Goal: Information Seeking & Learning: Find specific fact

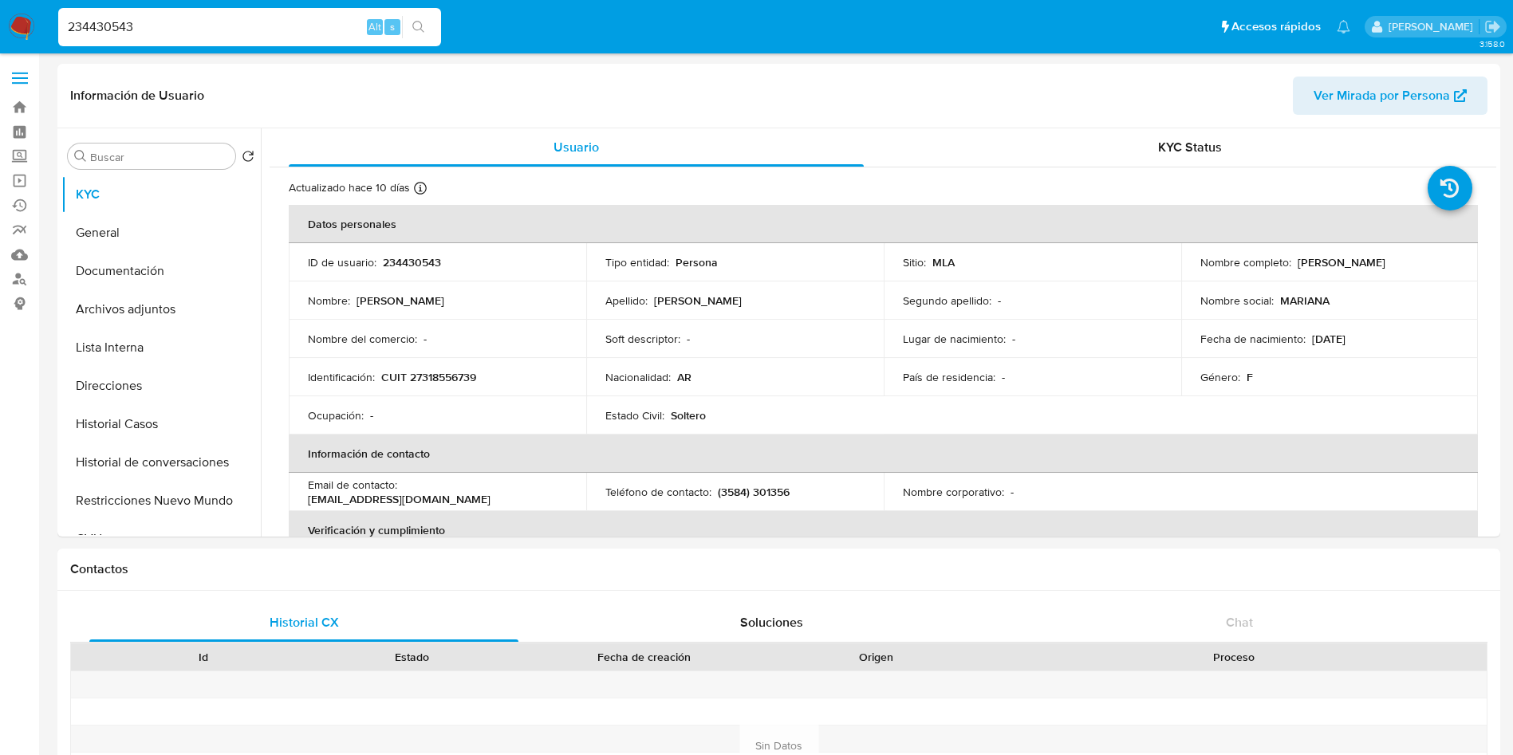
select select "10"
click at [203, 27] on input "234430543" at bounding box center [249, 27] width 383 height 21
click at [424, 14] on div "234430543 Alt s" at bounding box center [249, 27] width 383 height 38
drag, startPoint x: 425, startPoint y: 32, endPoint x: 408, endPoint y: 28, distance: 18.0
click at [425, 31] on icon "search-icon" at bounding box center [418, 27] width 13 height 13
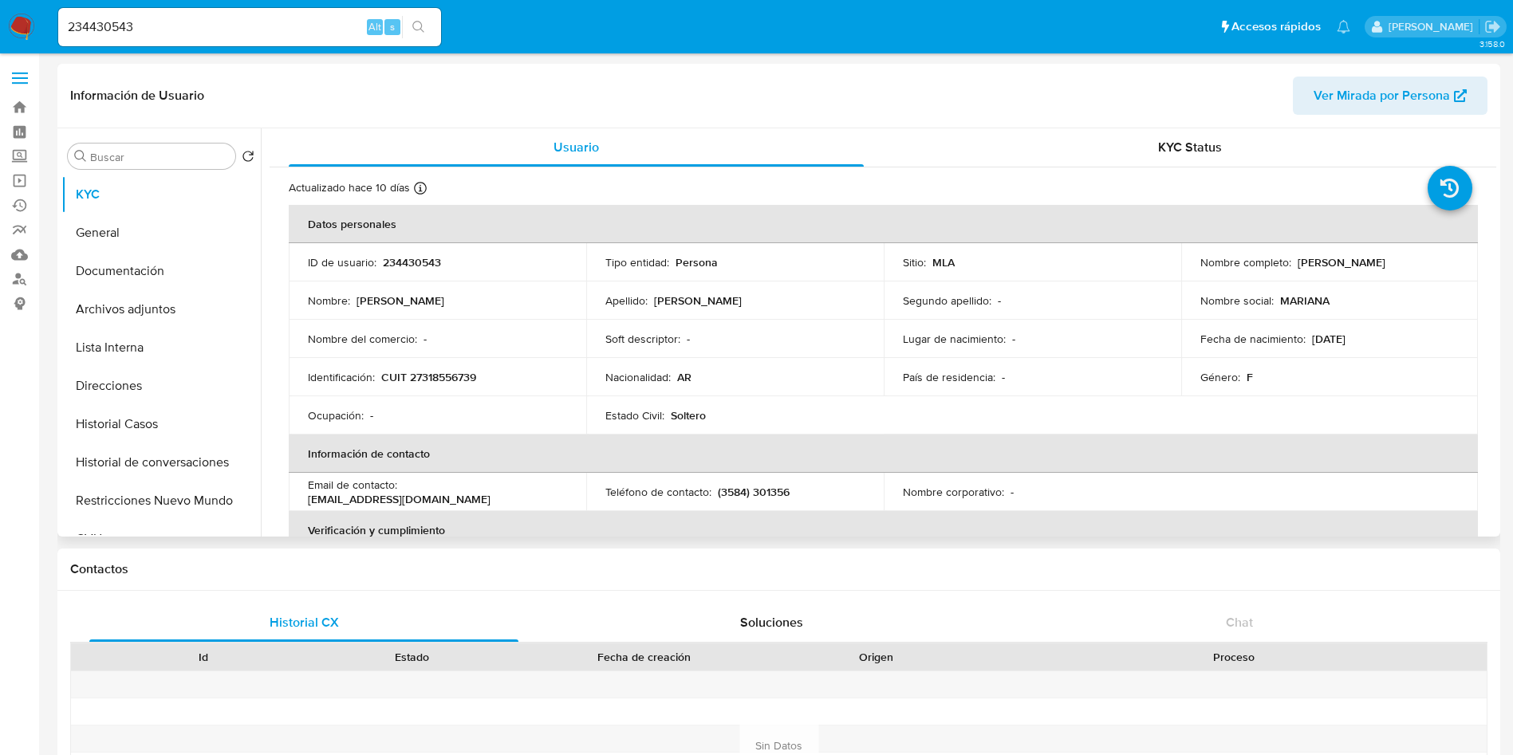
click at [434, 379] on p "CUIT 27318556739" at bounding box center [428, 377] width 95 height 14
copy p "27318556739"
click at [130, 252] on button "Documentación" at bounding box center [154, 271] width 187 height 38
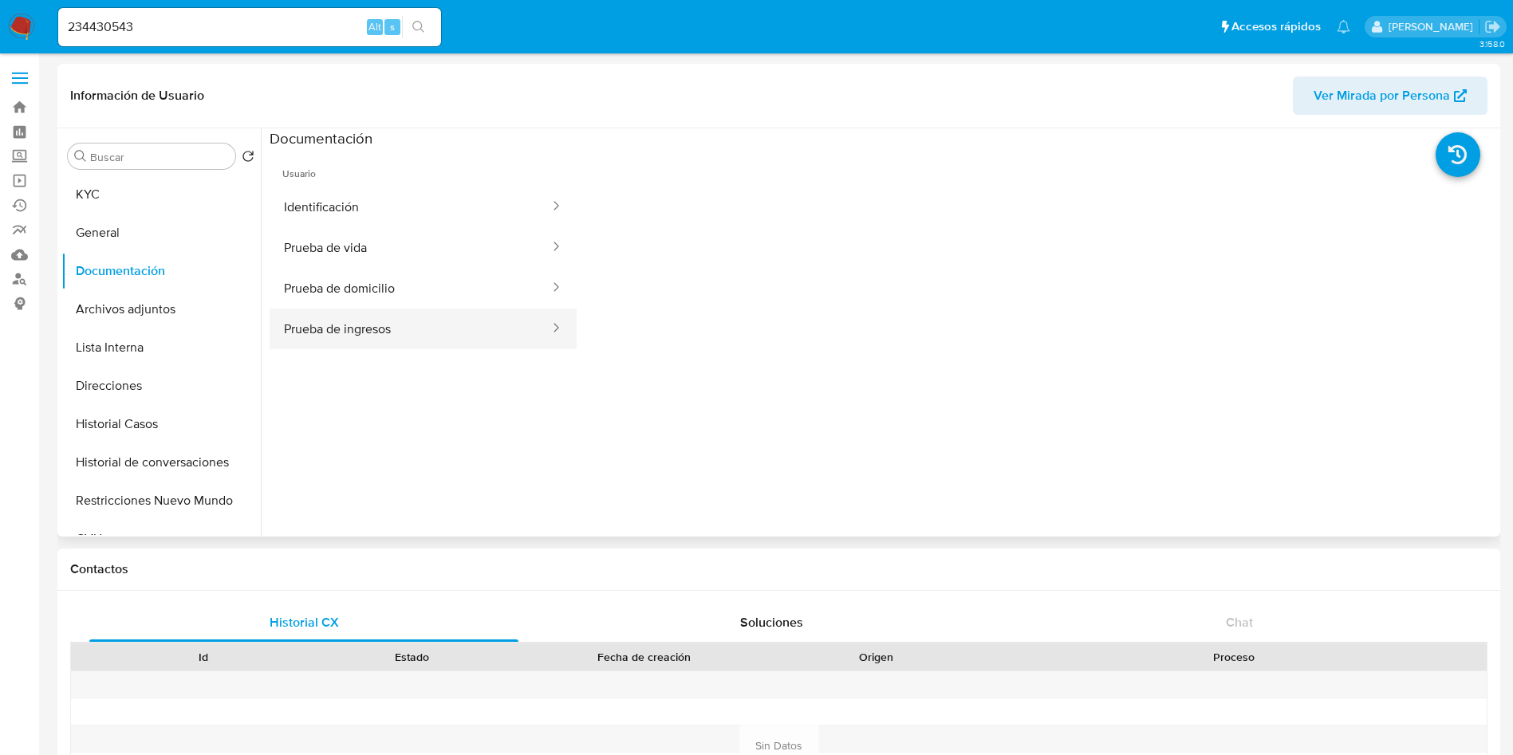
click at [375, 322] on button "Prueba de ingresos" at bounding box center [411, 329] width 282 height 41
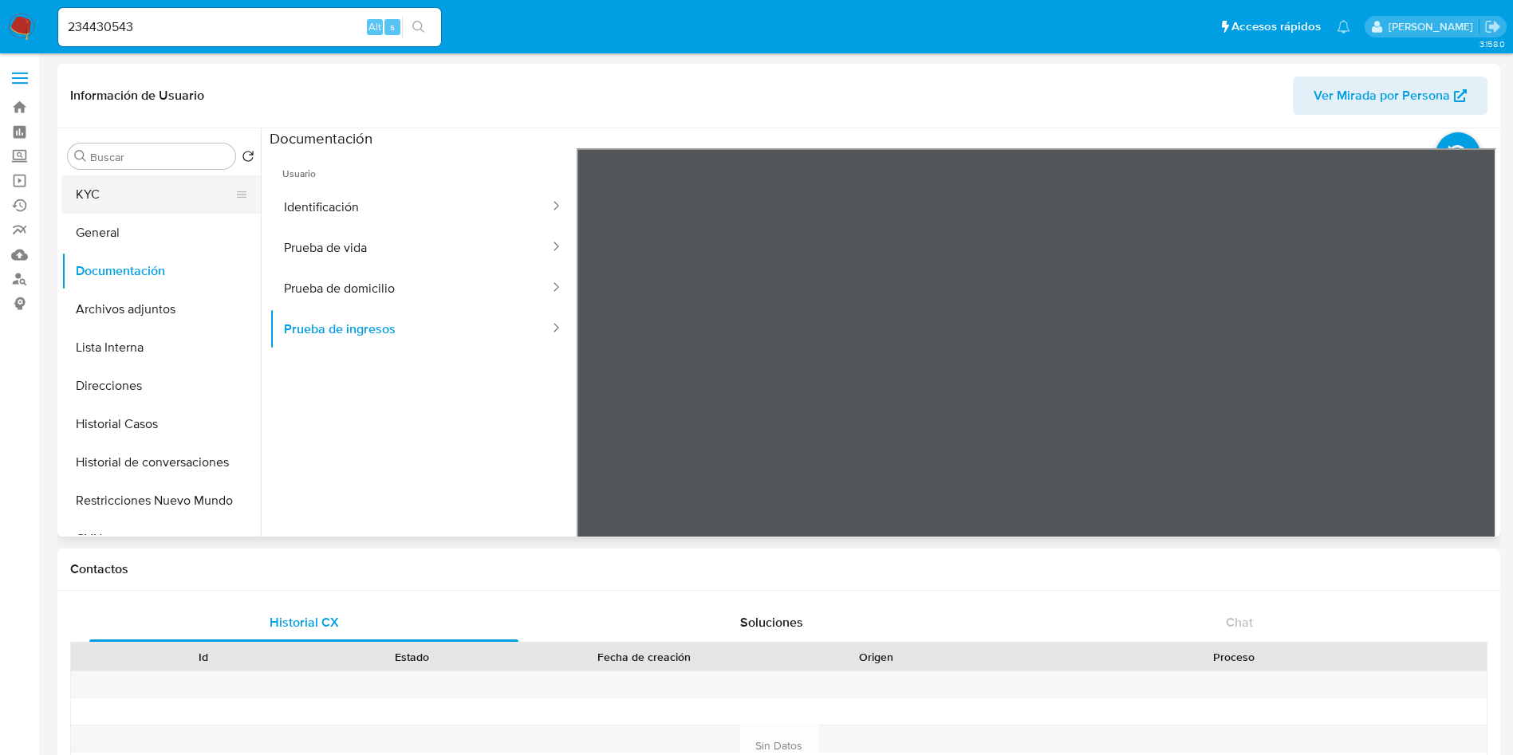
click at [157, 198] on button "KYC" at bounding box center [154, 194] width 187 height 38
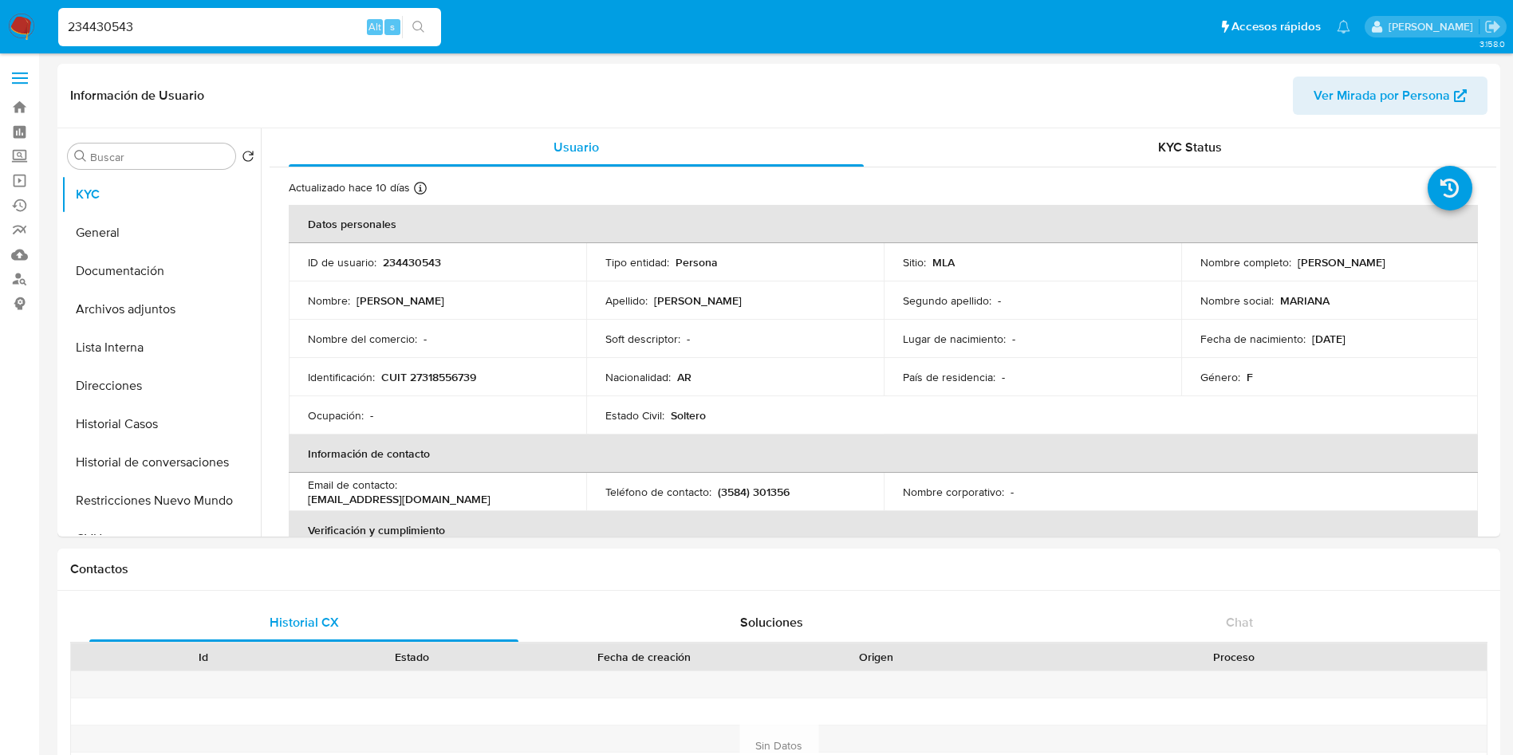
click at [239, 29] on input "234430543" at bounding box center [249, 27] width 383 height 21
paste input "65124546"
type input "65124546"
click at [412, 30] on icon "search-icon" at bounding box center [418, 27] width 13 height 13
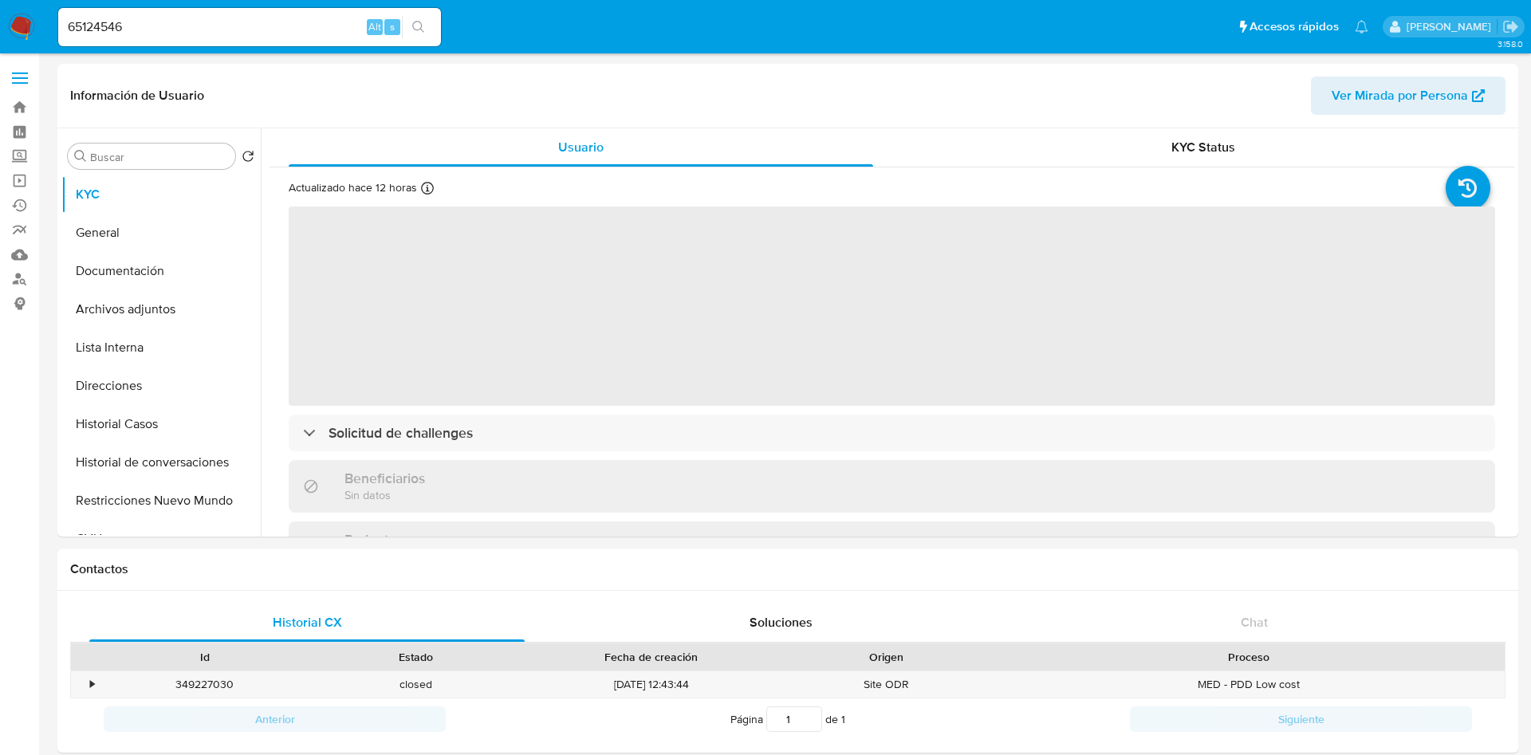
select select "10"
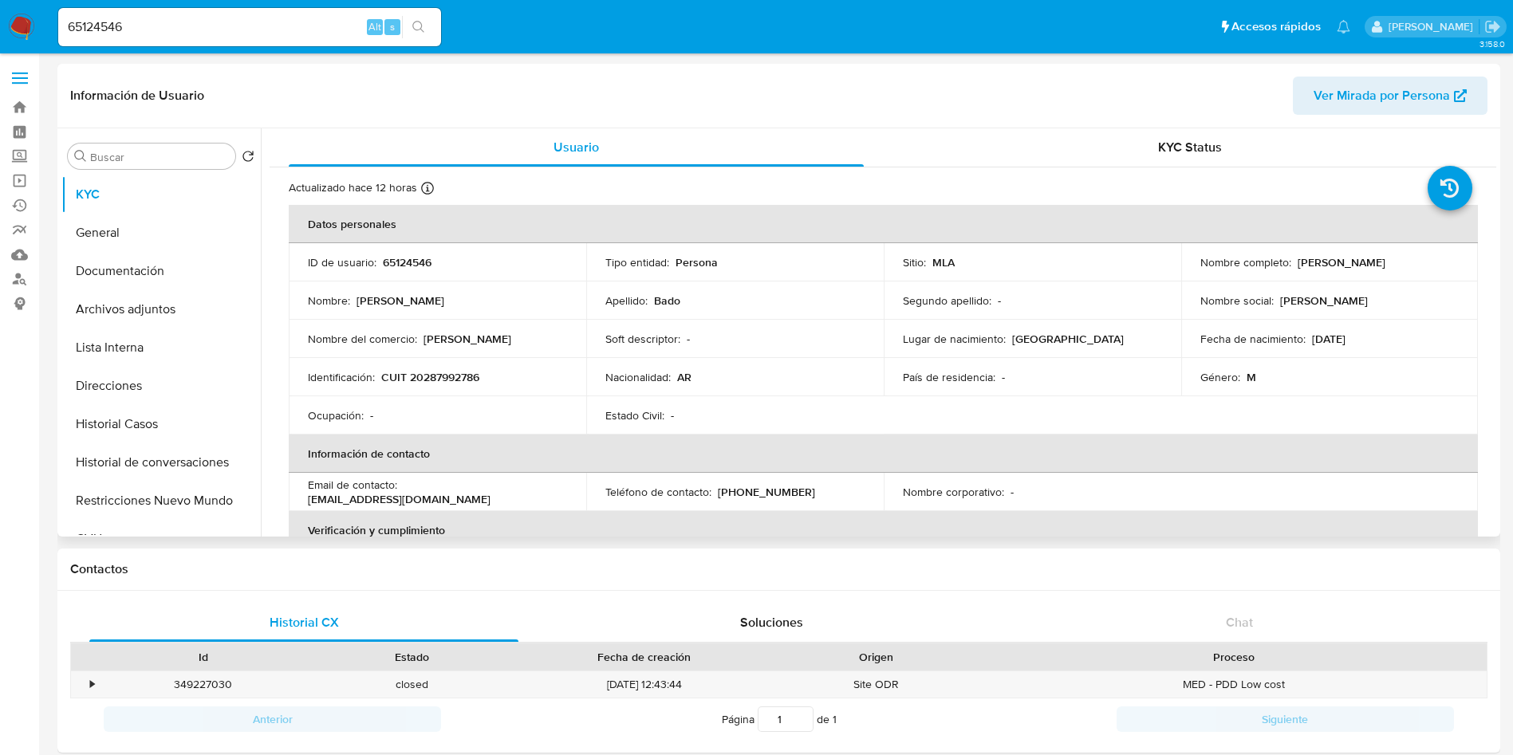
click at [396, 264] on p "65124546" at bounding box center [407, 262] width 49 height 14
copy p "65124546"
click at [484, 354] on td "Nombre del comercio : Luis Bado" at bounding box center [438, 339] width 298 height 38
click at [439, 372] on p "CUIT 20287992786" at bounding box center [430, 377] width 98 height 14
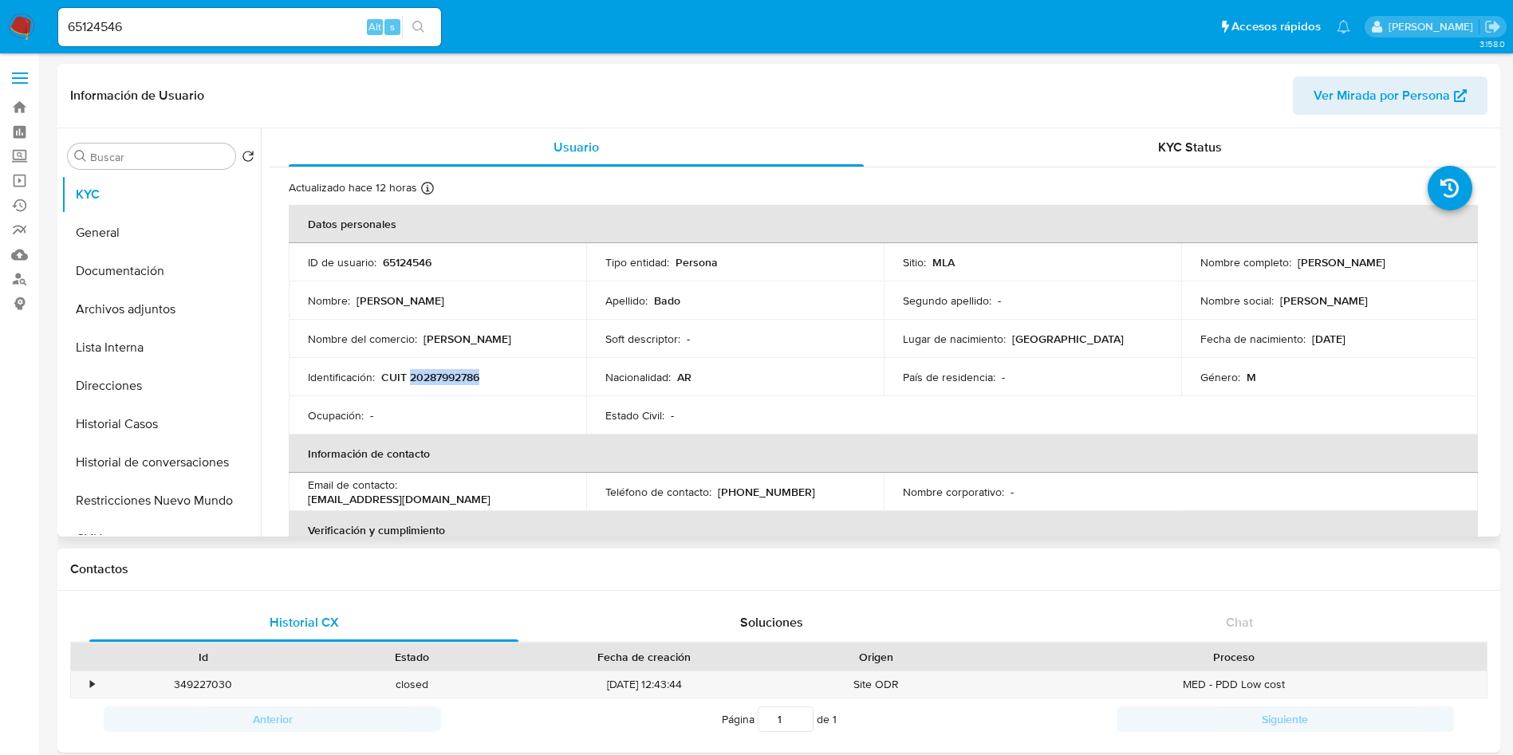
click at [439, 372] on p "CUIT 20287992786" at bounding box center [430, 377] width 98 height 14
copy p "20287992786"
click at [148, 28] on input "65124546" at bounding box center [249, 27] width 383 height 21
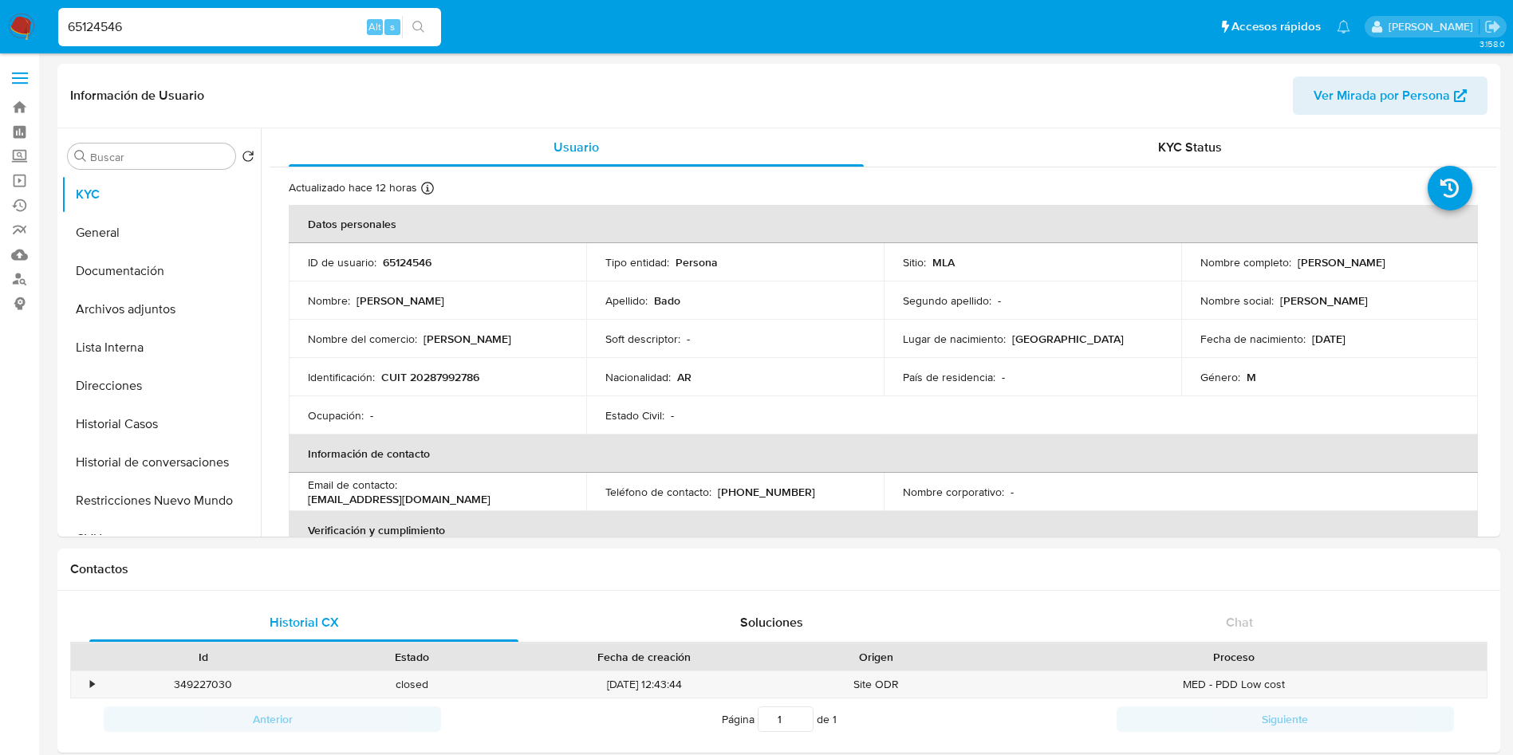
paste input "159265794"
type input "159265794"
click at [412, 37] on button "search-icon" at bounding box center [418, 27] width 33 height 22
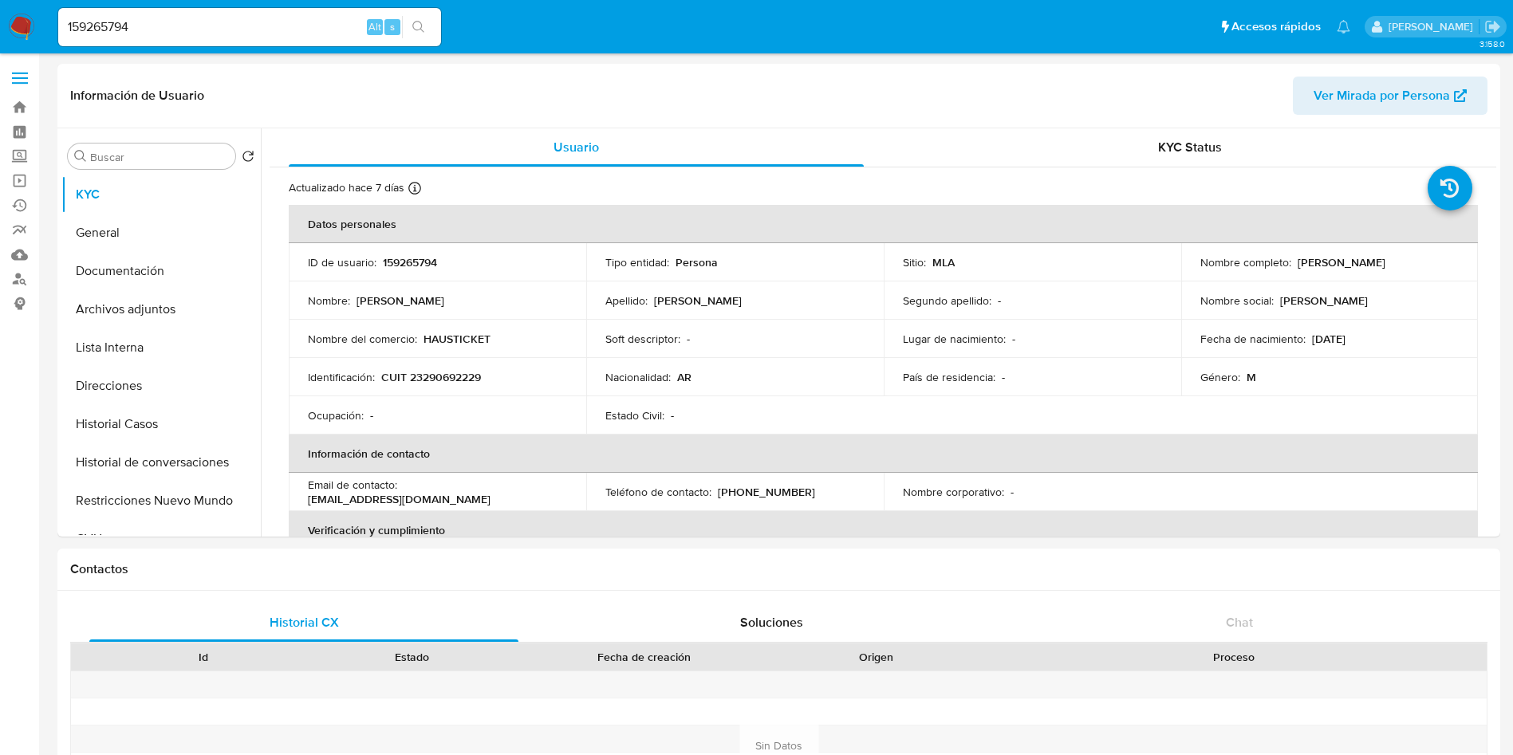
select select "10"
click at [427, 364] on td "Identificación : CUIT 23290692229" at bounding box center [438, 377] width 298 height 38
click at [443, 379] on p "CUIT 23290692229" at bounding box center [431, 377] width 100 height 14
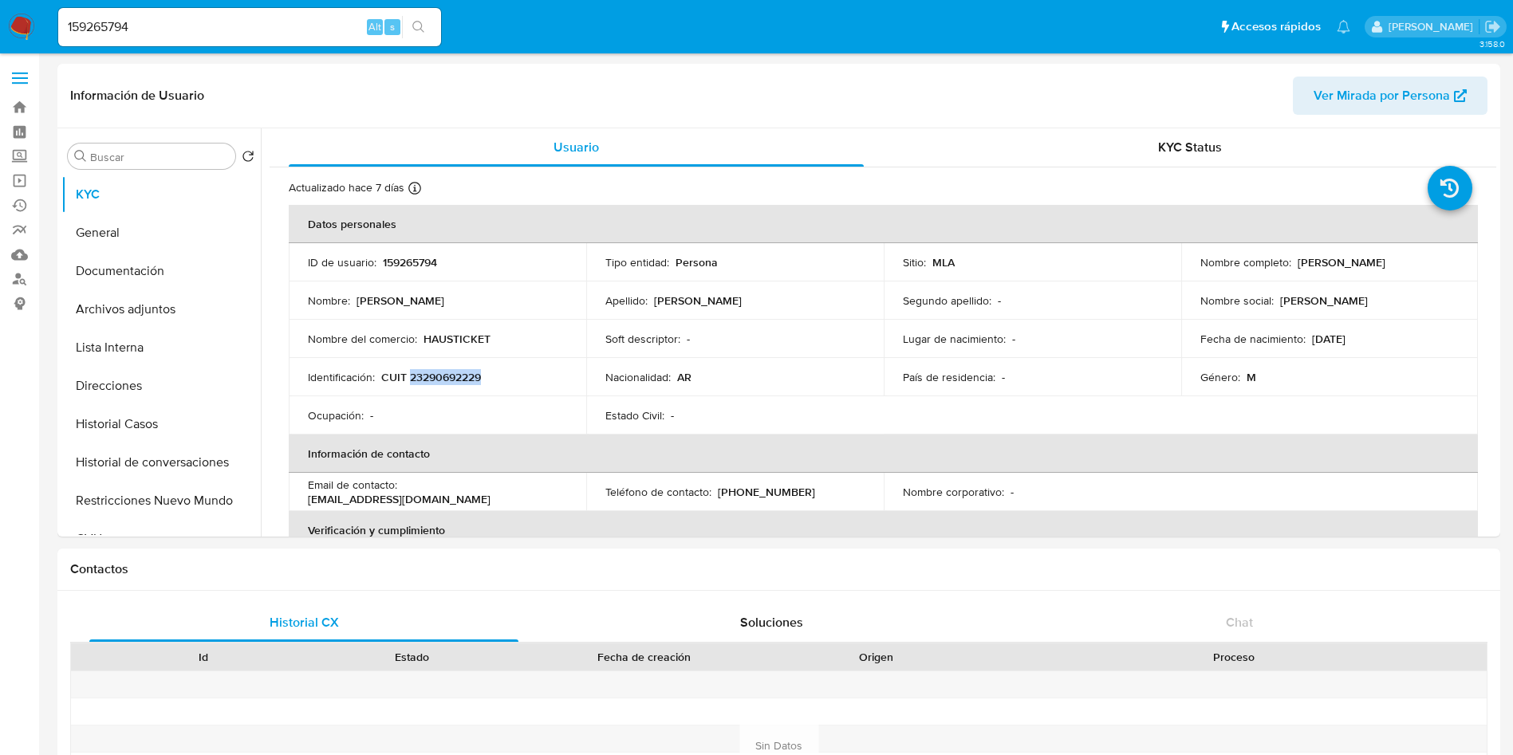
copy p "23290692229"
click at [685, 365] on td "Nacionalidad : AR" at bounding box center [735, 377] width 298 height 38
click at [392, 258] on p "159265794" at bounding box center [410, 262] width 54 height 14
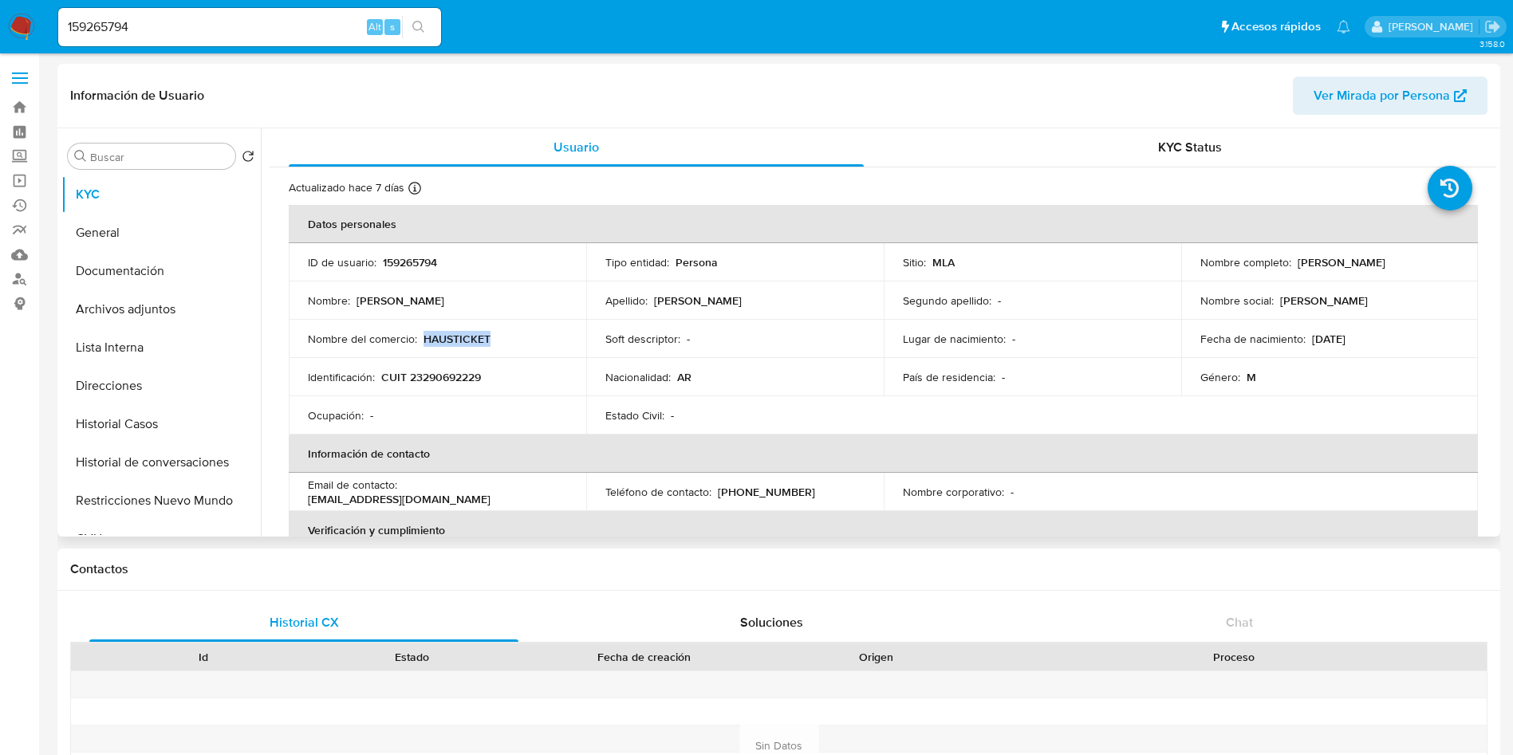
drag, startPoint x: 424, startPoint y: 342, endPoint x: 514, endPoint y: 341, distance: 90.1
click at [514, 341] on div "Nombre del comercio : HAUSTICKET" at bounding box center [437, 339] width 259 height 14
copy p "HAUSTICKET"
drag, startPoint x: 1295, startPoint y: 262, endPoint x: 1329, endPoint y: 262, distance: 33.5
click at [1334, 262] on p "Esteban Francisco Lopez" at bounding box center [1342, 262] width 88 height 14
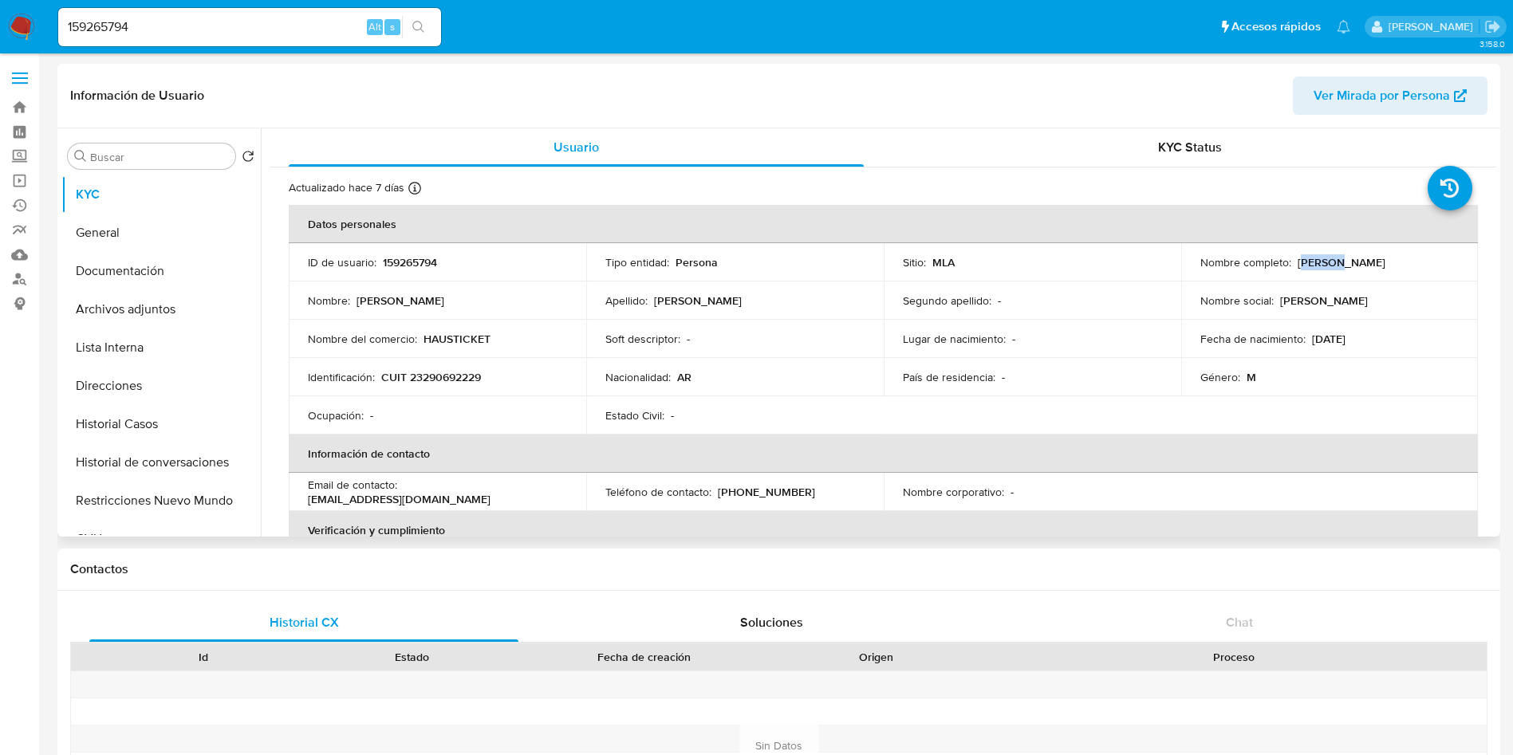
click at [1328, 262] on p "Esteban Francisco Lopez" at bounding box center [1342, 262] width 88 height 14
drag, startPoint x: 1289, startPoint y: 265, endPoint x: 1384, endPoint y: 266, distance: 94.9
click at [1384, 266] on div "Nombre completo : Esteban Francisco Lopez" at bounding box center [1329, 262] width 259 height 14
click at [1383, 266] on p "Esteban Francisco Lopez" at bounding box center [1342, 262] width 88 height 14
drag, startPoint x: 1295, startPoint y: 266, endPoint x: 1425, endPoint y: 255, distance: 130.4
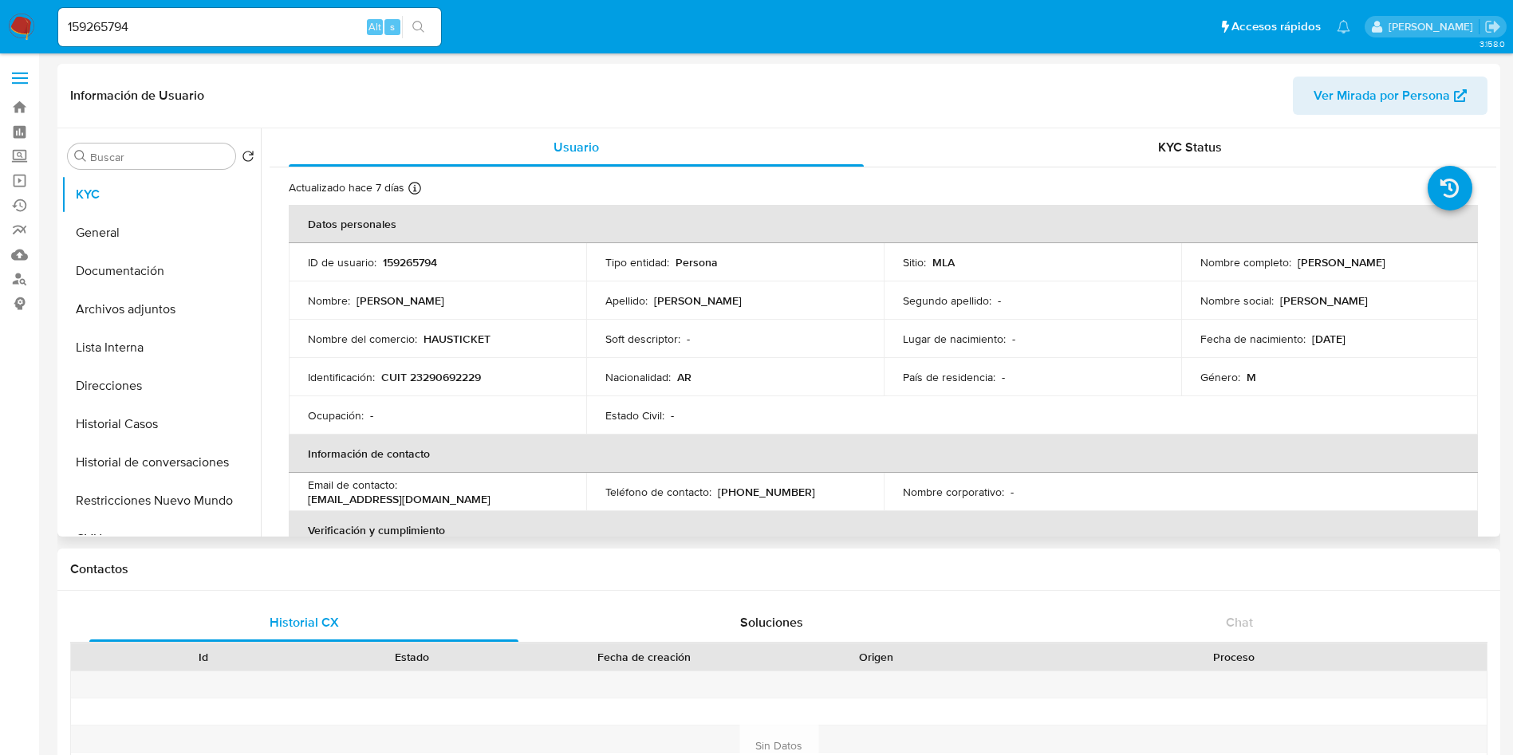
click at [1425, 255] on div "Nombre completo : Esteban Francisco Lopez" at bounding box center [1329, 262] width 259 height 14
click at [1298, 264] on p "Esteban Francisco Lopez" at bounding box center [1342, 262] width 88 height 14
drag, startPoint x: 1294, startPoint y: 264, endPoint x: 1464, endPoint y: 259, distance: 170.0
copy table "Datos personales ID de usuario : 159265794 Tipo entidad : Persona Sitio : MLA N…"
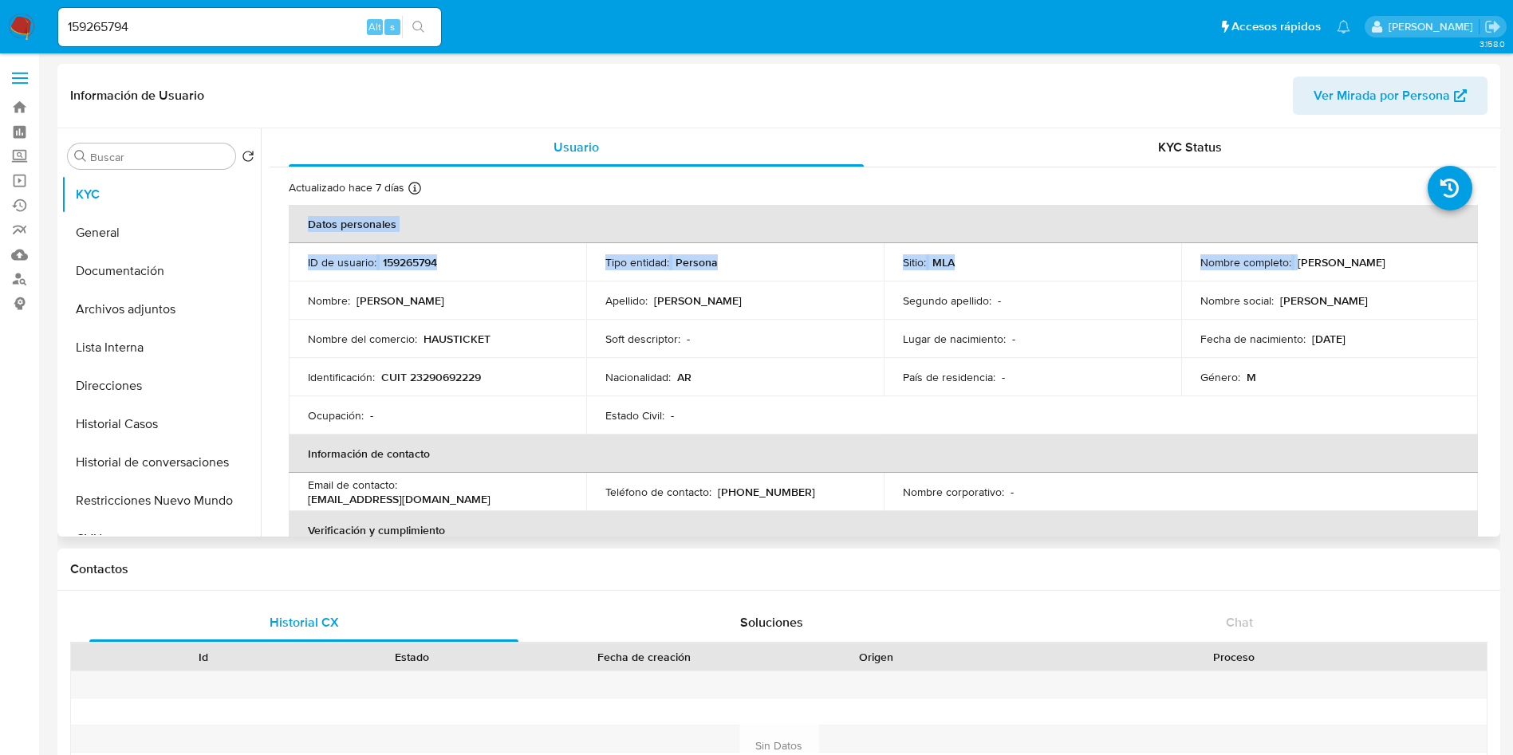
click at [1254, 375] on div "Género : M" at bounding box center [1329, 377] width 259 height 14
click at [1298, 260] on p "Esteban Francisco Lopez" at bounding box center [1342, 262] width 88 height 14
drag, startPoint x: 1293, startPoint y: 262, endPoint x: 1414, endPoint y: 262, distance: 121.2
click at [1385, 262] on p "Esteban Francisco Lopez" at bounding box center [1342, 262] width 88 height 14
copy p "Esteban Francisco Lopez"
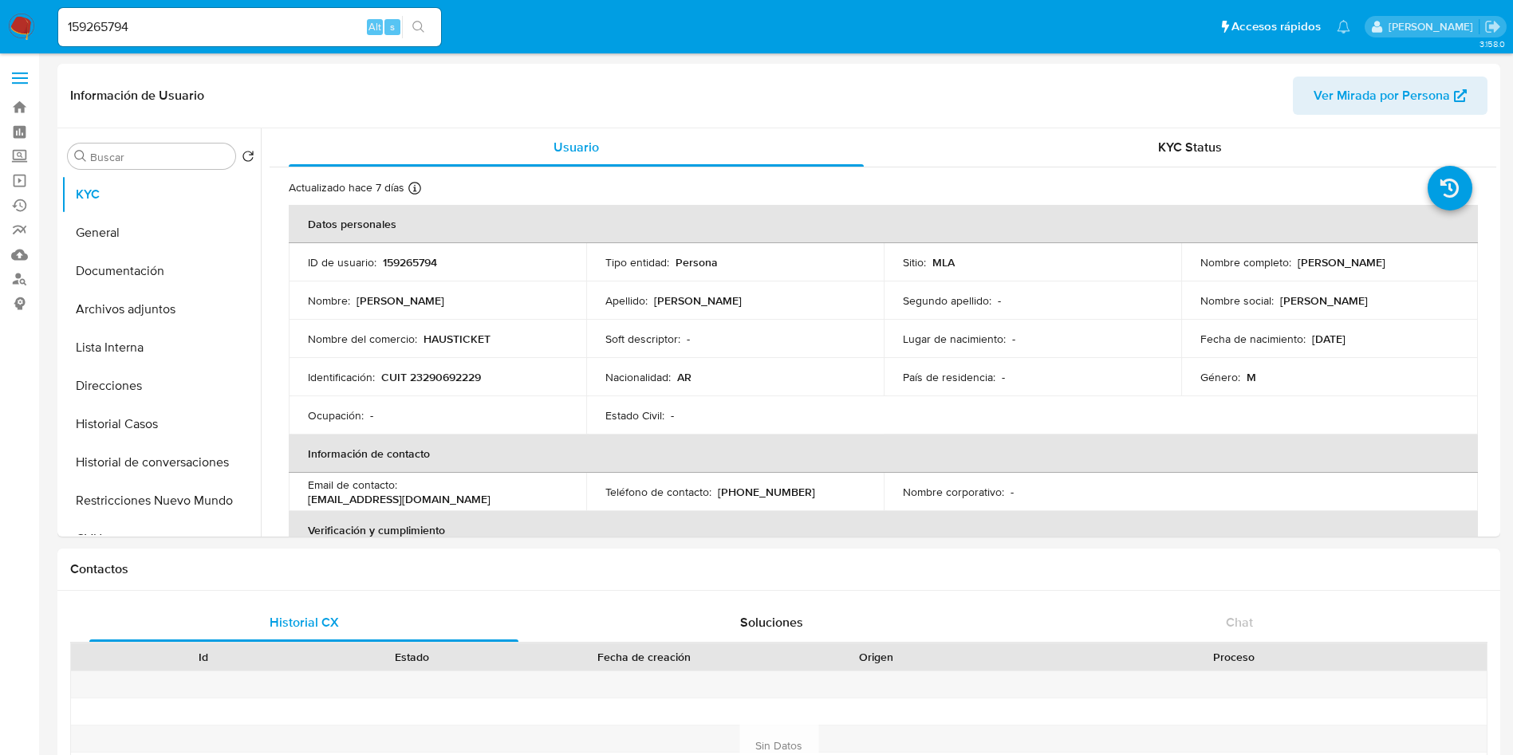
copy p "Esteban Francisco Lopez"
drag, startPoint x: 404, startPoint y: 488, endPoint x: 524, endPoint y: 492, distance: 120.5
click at [524, 492] on div "Email de contacto : kolo900mb@gmail.com" at bounding box center [437, 492] width 259 height 29
click at [218, 25] on input "159265794" at bounding box center [249, 27] width 383 height 21
click at [224, 26] on input "159265794" at bounding box center [249, 27] width 383 height 21
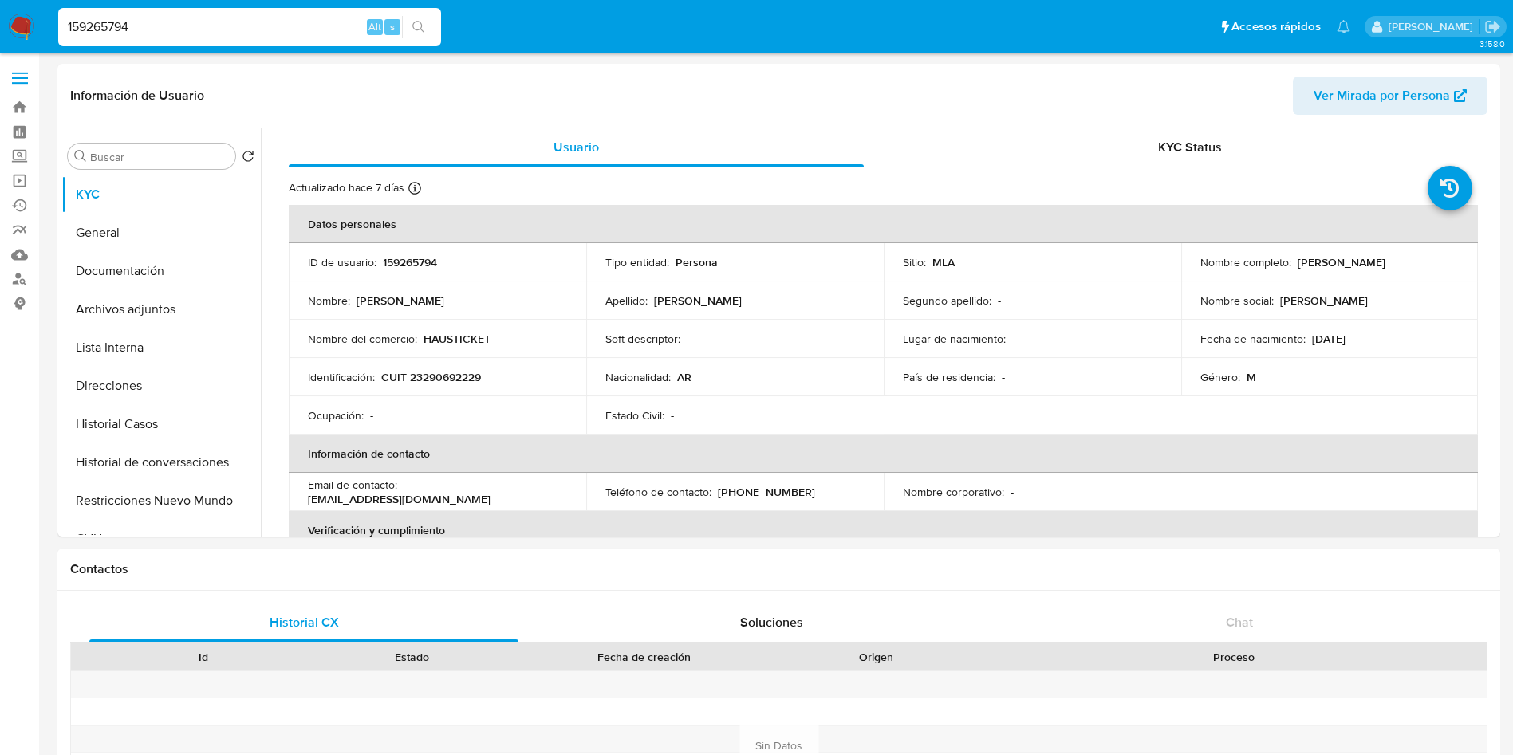
click at [224, 26] on input "159265794" at bounding box center [249, 27] width 383 height 21
paste input "B4fYU86HkEt2oYrxCtOztJ2U"
click at [386, 17] on input "B4fYU86HkEt2oYrxCtOztJ2U" at bounding box center [249, 27] width 383 height 21
type input "B4fYU86HkEt2oYrxCtOztJ2U"
click at [415, 24] on icon "search-icon" at bounding box center [418, 27] width 13 height 13
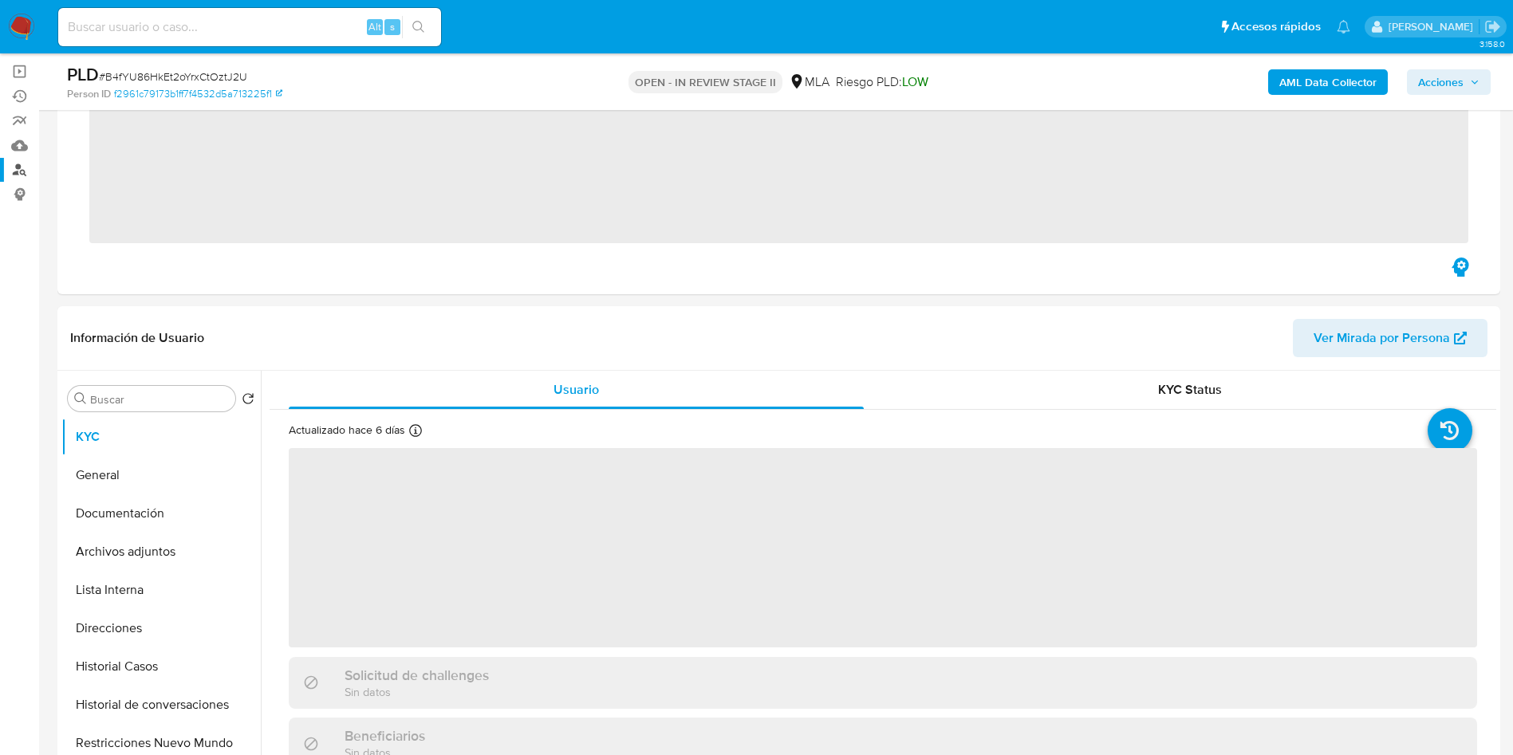
scroll to position [359, 0]
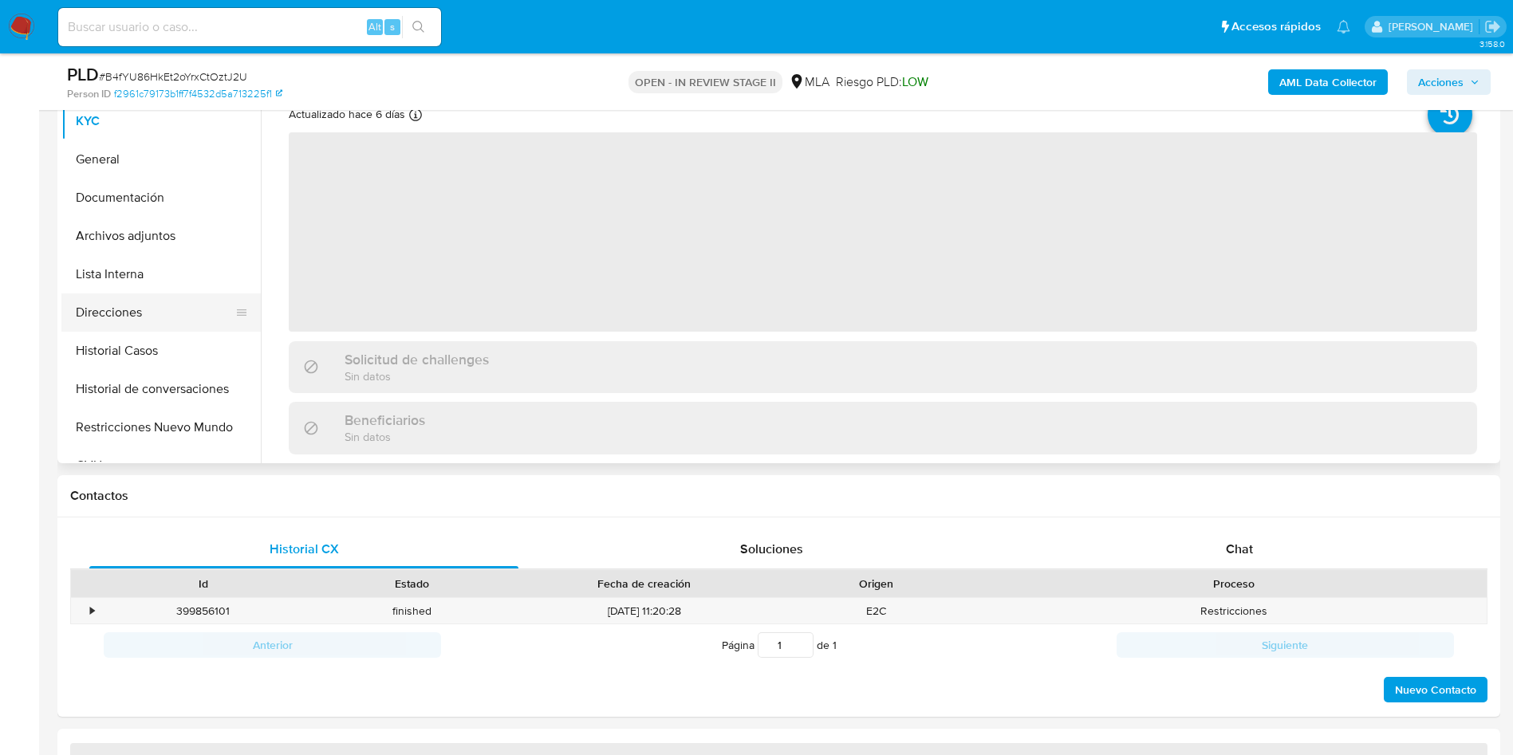
click at [129, 304] on button "Direcciones" at bounding box center [154, 313] width 187 height 38
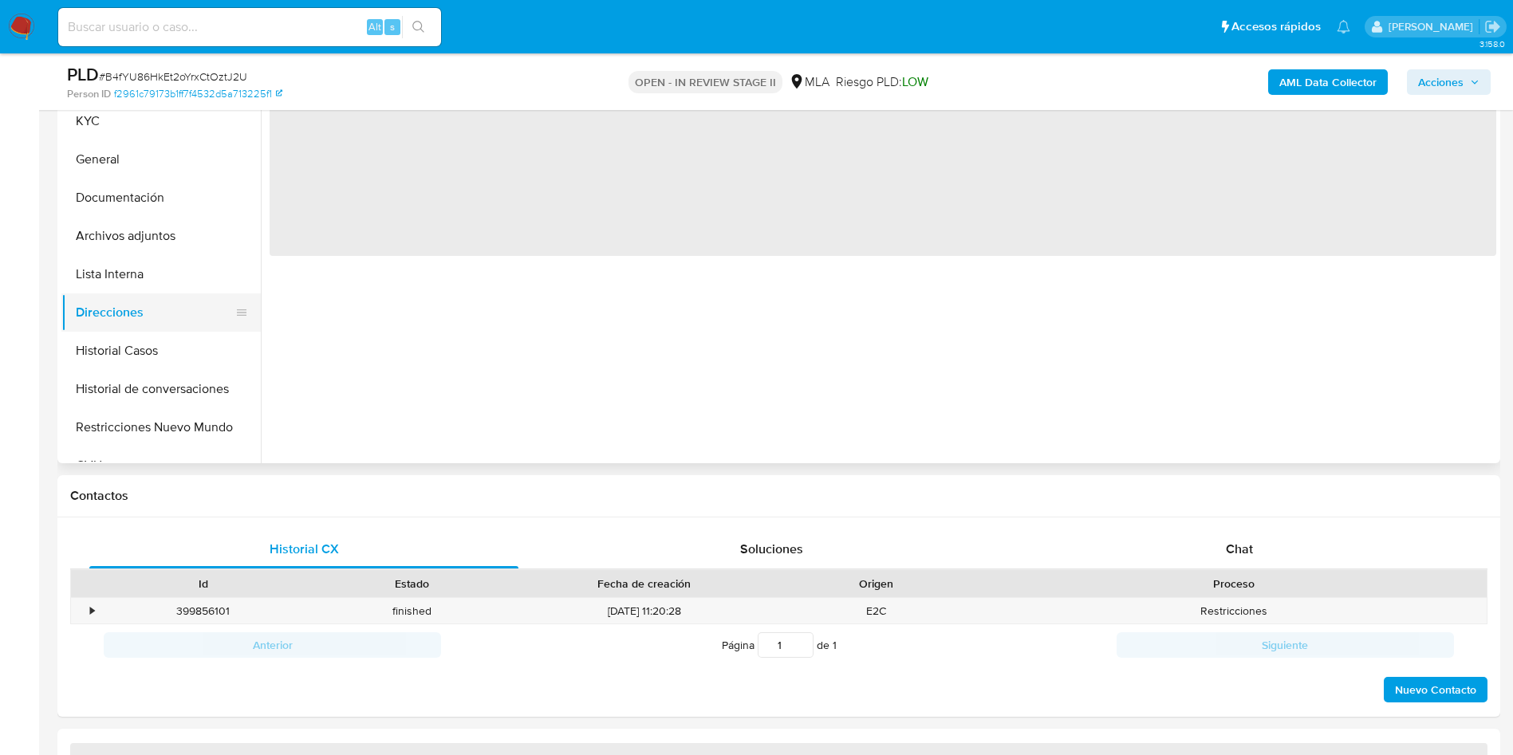
drag, startPoint x: 132, startPoint y: 345, endPoint x: 163, endPoint y: 298, distance: 57.1
click at [132, 345] on button "Historial Casos" at bounding box center [160, 351] width 199 height 38
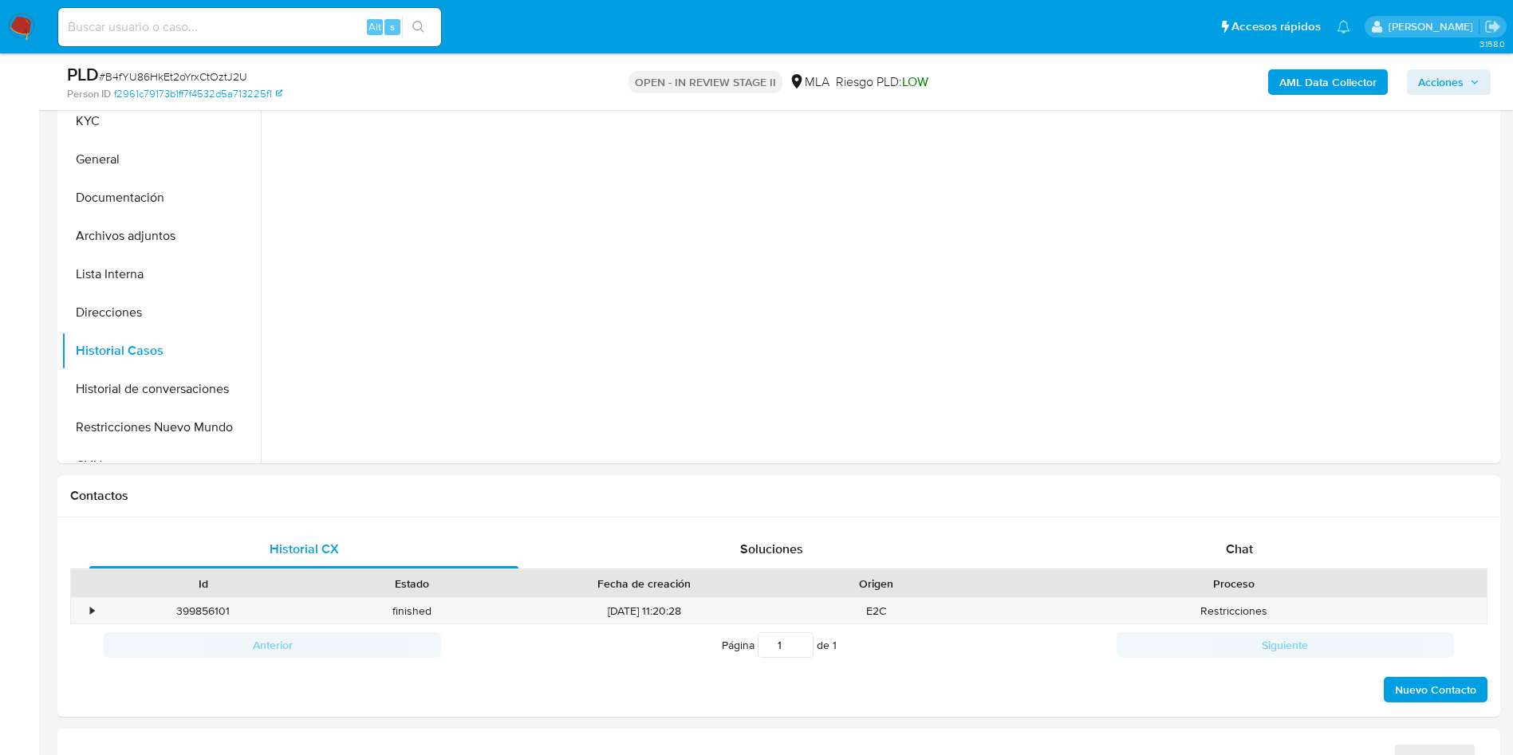
select select "10"
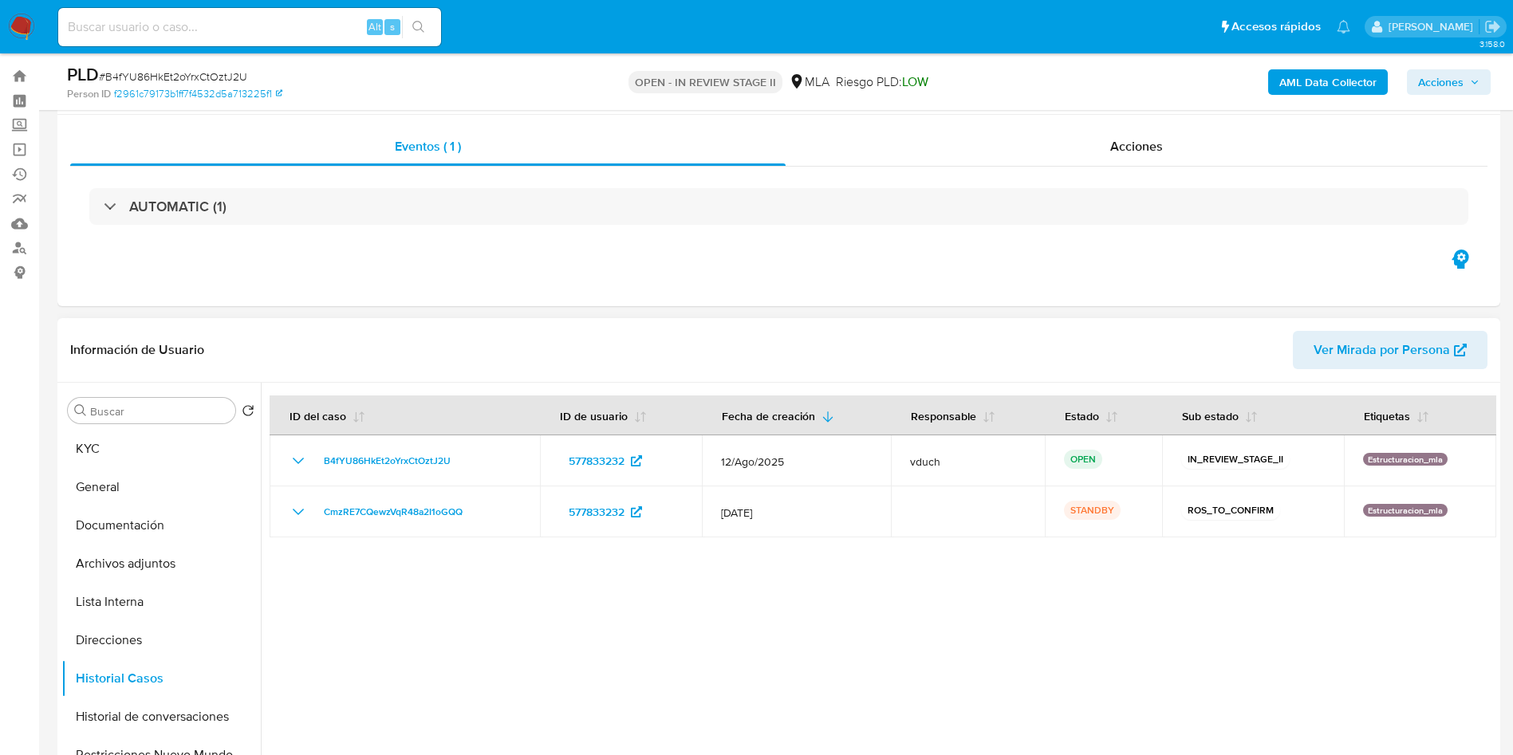
scroll to position [0, 0]
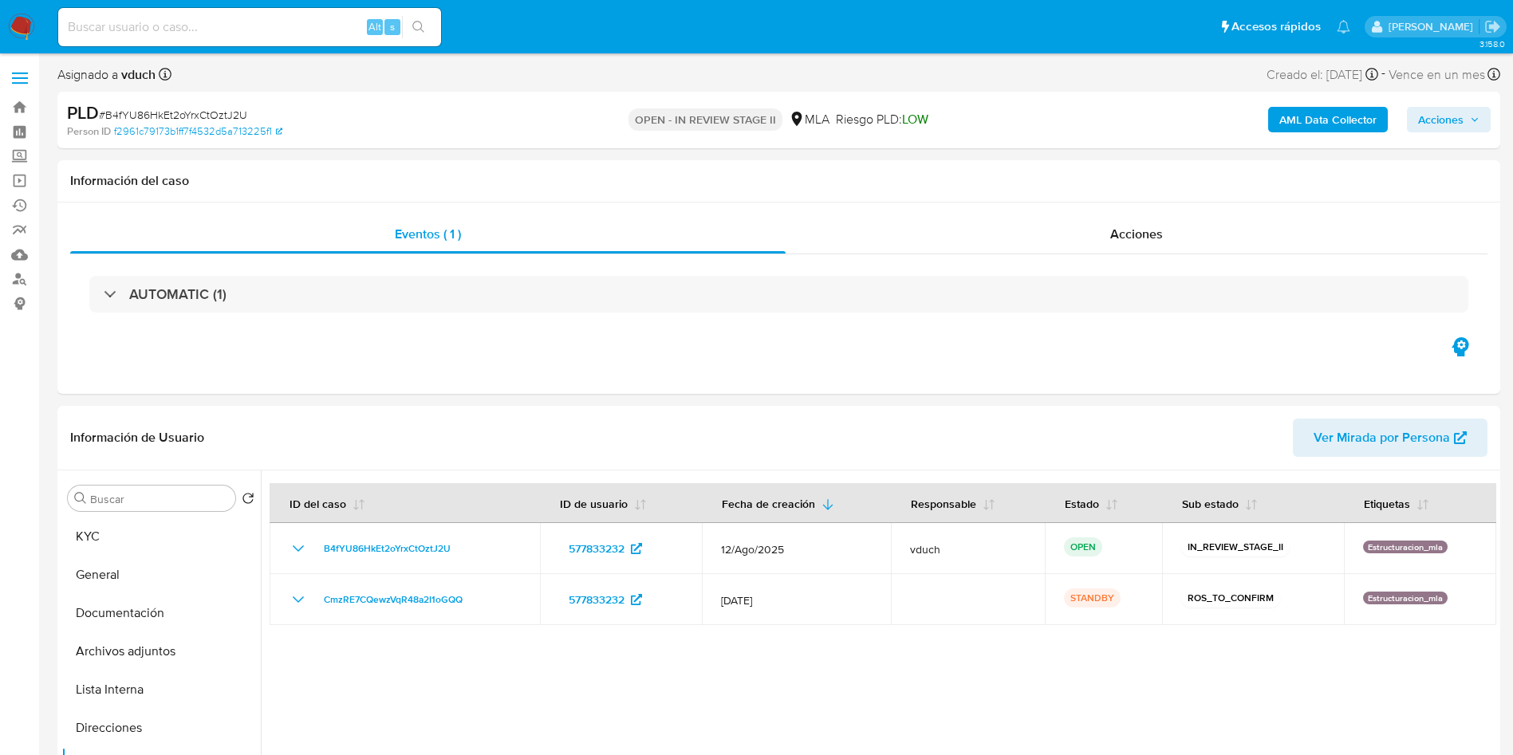
click at [299, 28] on input at bounding box center [249, 27] width 383 height 21
paste input "0KupHsai8zW4JUksWiHY8fEg"
type input "0KupHsai8zW4JUksWiHY8fEg"
click at [408, 24] on button "search-icon" at bounding box center [418, 27] width 33 height 22
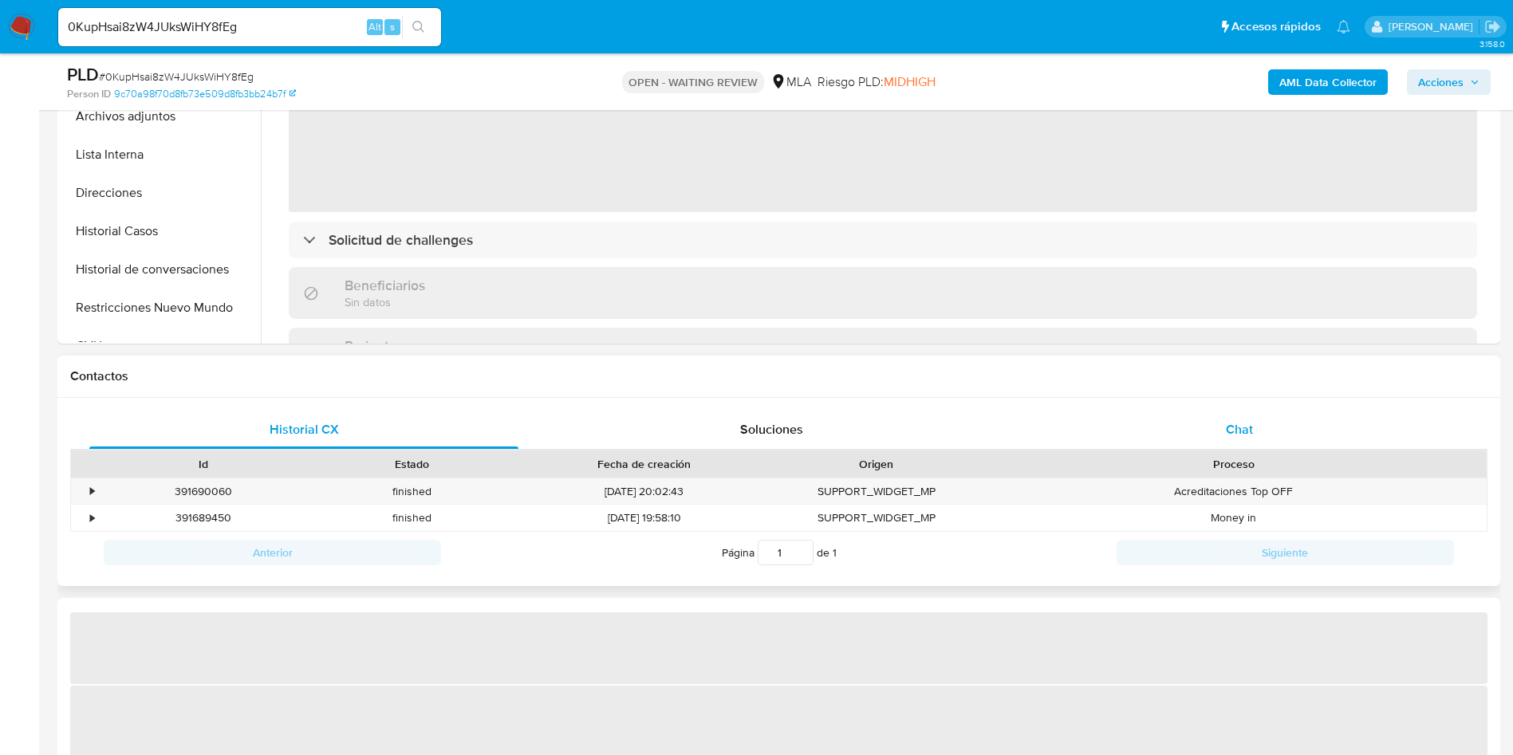
click at [1255, 422] on div "Chat" at bounding box center [1239, 430] width 429 height 38
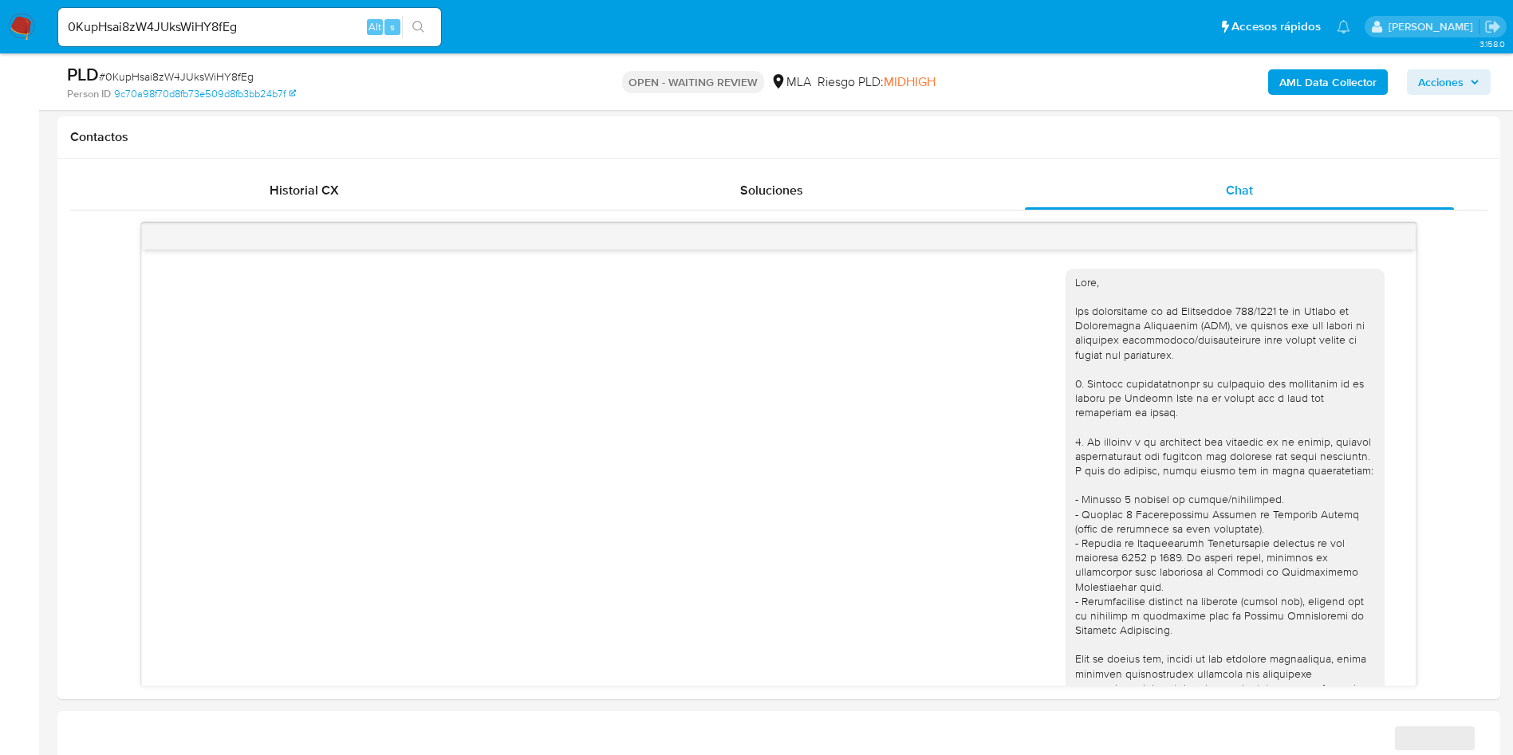
scroll to position [1664, 0]
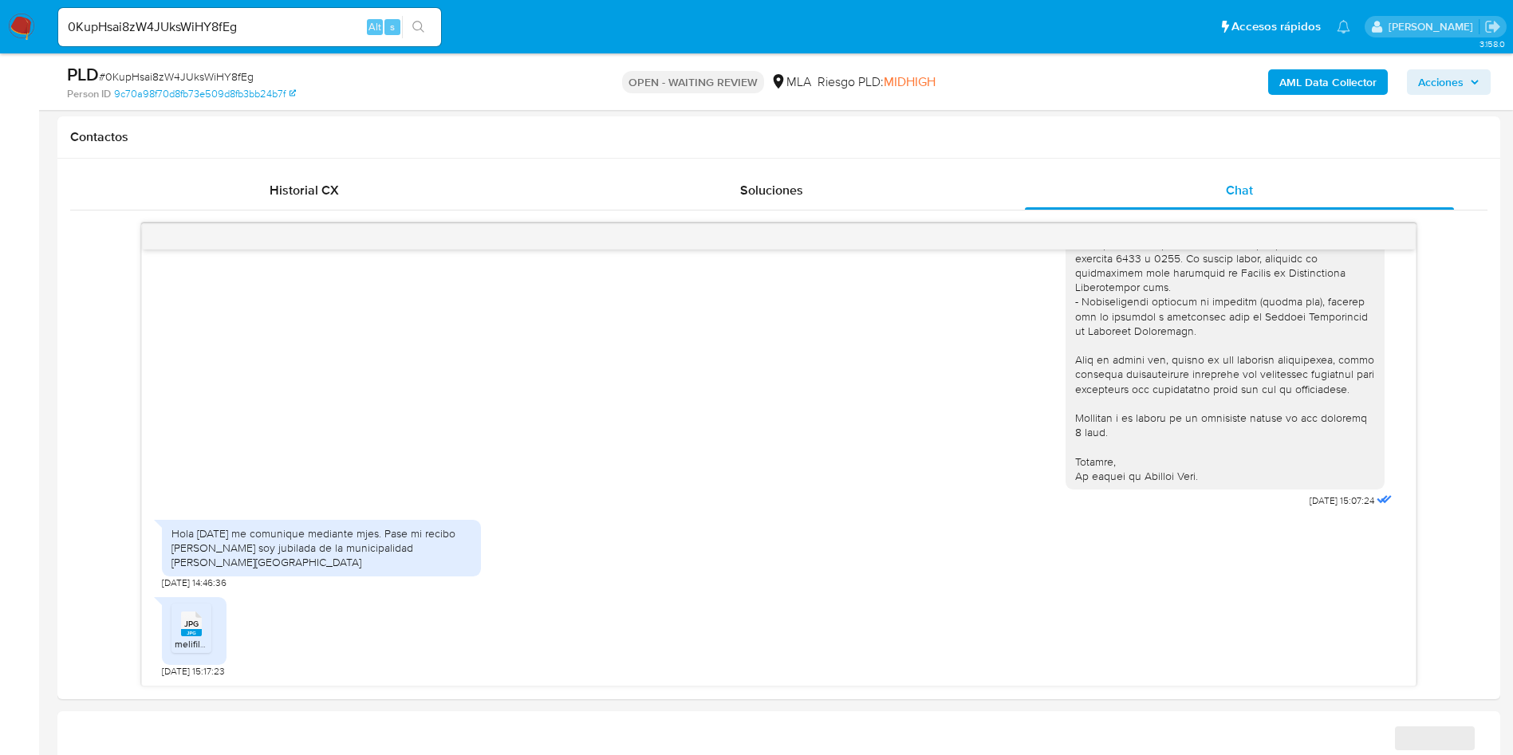
select select "10"
click at [186, 627] on span "JPG" at bounding box center [191, 624] width 14 height 10
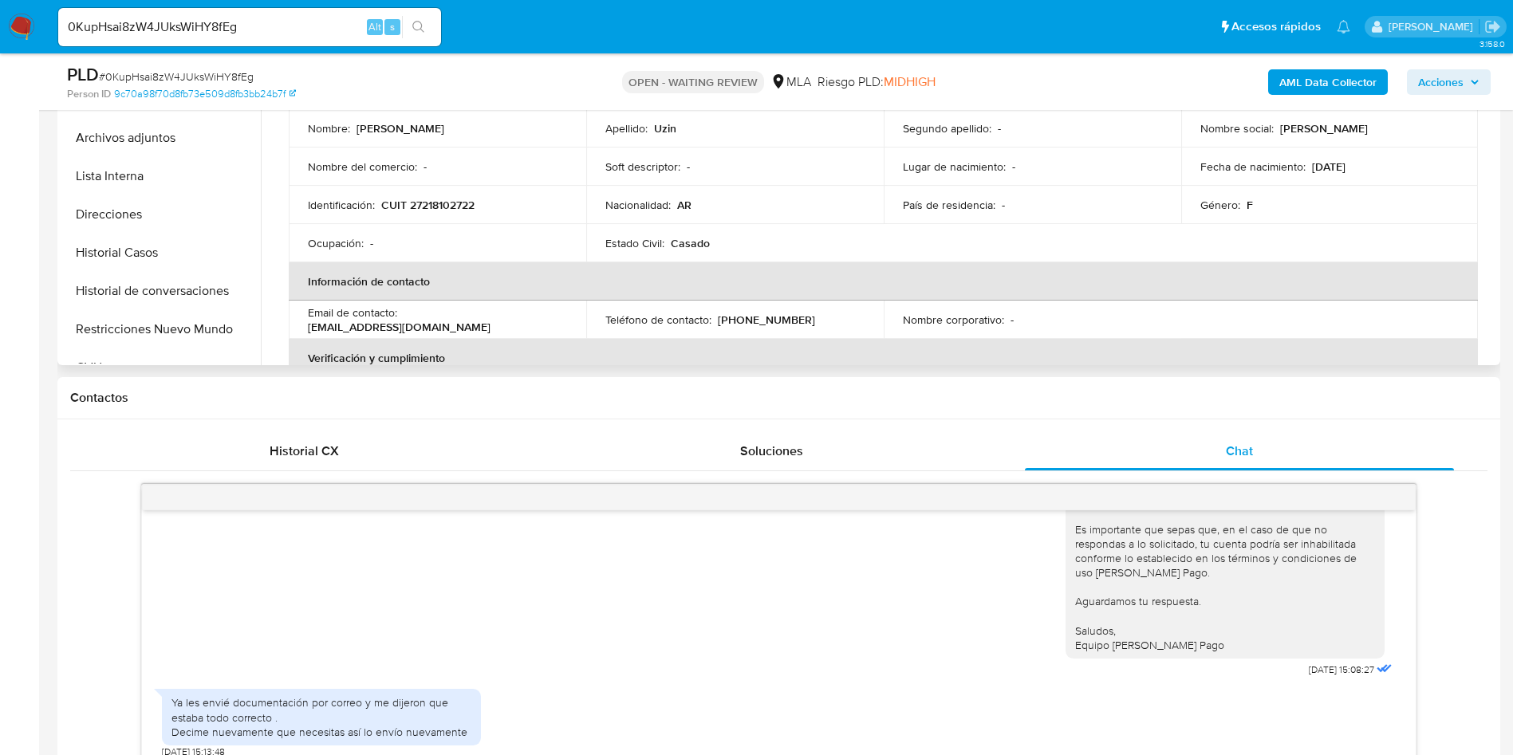
scroll to position [239, 0]
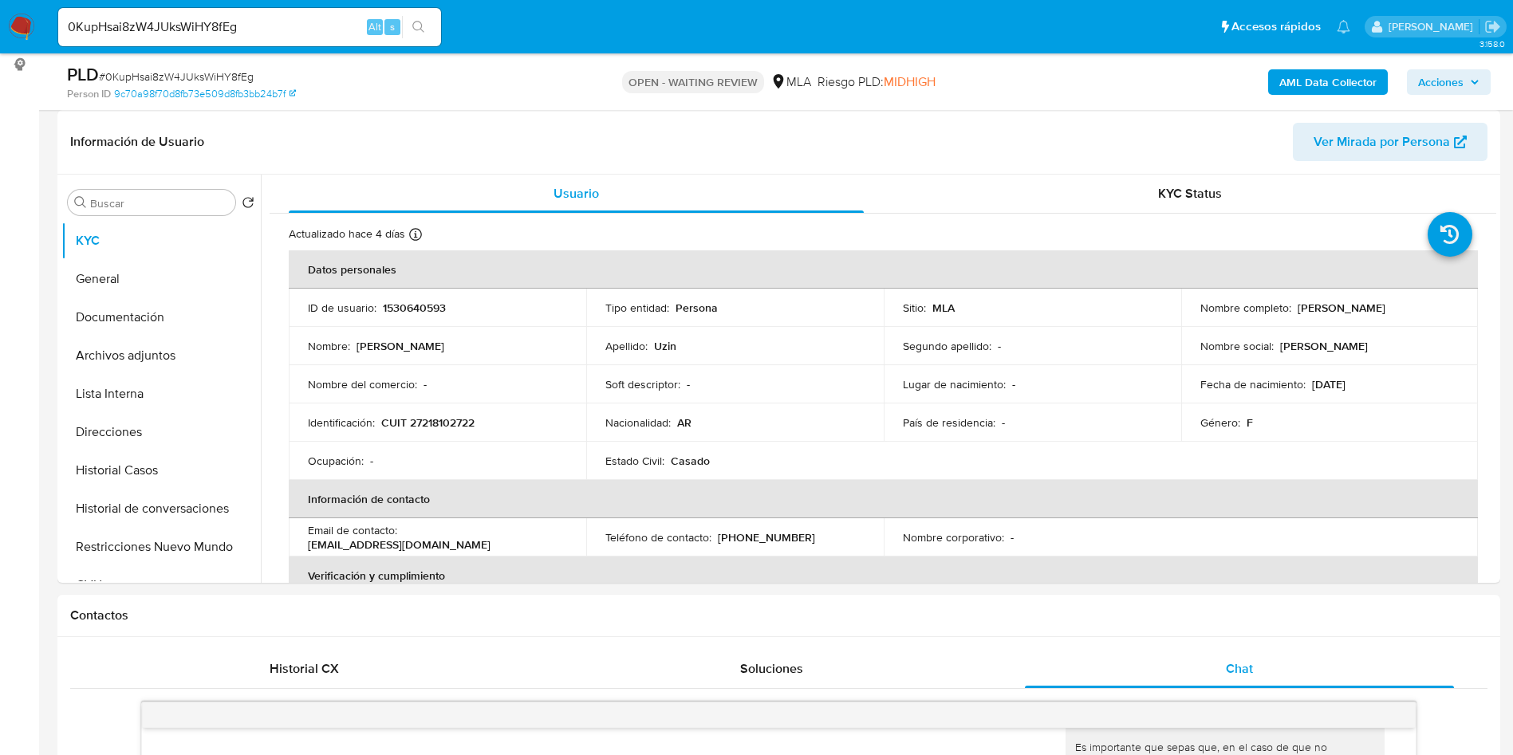
click at [207, 81] on span "# 0KupHsai8zW4JUksWiHY8fEg" at bounding box center [176, 77] width 155 height 16
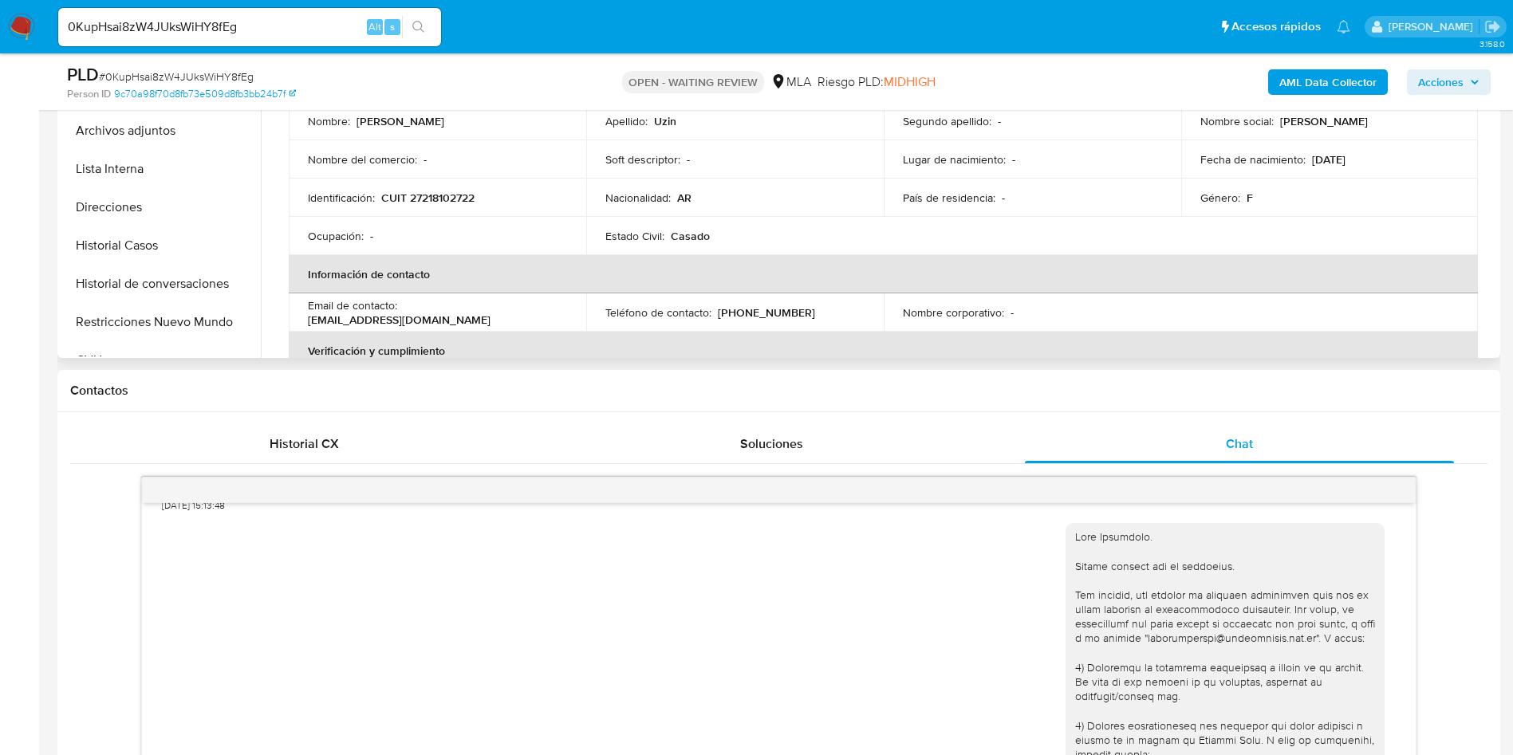
scroll to position [120, 0]
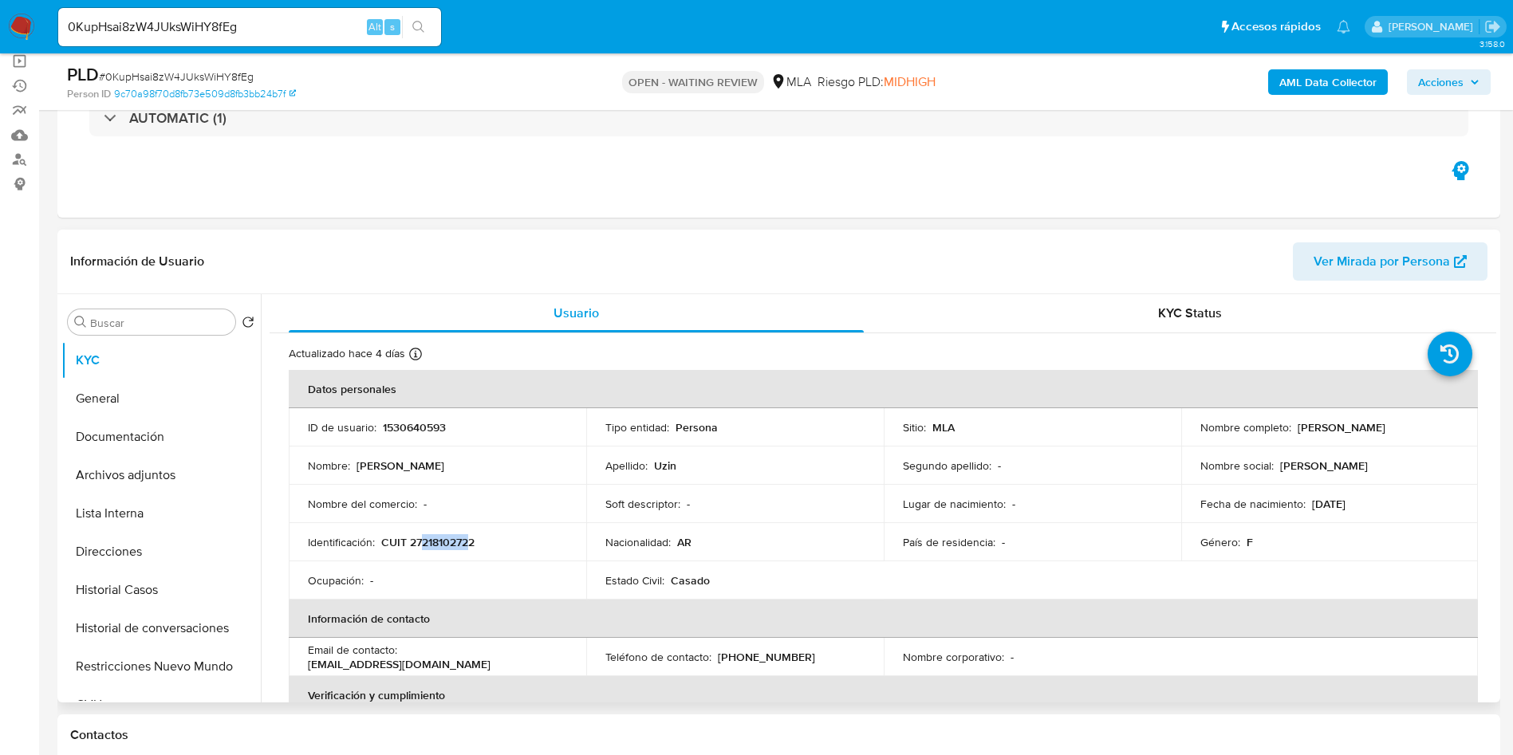
drag, startPoint x: 422, startPoint y: 536, endPoint x: 470, endPoint y: 539, distance: 48.0
click at [470, 539] on p "CUIT 27218102722" at bounding box center [427, 542] width 93 height 14
click at [449, 540] on p "CUIT 27218102722" at bounding box center [427, 542] width 93 height 14
click at [165, 434] on button "Documentación" at bounding box center [154, 437] width 187 height 38
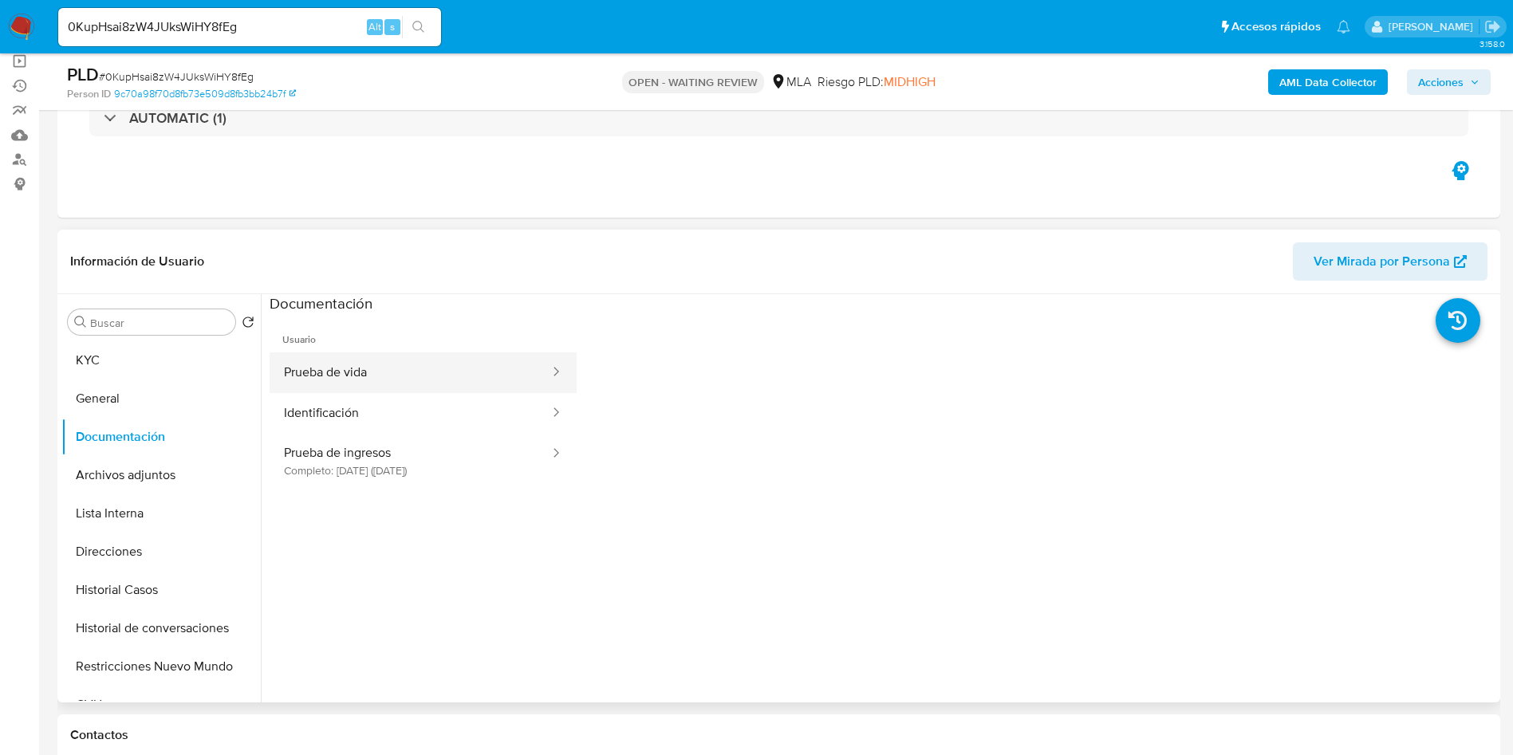
click at [409, 369] on button "Prueba de vida" at bounding box center [411, 373] width 282 height 41
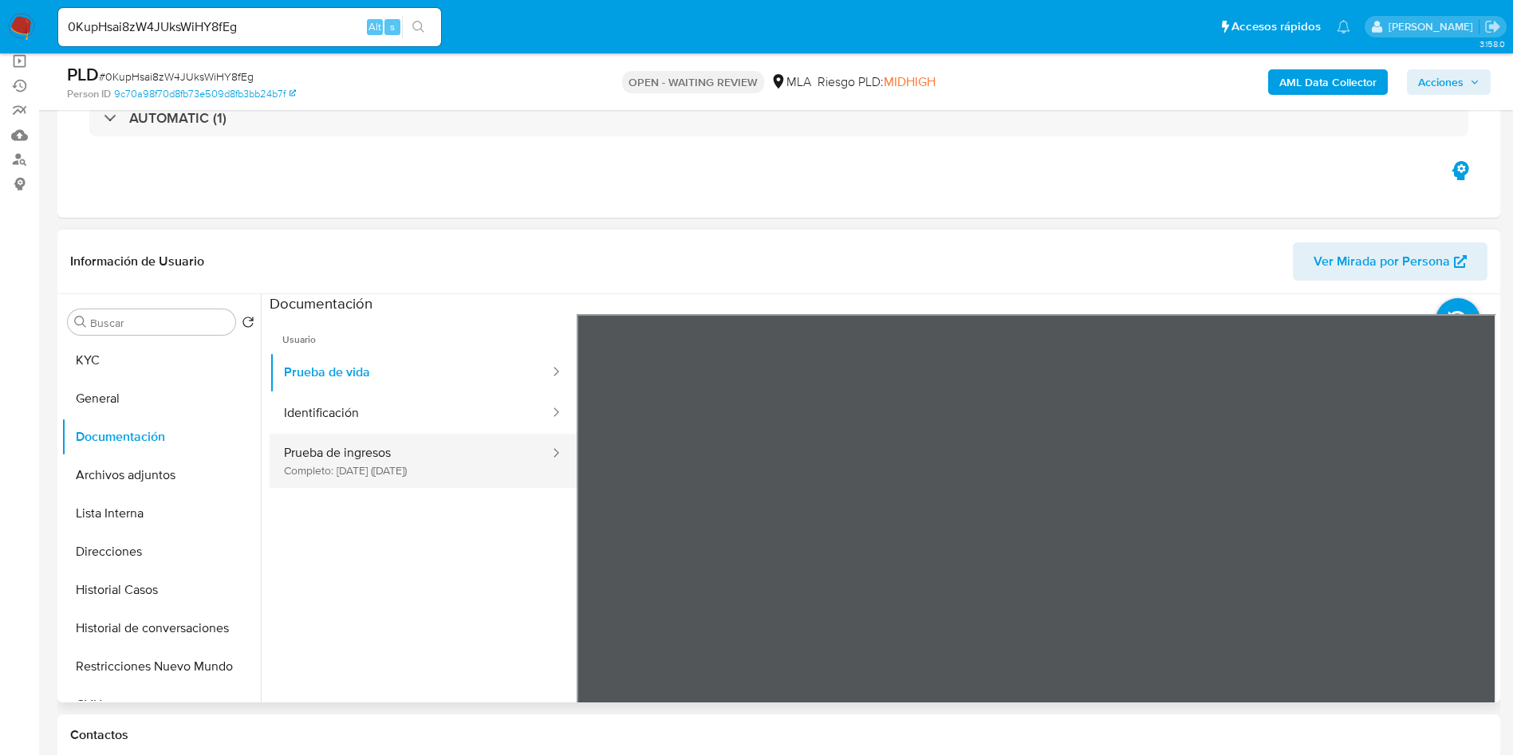
click at [428, 459] on button "Prueba de ingresos Completo: 30/03/2025 (hace 5 meses)" at bounding box center [411, 461] width 282 height 54
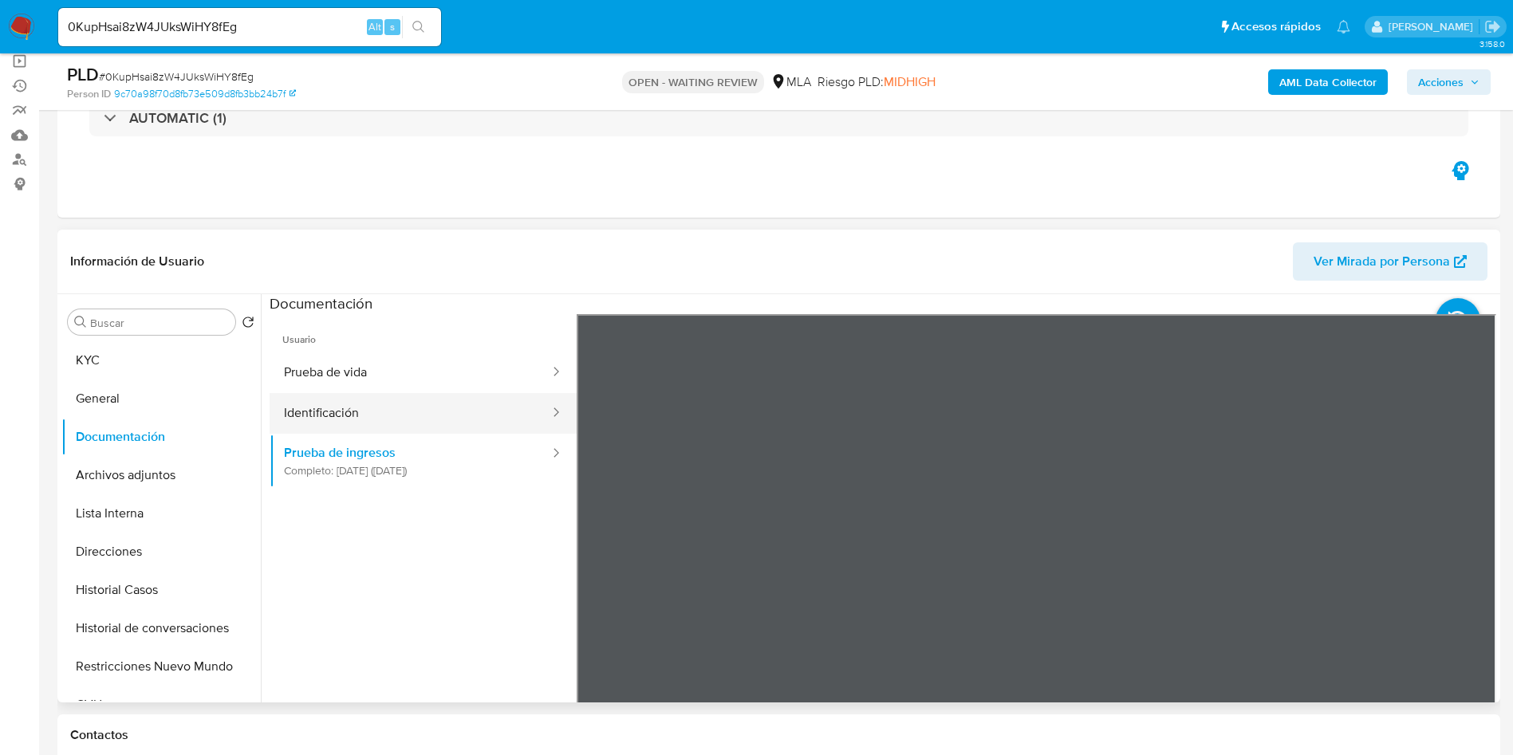
click at [396, 399] on button "Identificación" at bounding box center [411, 413] width 282 height 41
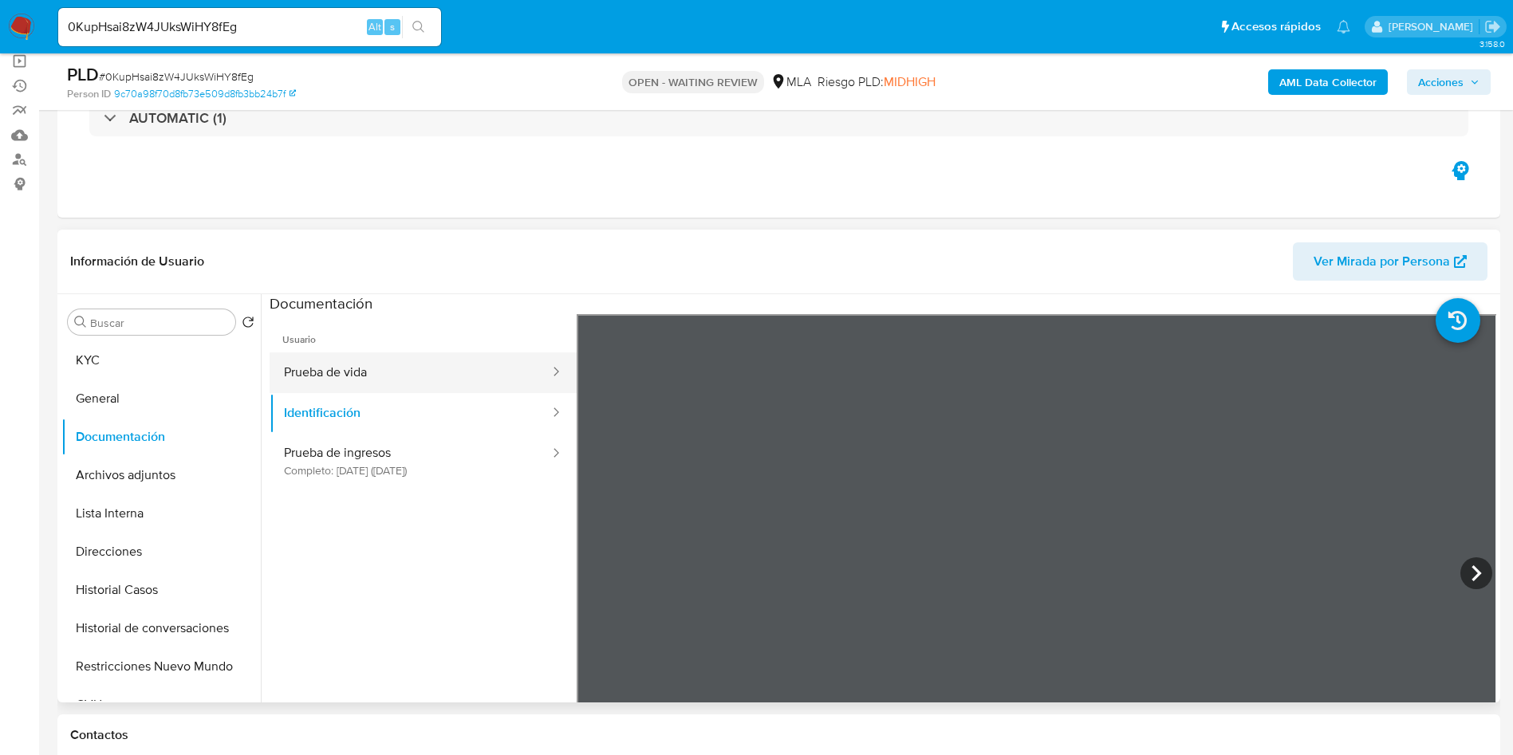
click at [404, 381] on button "Prueba de vida" at bounding box center [411, 373] width 282 height 41
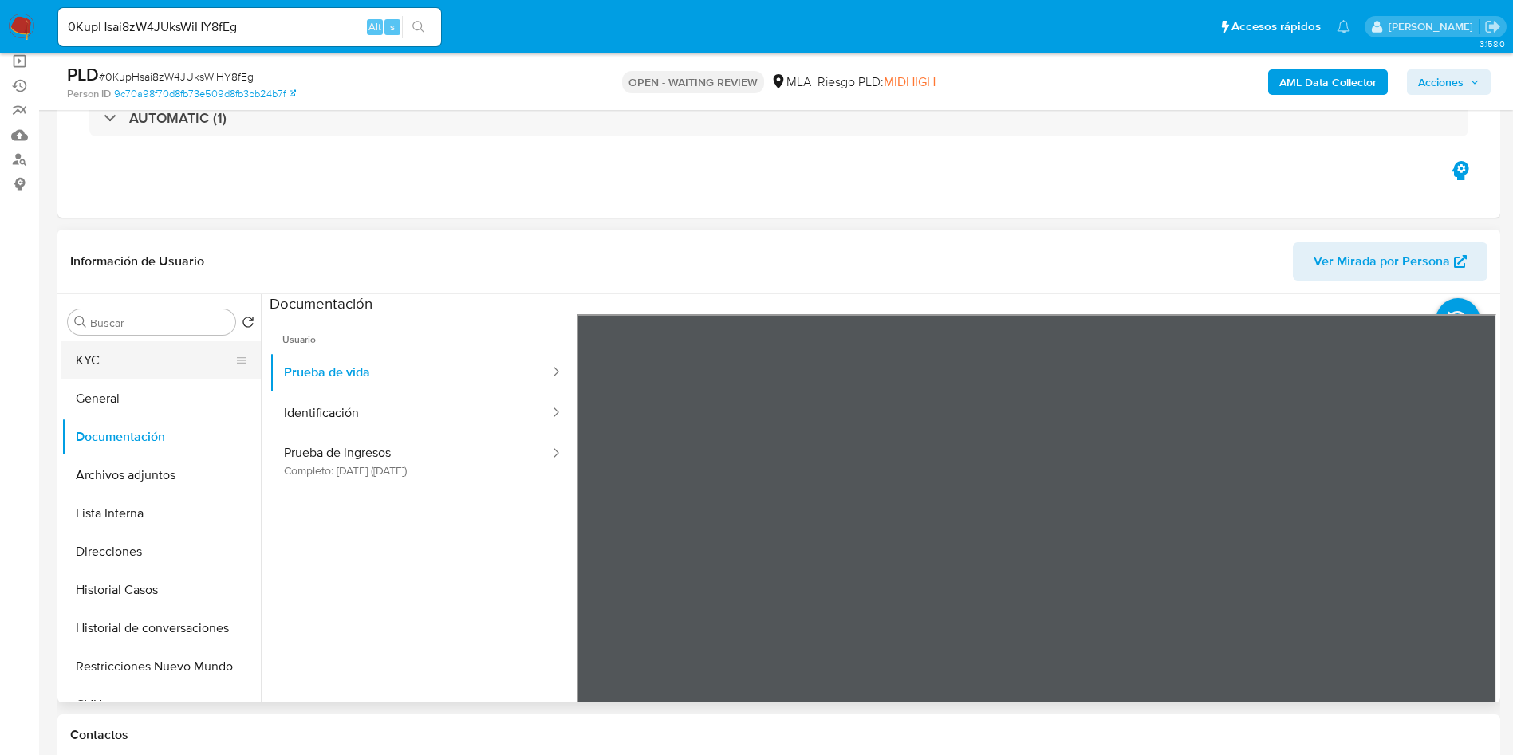
click at [205, 362] on button "KYC" at bounding box center [154, 360] width 187 height 38
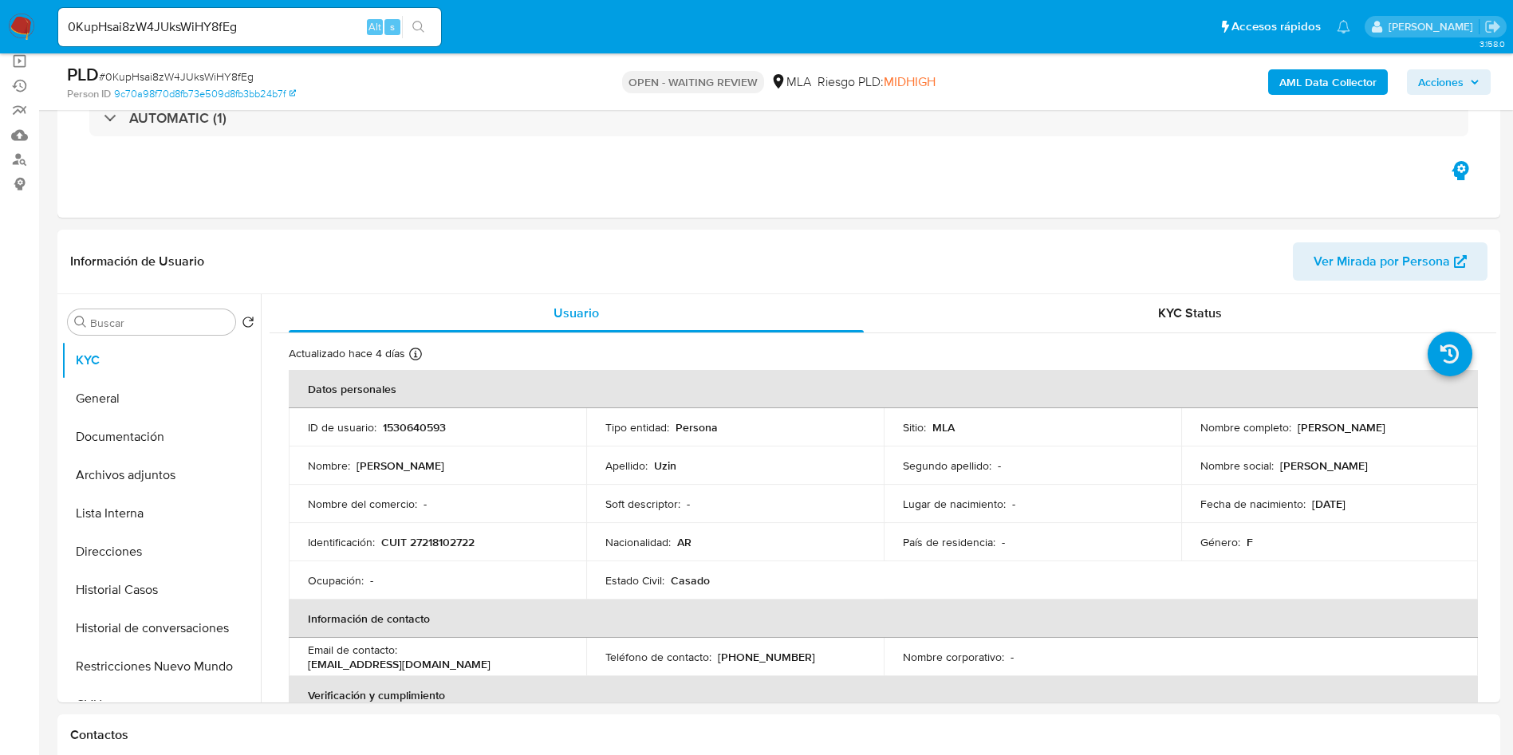
click at [256, 39] on div "0KupHsai8zW4JUksWiHY8fEg Alt s" at bounding box center [249, 27] width 383 height 38
click at [265, 21] on input "0KupHsai8zW4JUksWiHY8fEg" at bounding box center [249, 27] width 383 height 21
paste input "Sm8GcItAvgvRC3Xu6rv4Ados"
type input "Sm8GcItAvgvRC3Xu6rv4Ados"
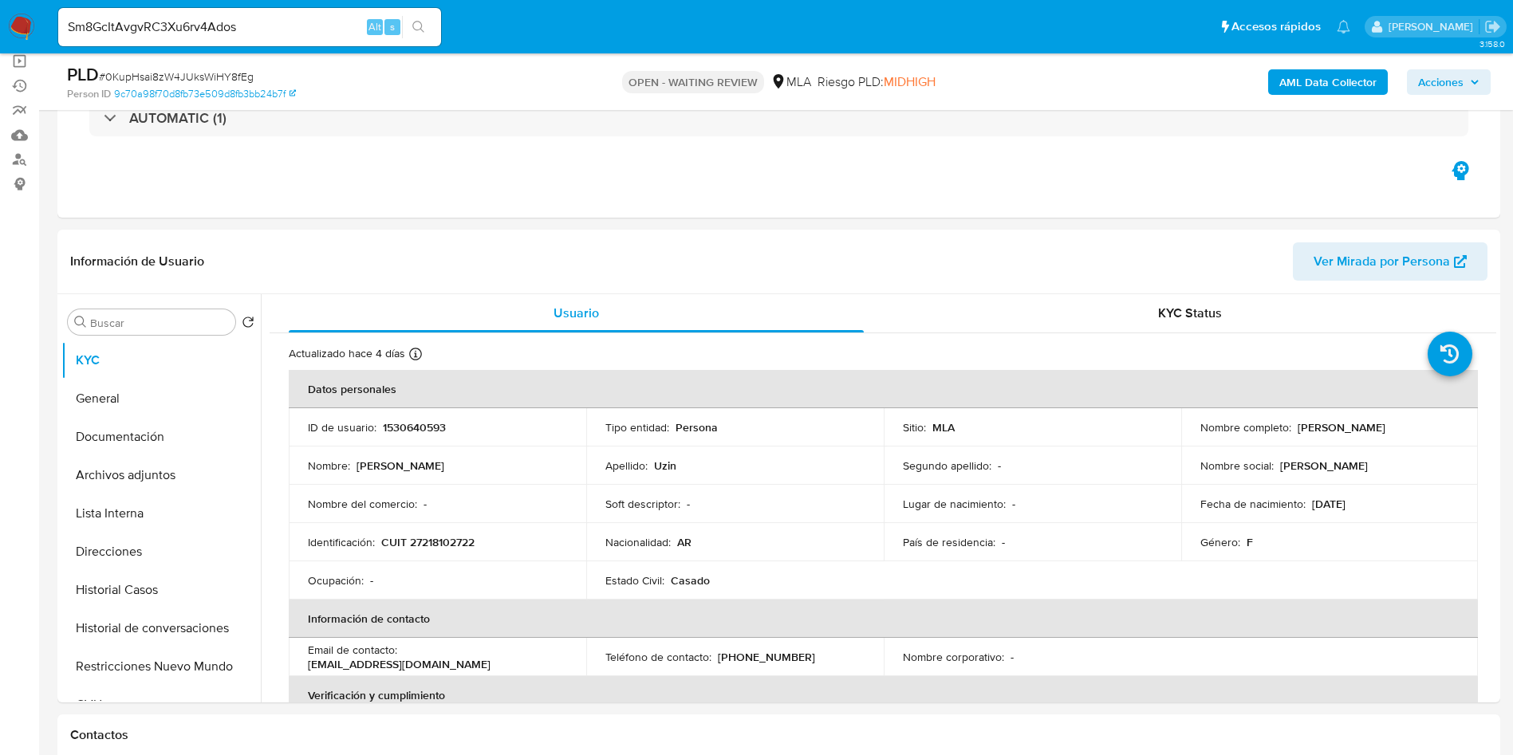
click at [427, 25] on button "search-icon" at bounding box center [418, 27] width 33 height 22
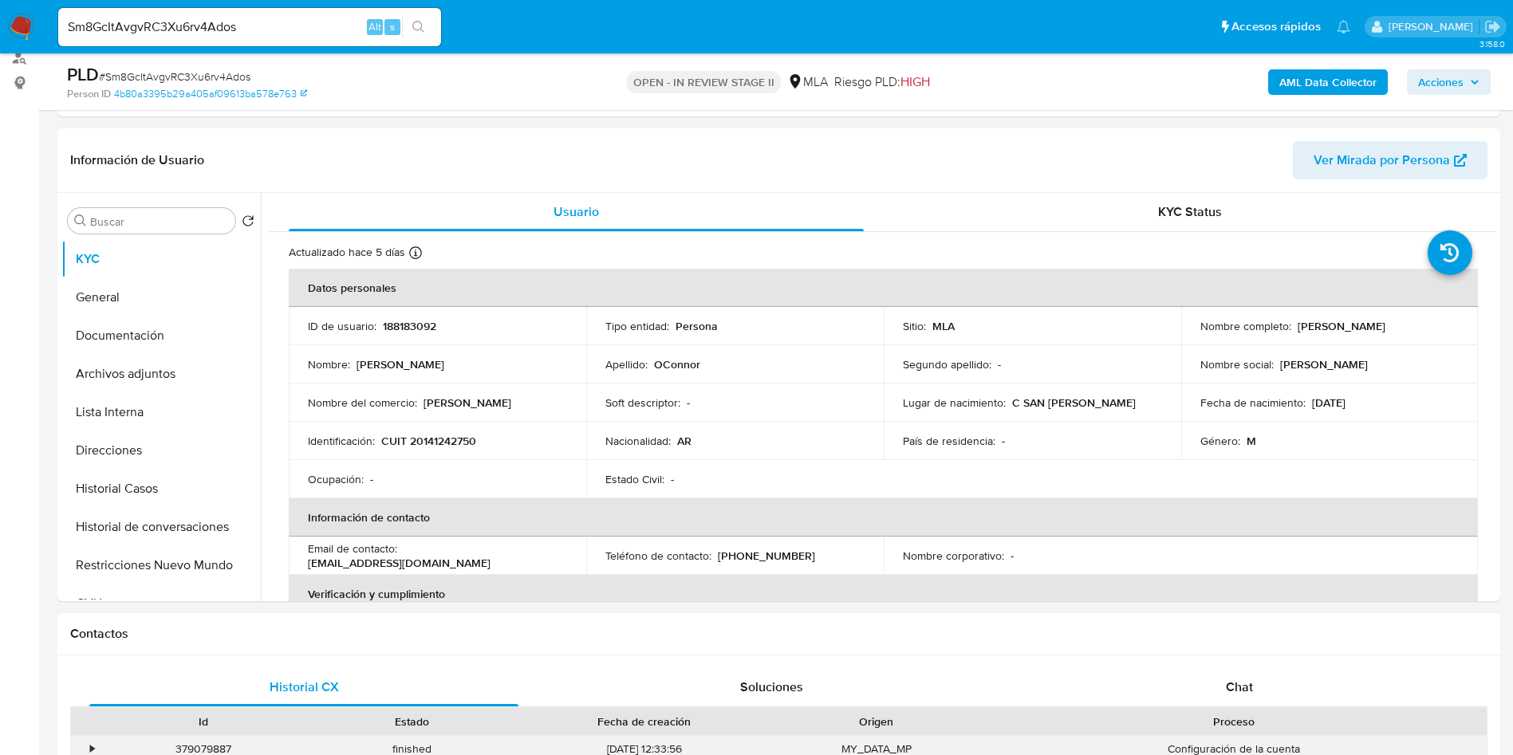
scroll to position [239, 0]
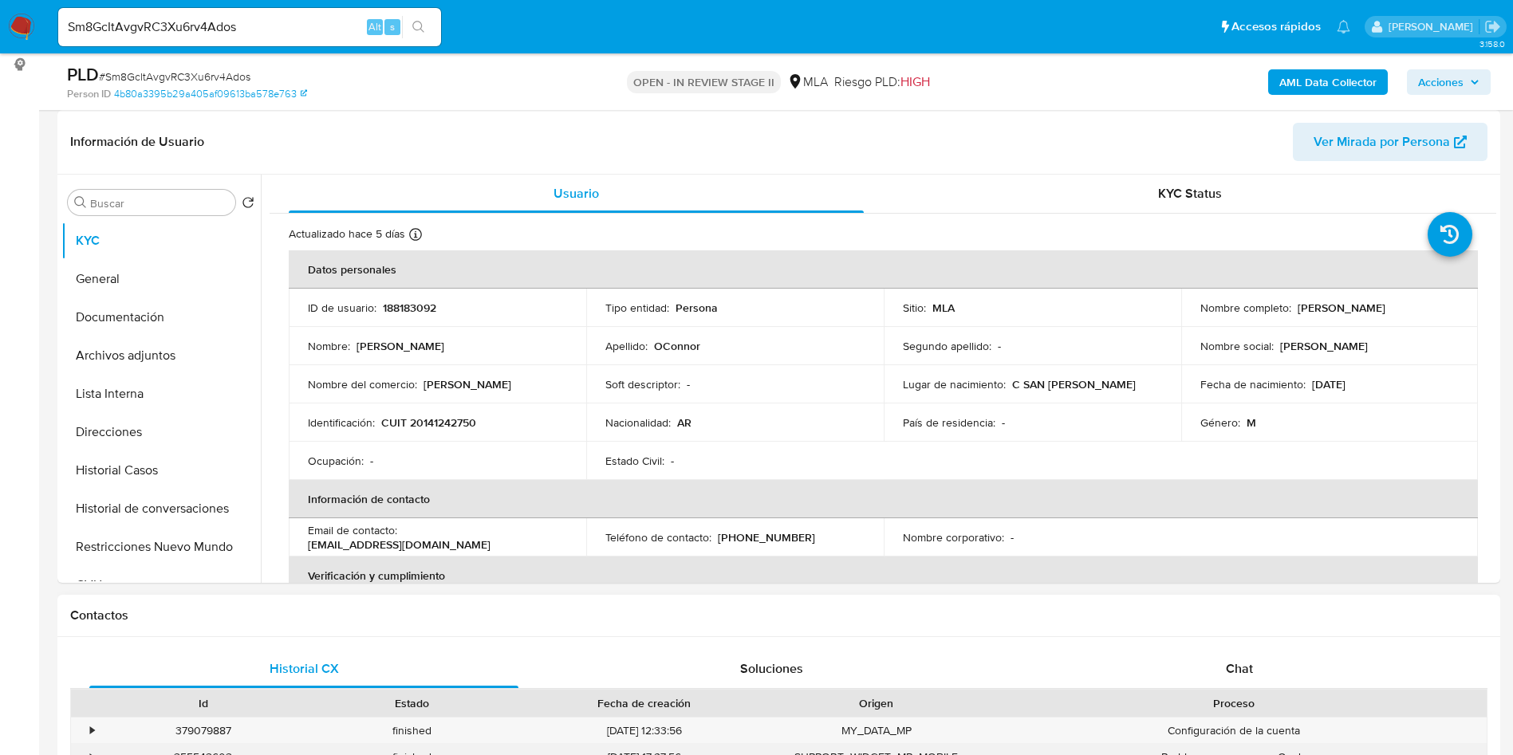
select select "10"
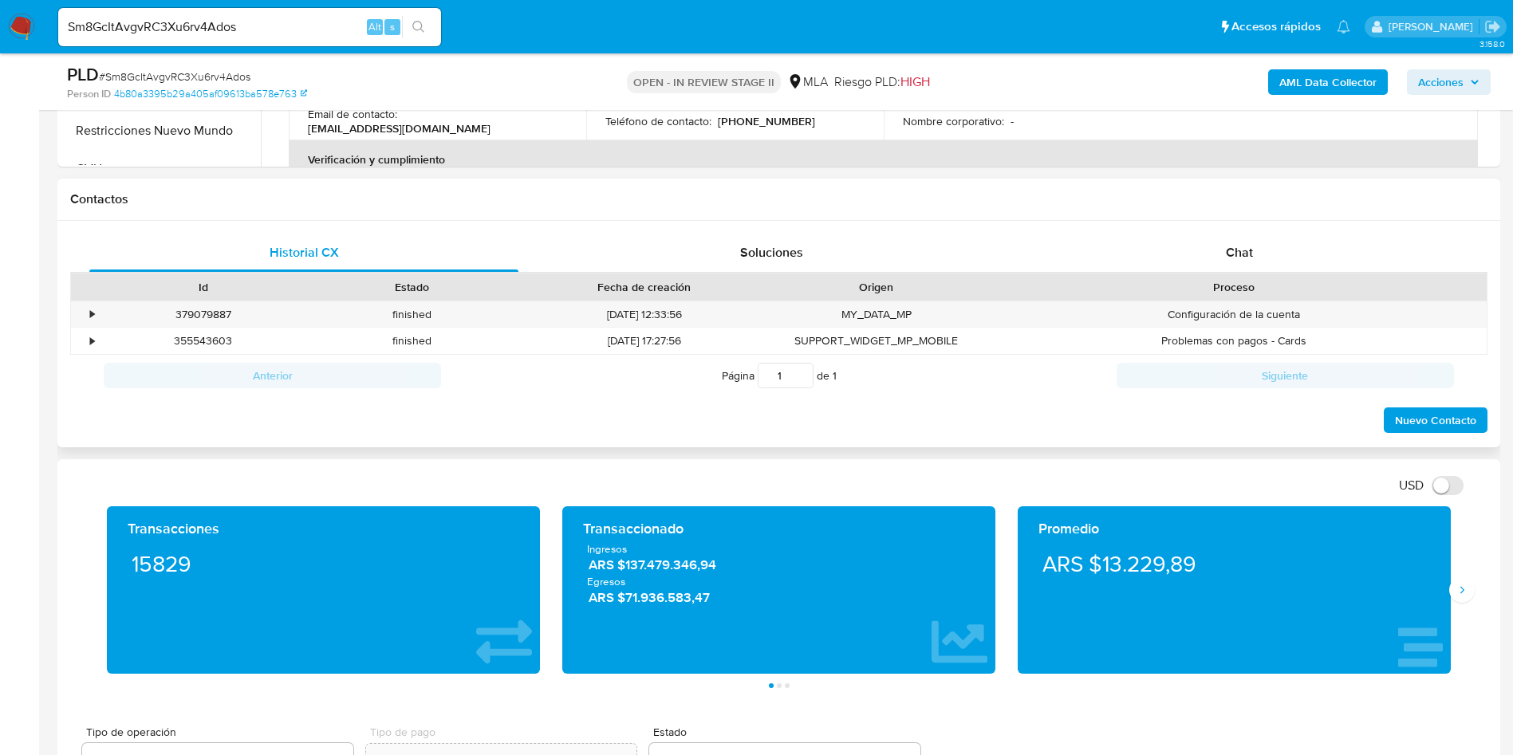
scroll to position [550, 0]
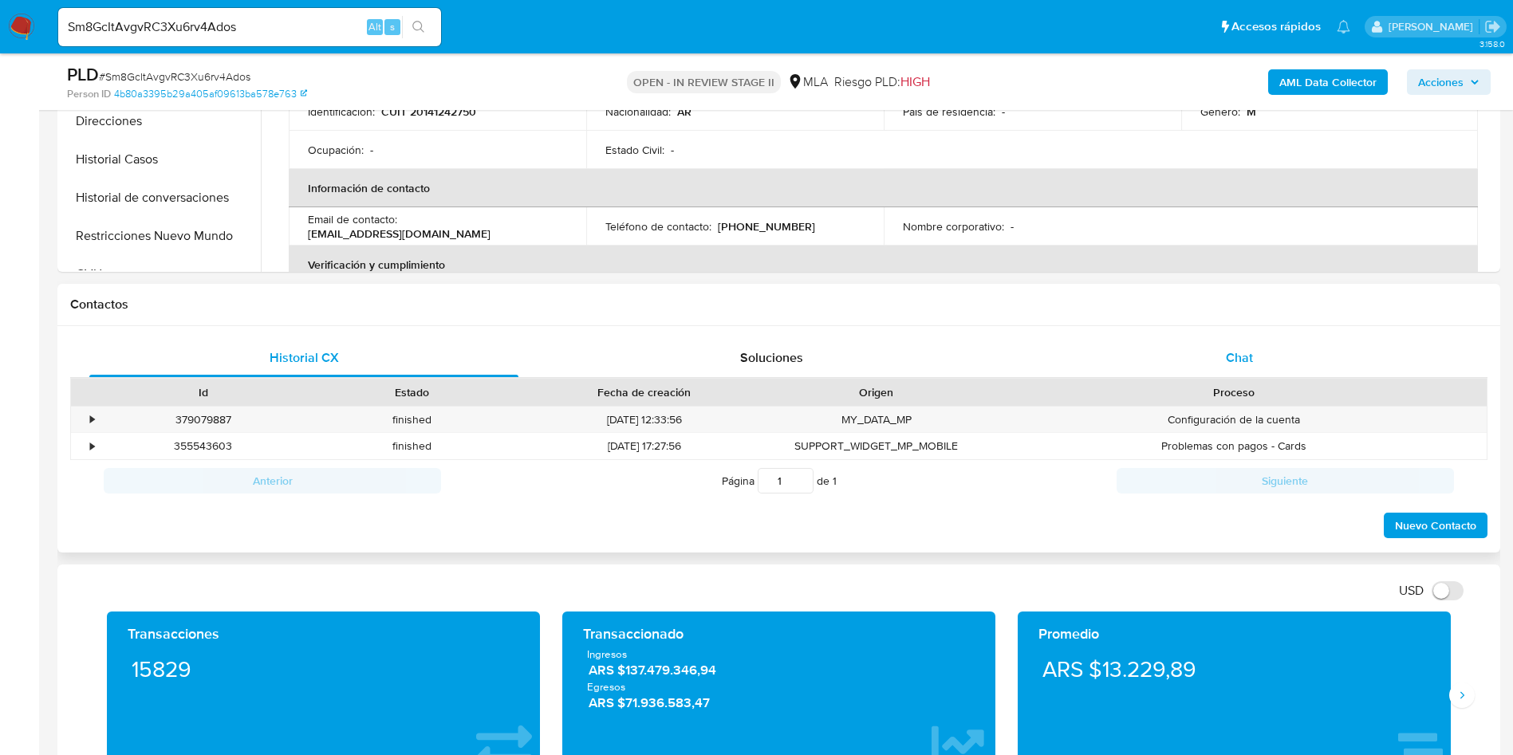
click at [1217, 374] on div "Chat" at bounding box center [1239, 358] width 429 height 38
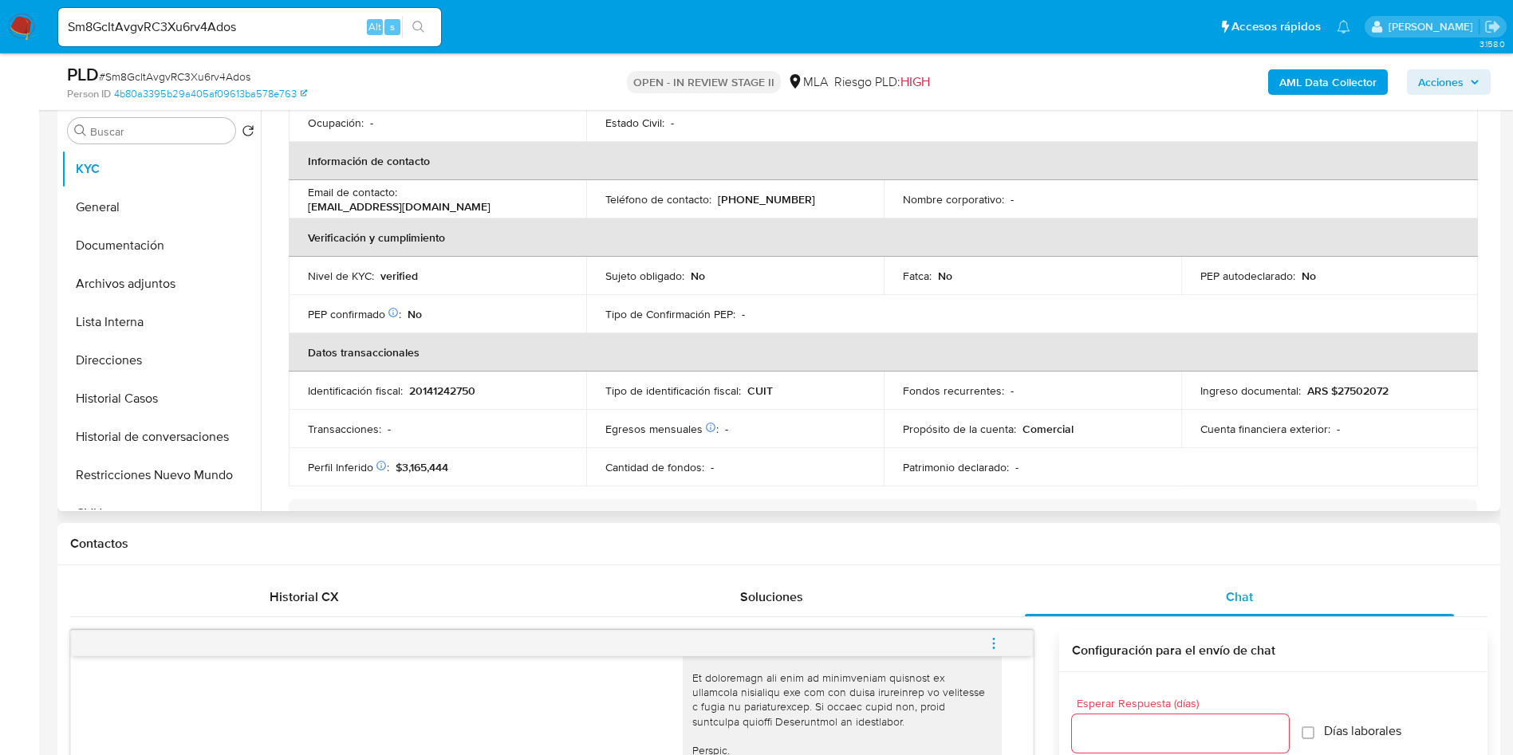
scroll to position [810, 0]
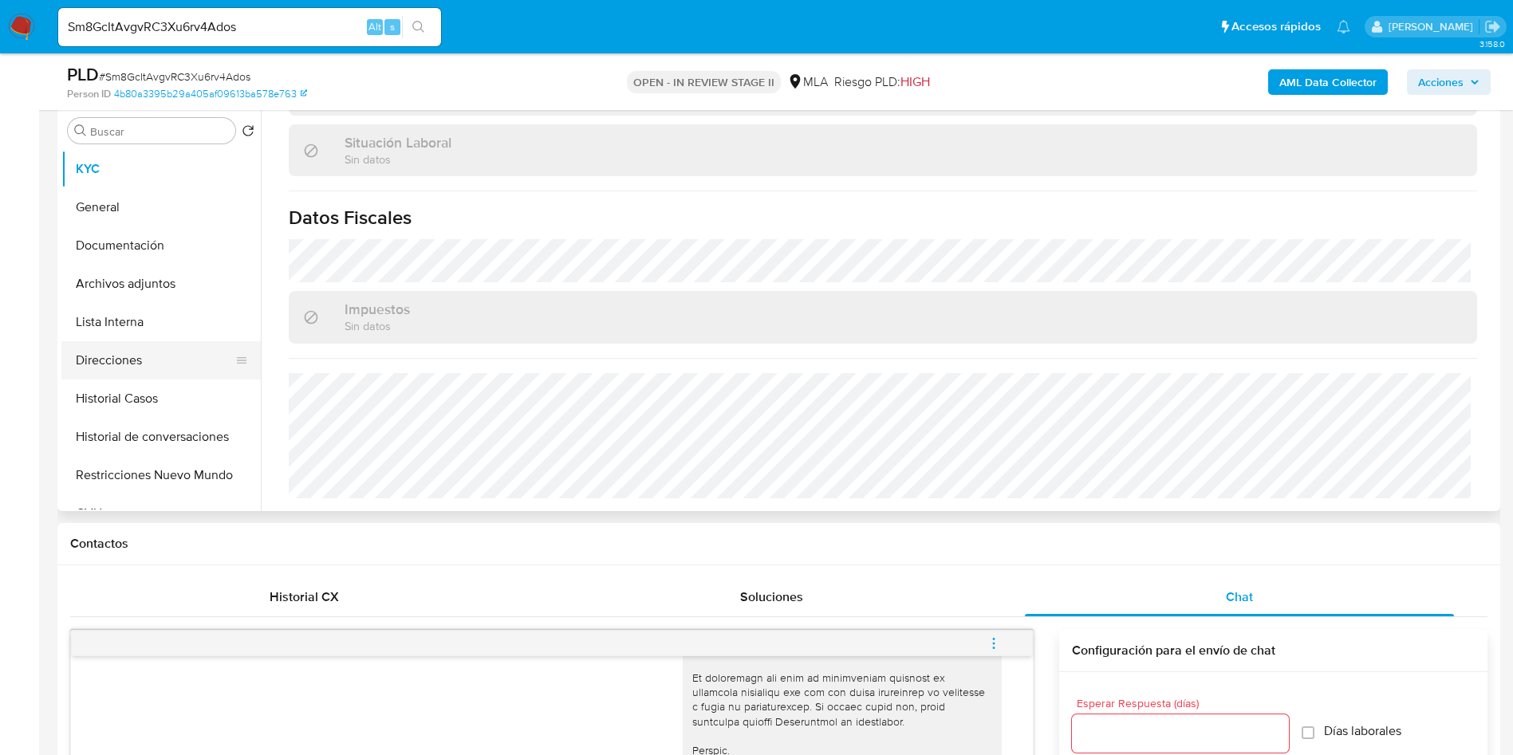
click at [120, 368] on button "Direcciones" at bounding box center [154, 360] width 187 height 38
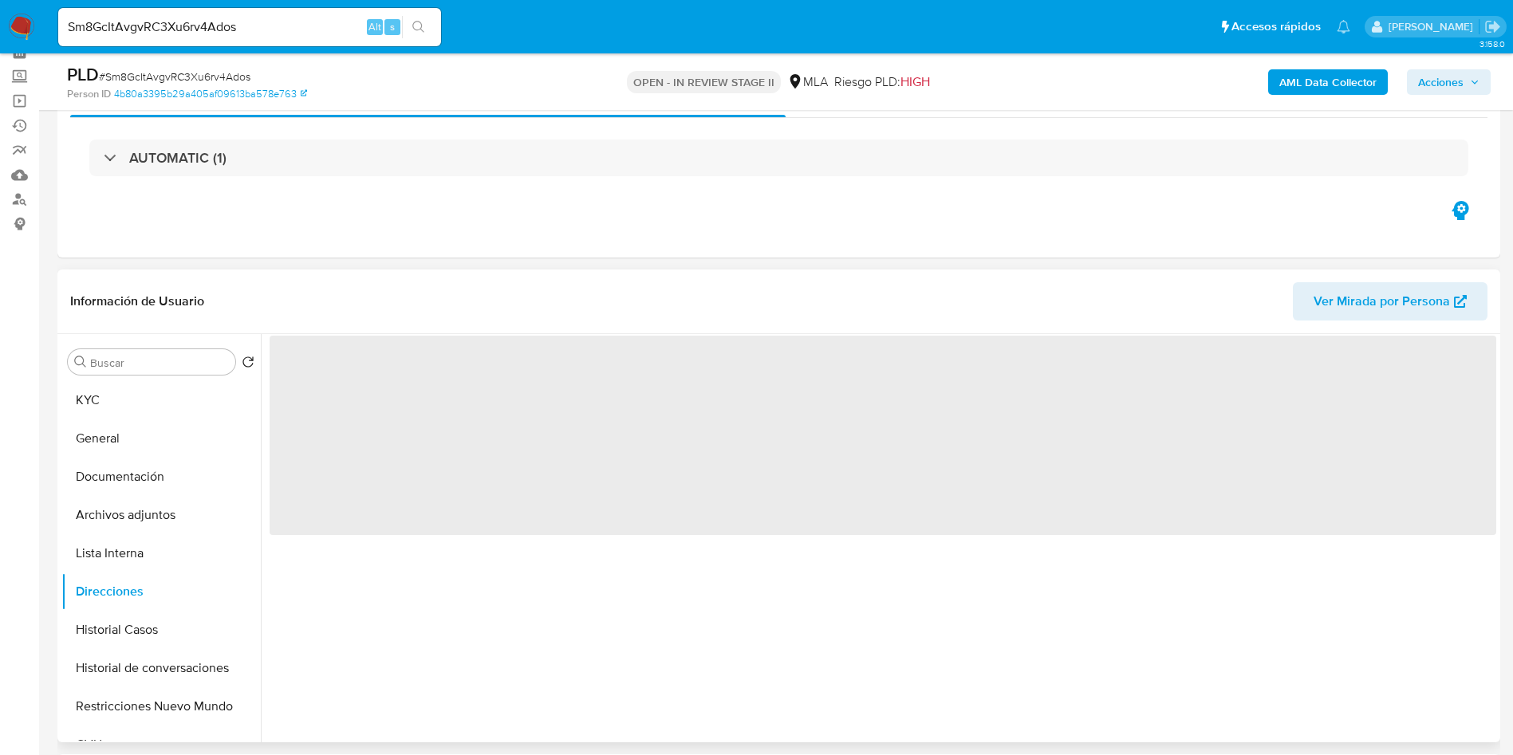
scroll to position [72, 0]
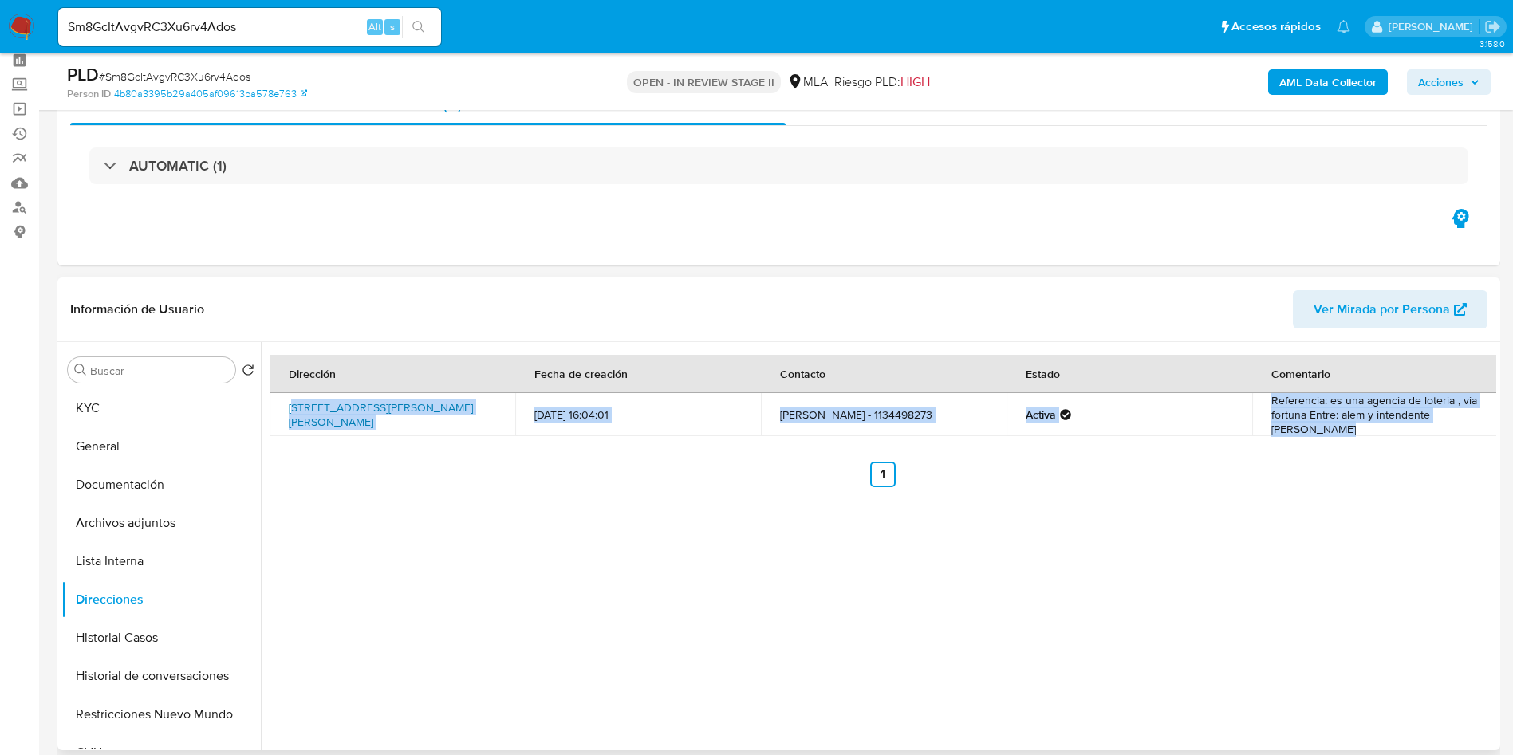
drag, startPoint x: 434, startPoint y: 435, endPoint x: 297, endPoint y: 410, distance: 139.5
click at [297, 410] on div "Dirección Fecha de creación Contacto Estado Comentario San Lorenzo 3275, San An…" at bounding box center [883, 421] width 1227 height 132
click at [321, 416] on link "San Lorenzo 3275, San Andres, Buenos Aires, 1651, Argentina 3275" at bounding box center [381, 415] width 184 height 30
click at [502, 490] on div "Dirección Fecha de creación Contacto Estado Comentario San Lorenzo 3275, San An…" at bounding box center [879, 546] width 1236 height 408
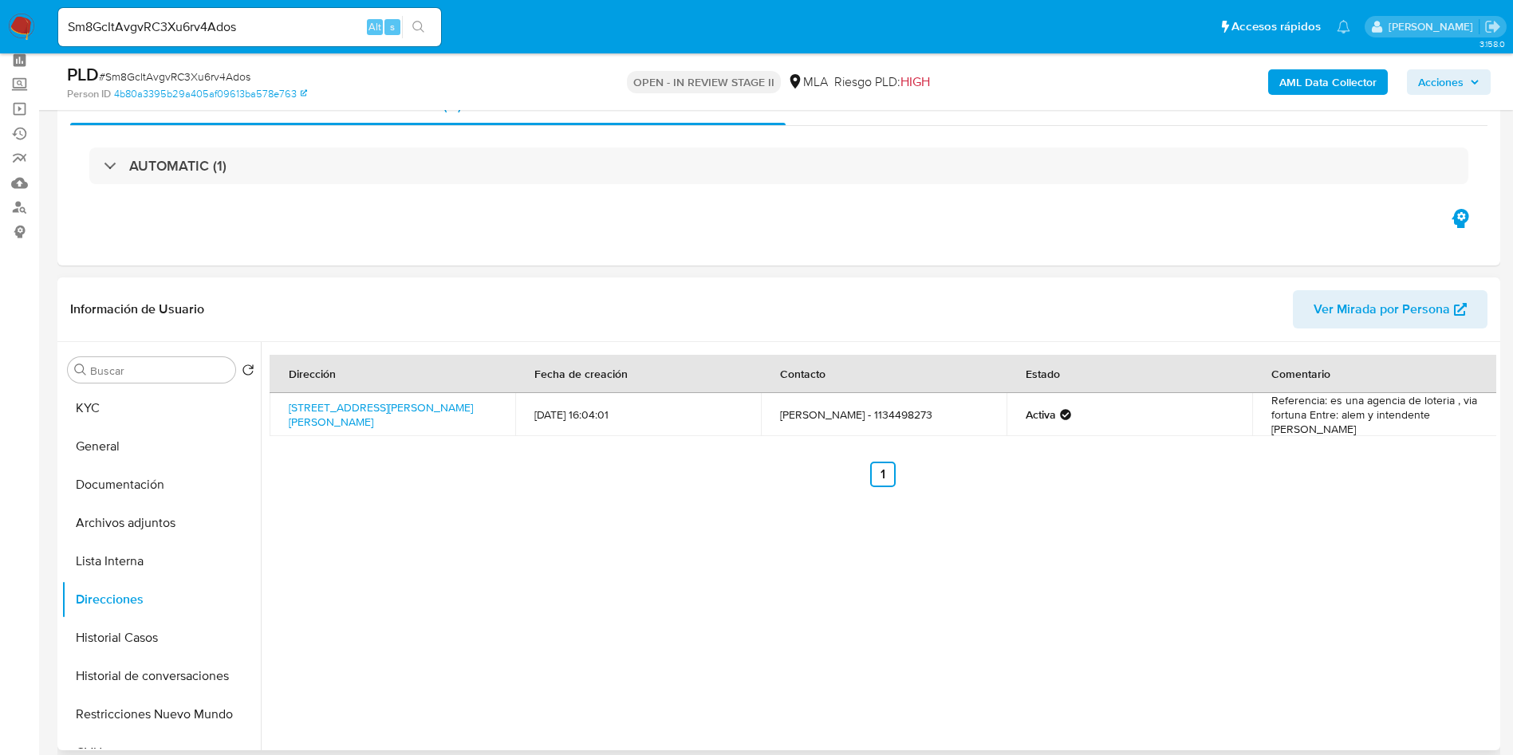
drag, startPoint x: 451, startPoint y: 428, endPoint x: 285, endPoint y: 403, distance: 167.7
click at [285, 403] on td "San Lorenzo 3275, San Andres, Buenos Aires, 1651, Argentina 3275" at bounding box center [393, 414] width 246 height 43
click at [562, 569] on div "Dirección Fecha de creación Contacto Estado Comentario San Lorenzo 3275, San An…" at bounding box center [879, 546] width 1236 height 408
click at [223, 33] on input "Sm8GcItAvgvRC3Xu6rv4Ados" at bounding box center [249, 27] width 383 height 21
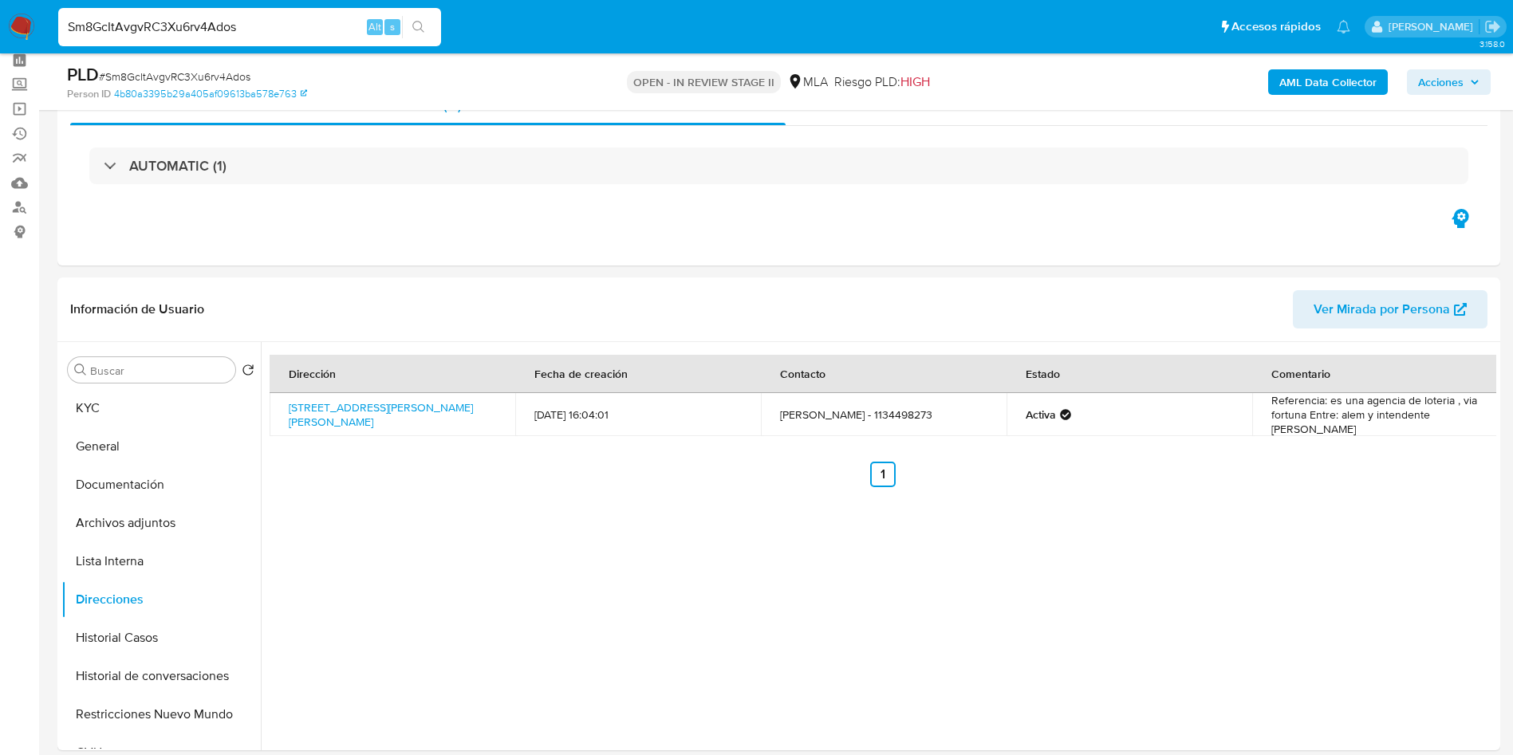
paste input "p5T807jVLAscGUt8qDQlje3f"
type input "p5T807jVLAscGUt8qDQlje3f"
click at [417, 18] on button "search-icon" at bounding box center [418, 27] width 33 height 22
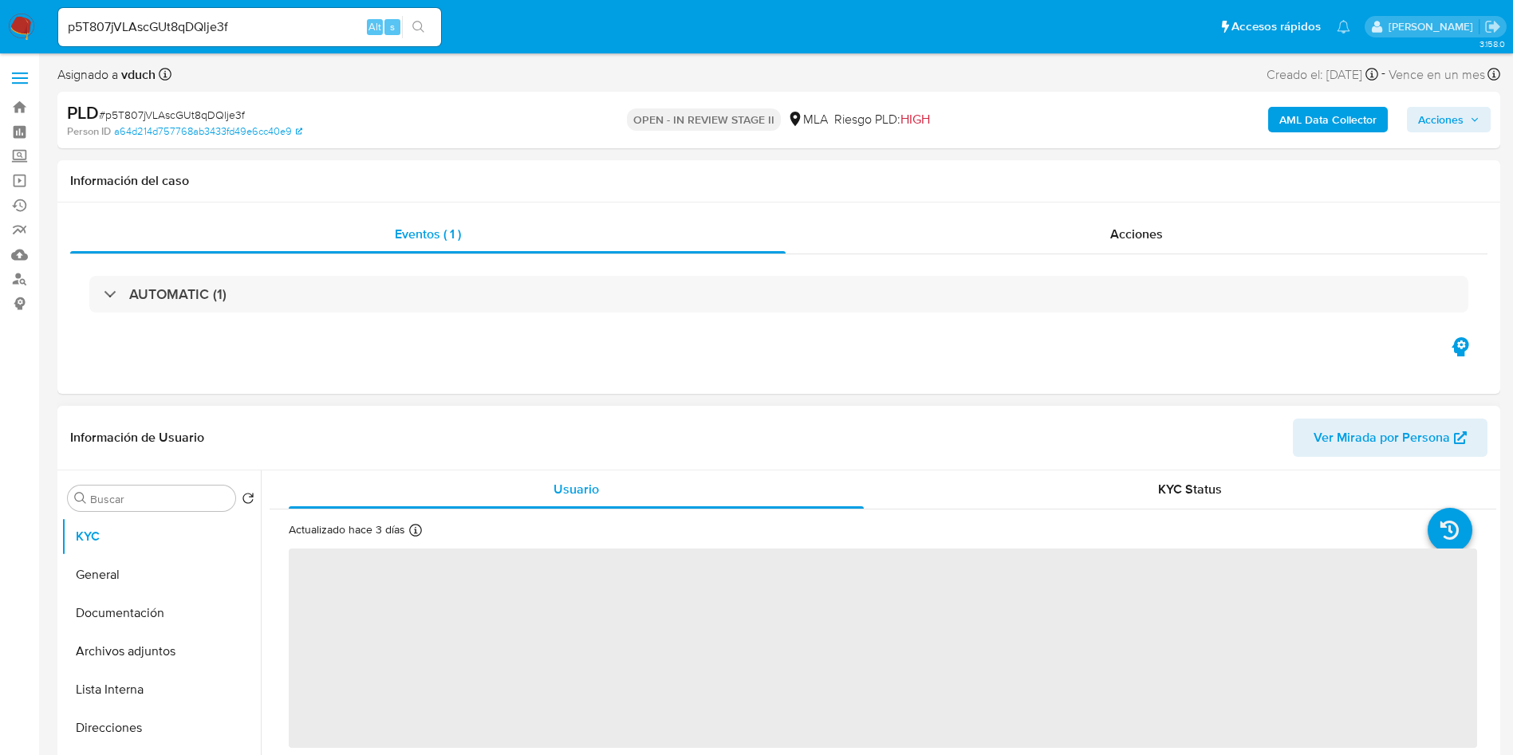
select select "10"
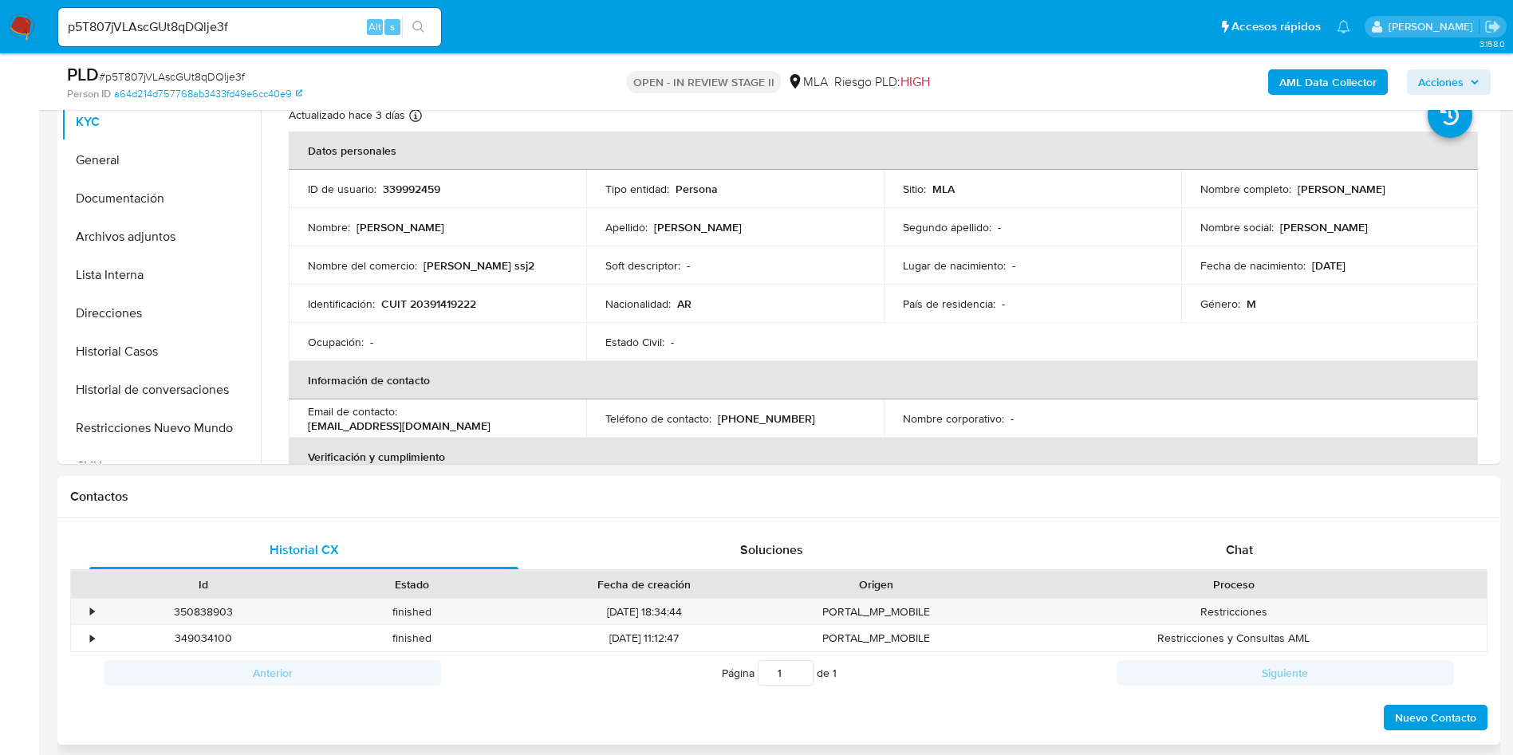
scroll to position [359, 0]
click at [1217, 515] on div "Contactos" at bounding box center [778, 496] width 1443 height 42
click at [1233, 530] on div "Chat" at bounding box center [1239, 549] width 429 height 38
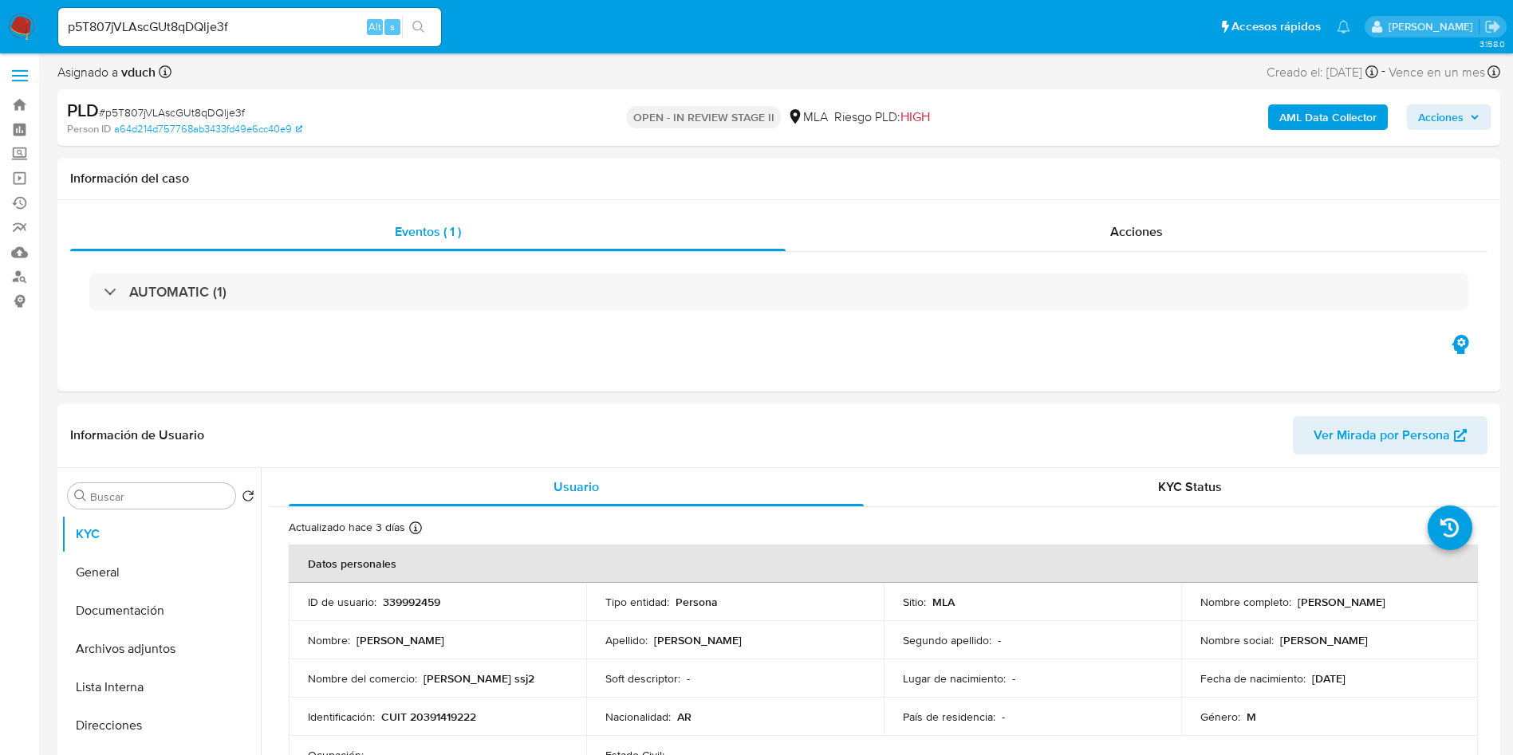
scroll to position [0, 0]
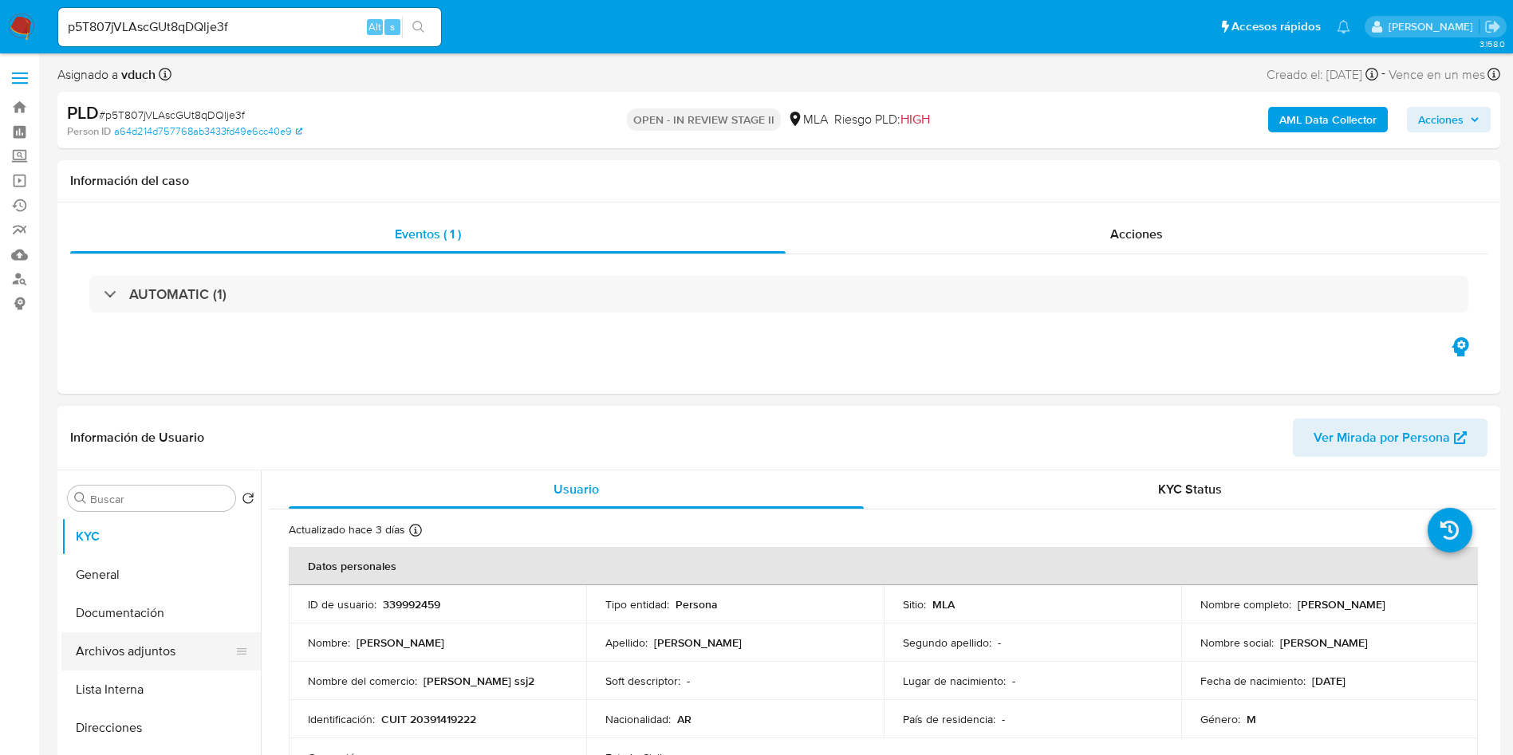
click at [116, 644] on button "Archivos adjuntos" at bounding box center [154, 652] width 187 height 38
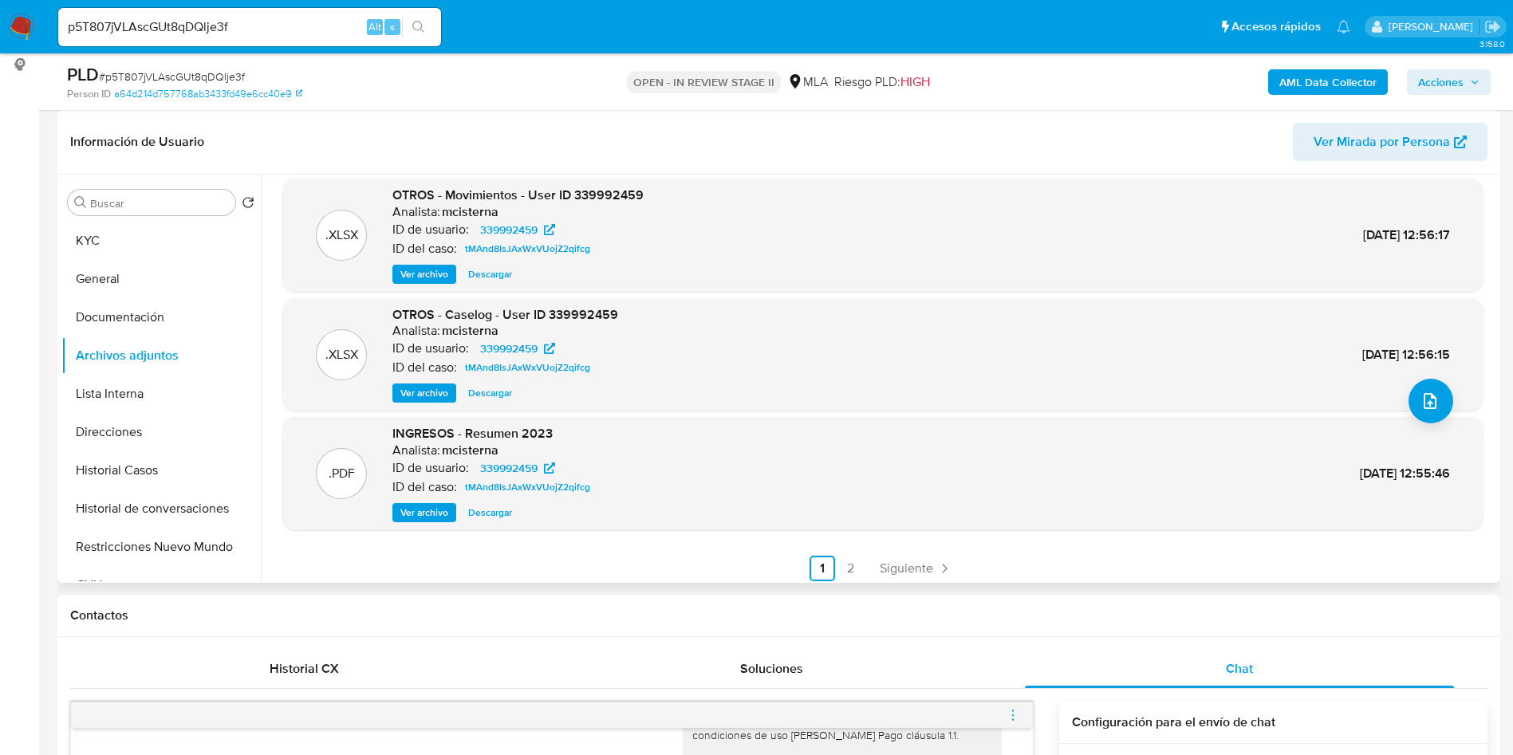
scroll to position [134, 0]
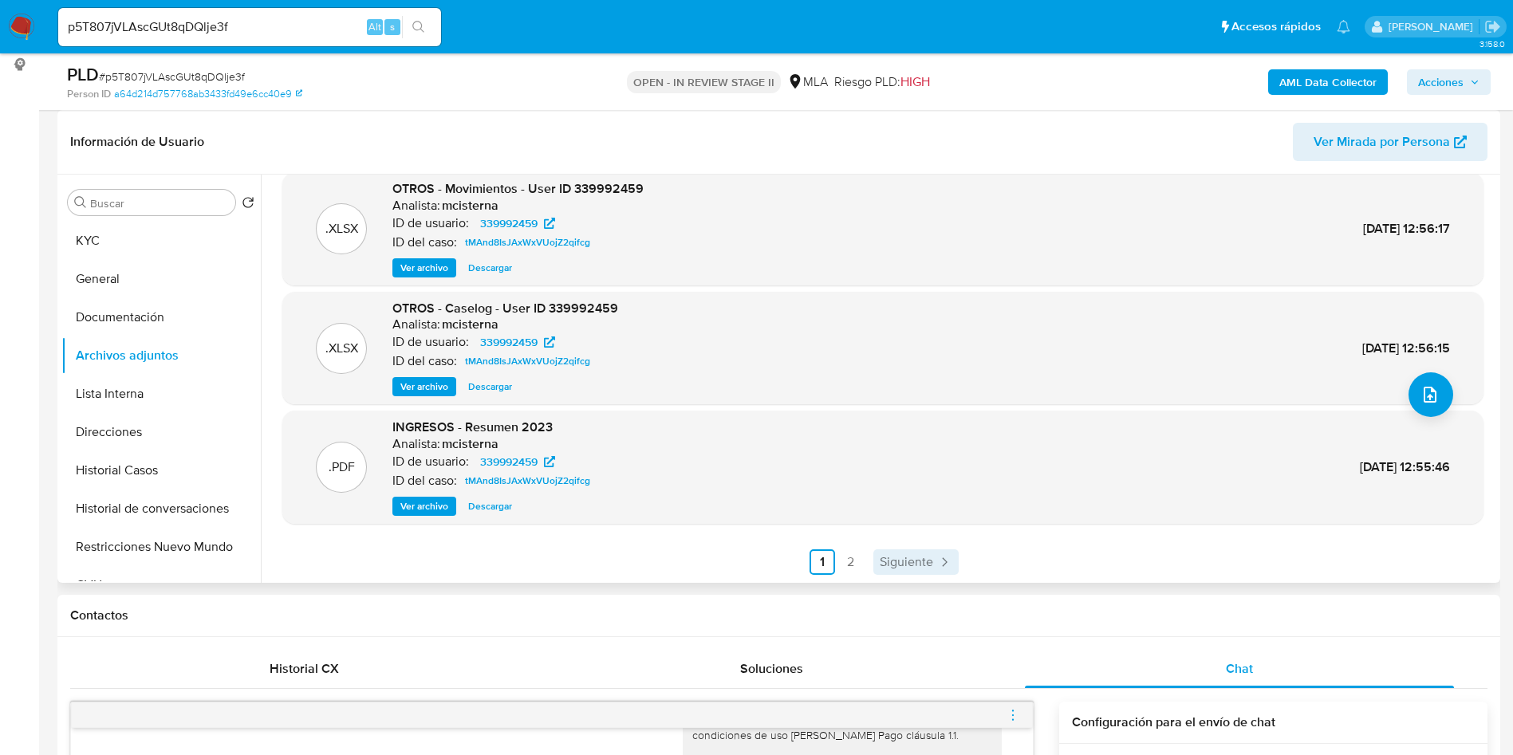
click at [889, 563] on span "Siguiente" at bounding box center [906, 562] width 53 height 13
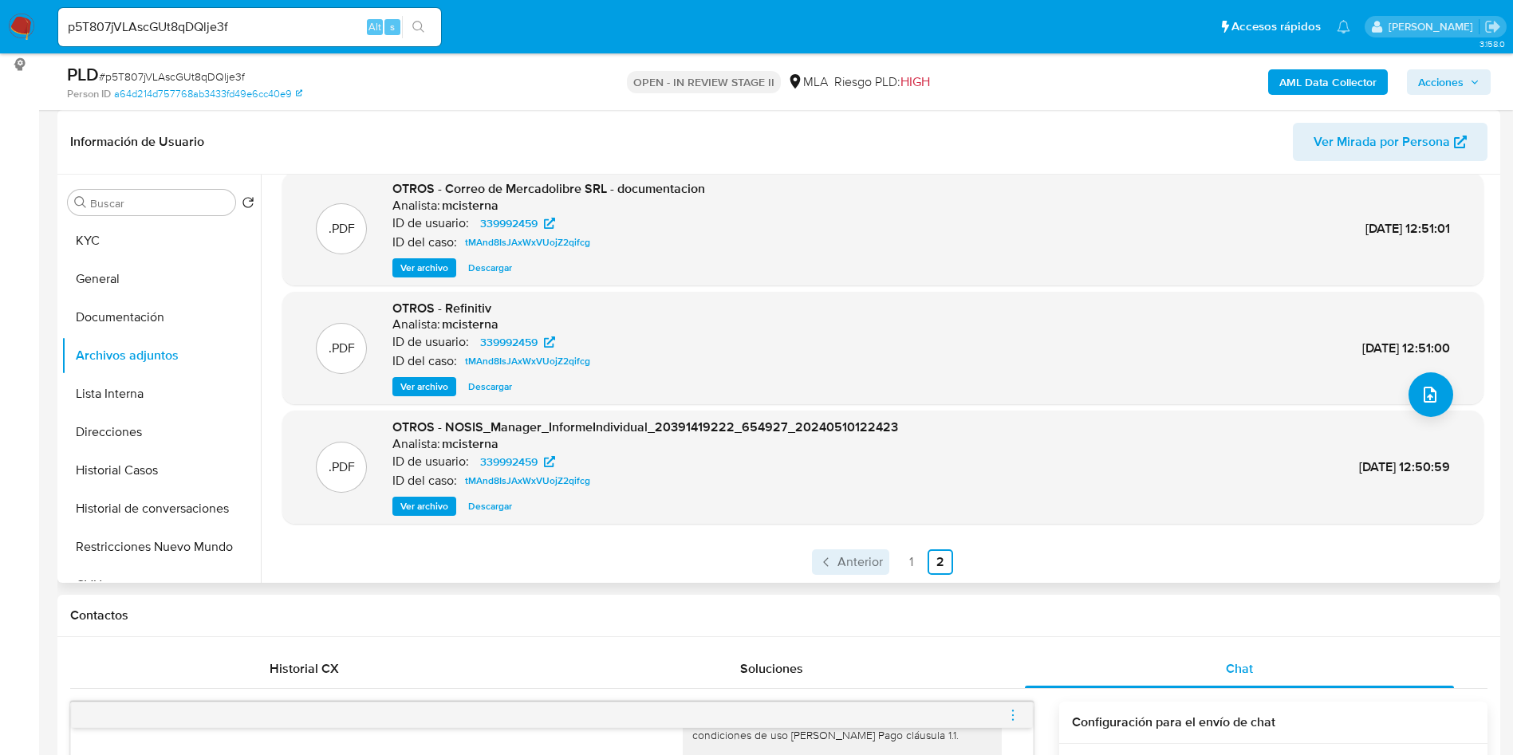
click at [853, 564] on span "Anterior" at bounding box center [859, 562] width 45 height 13
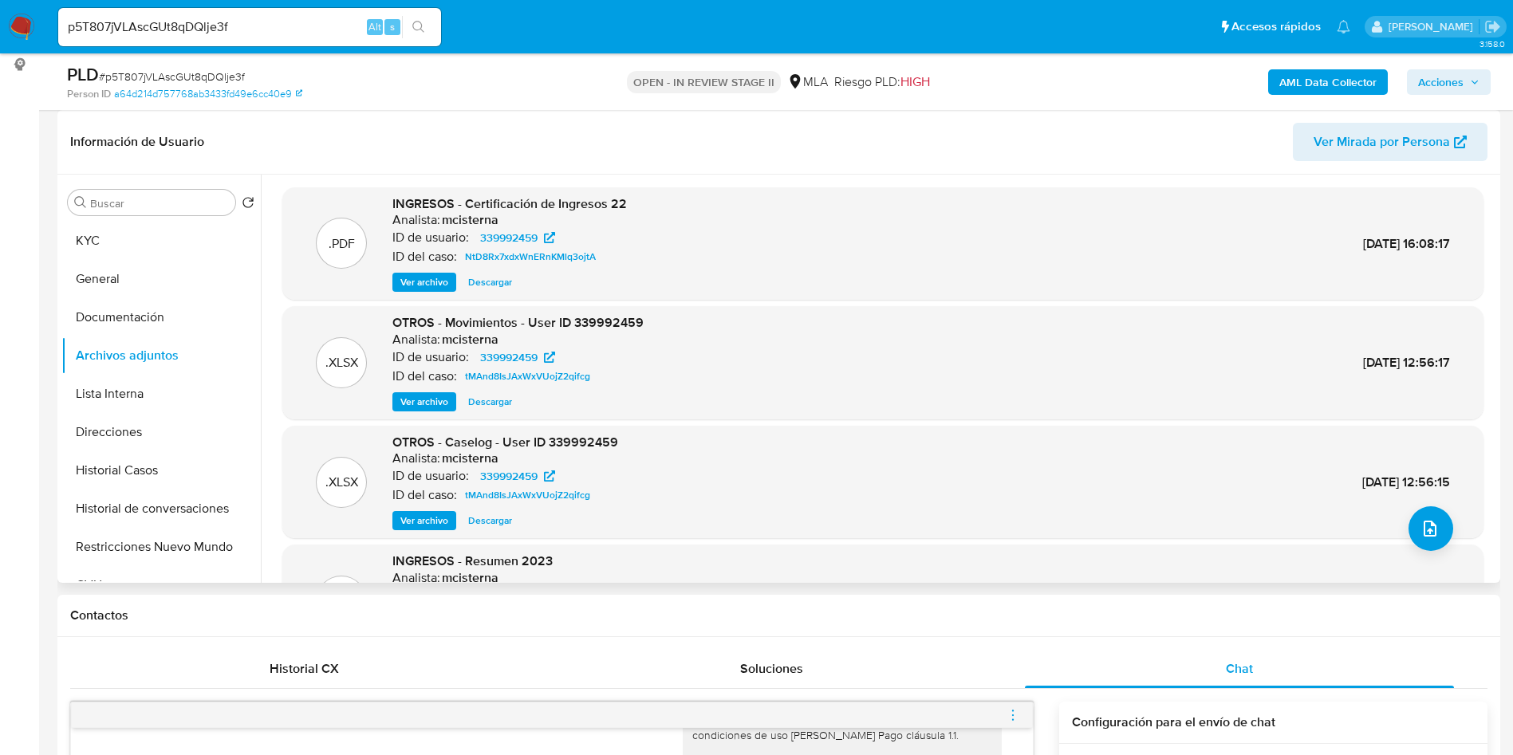
scroll to position [120, 0]
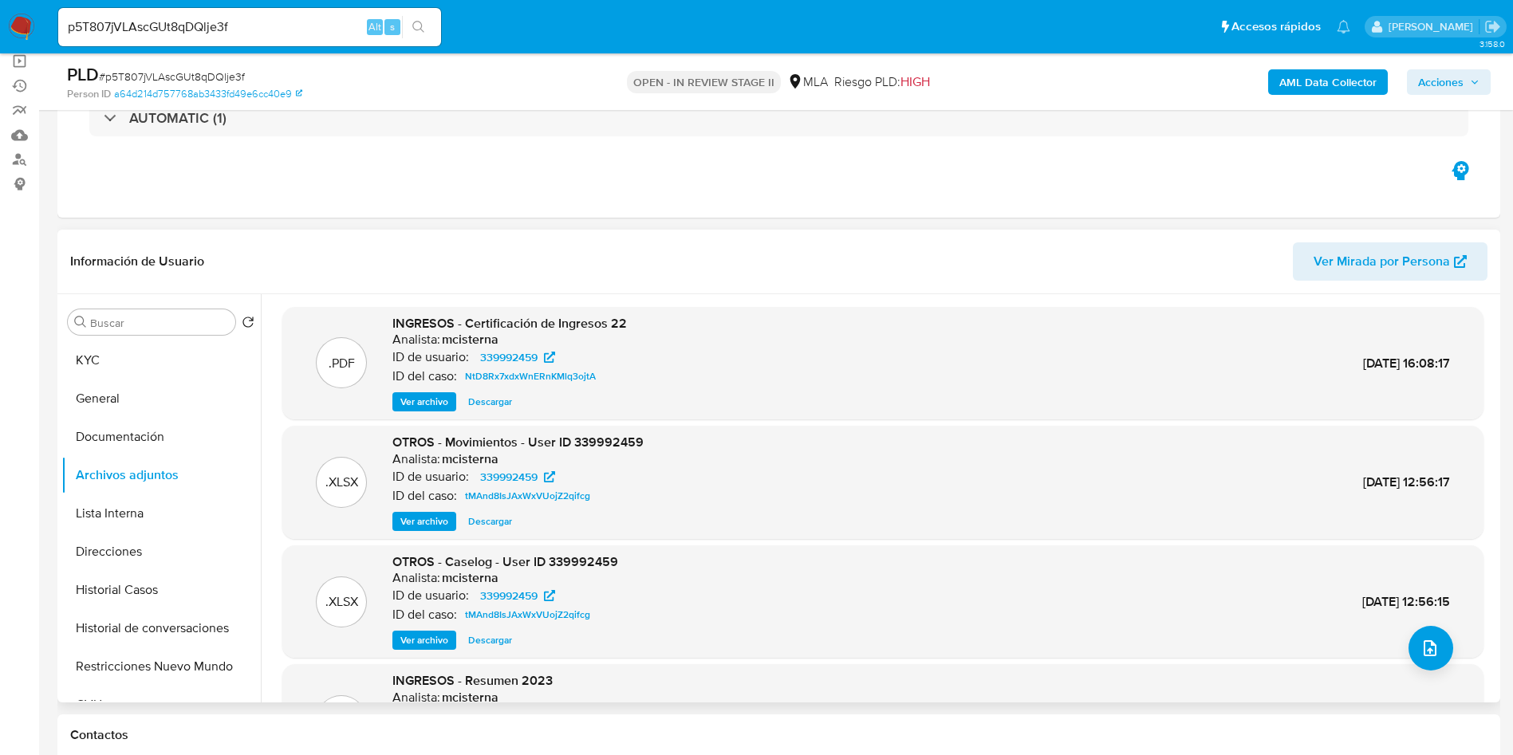
click at [425, 401] on span "Ver archivo" at bounding box center [424, 402] width 48 height 16
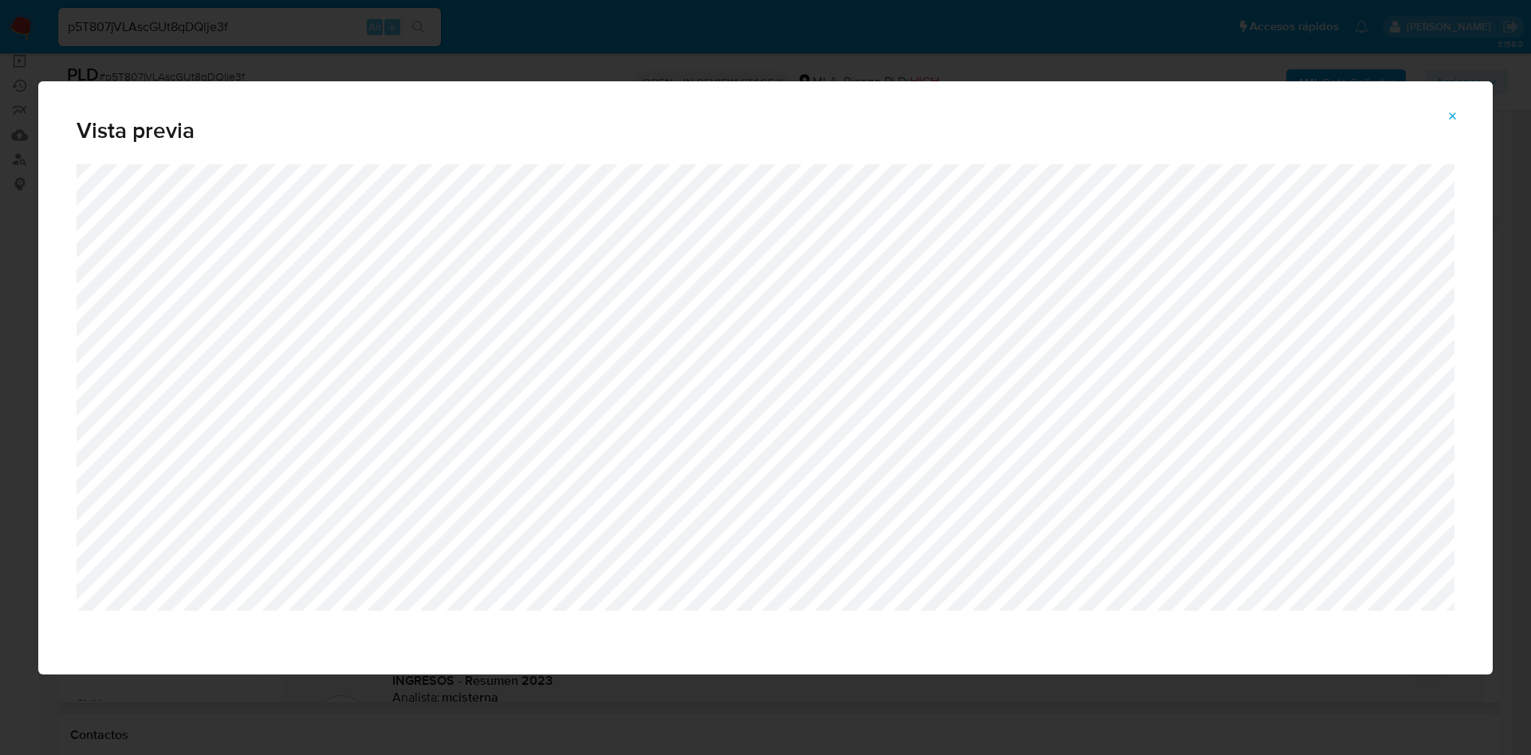
click at [1454, 108] on span "Attachment preview" at bounding box center [1453, 116] width 13 height 22
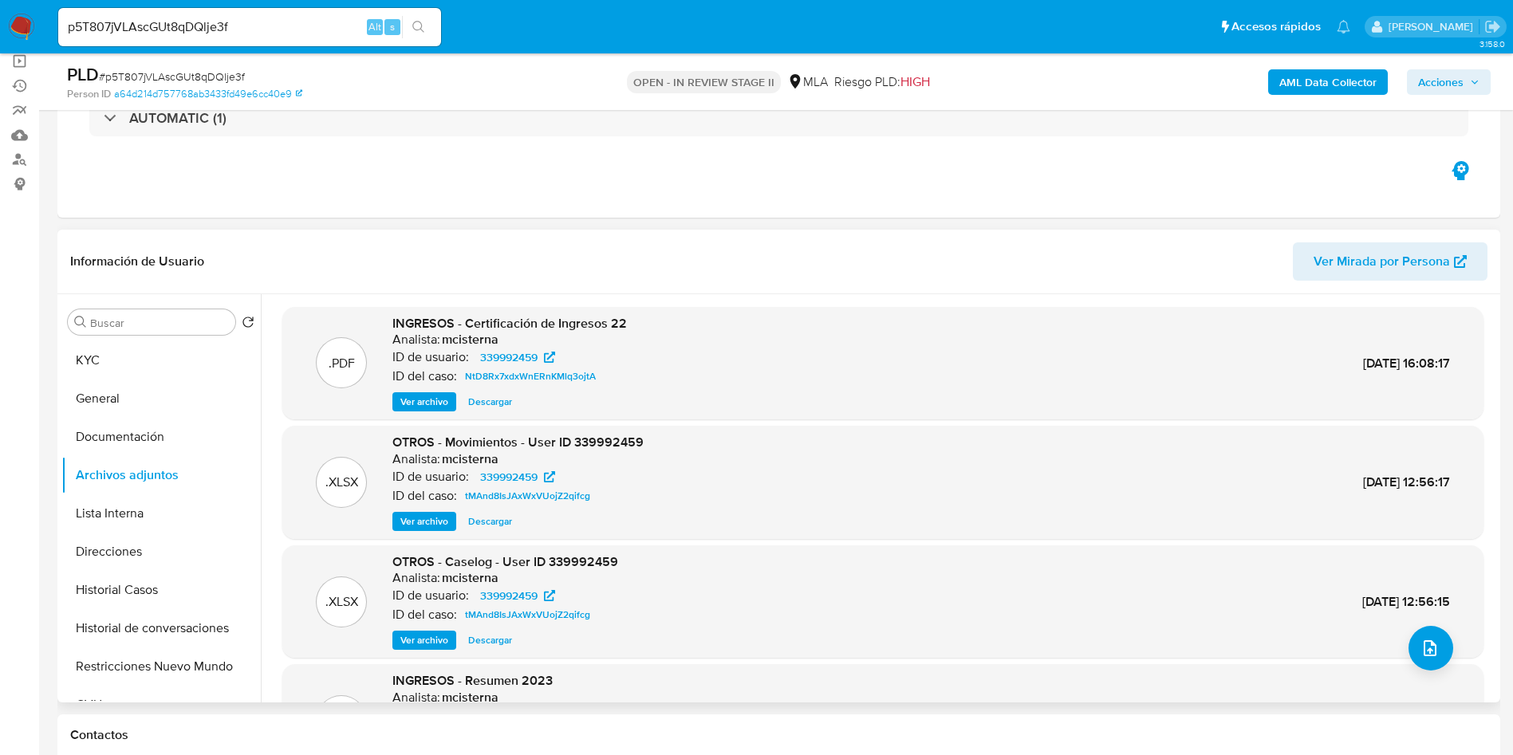
click at [263, 32] on input "p5T807jVLAscGUt8qDQlje3f" at bounding box center [249, 27] width 383 height 21
paste input "0KupHsai8zW4JUksWiHY8fEg"
type input "0KupHsai8zW4JUksWiHY8fEg"
click at [432, 40] on div "0KupHsai8zW4JUksWiHY8fEg Alt s" at bounding box center [249, 27] width 383 height 38
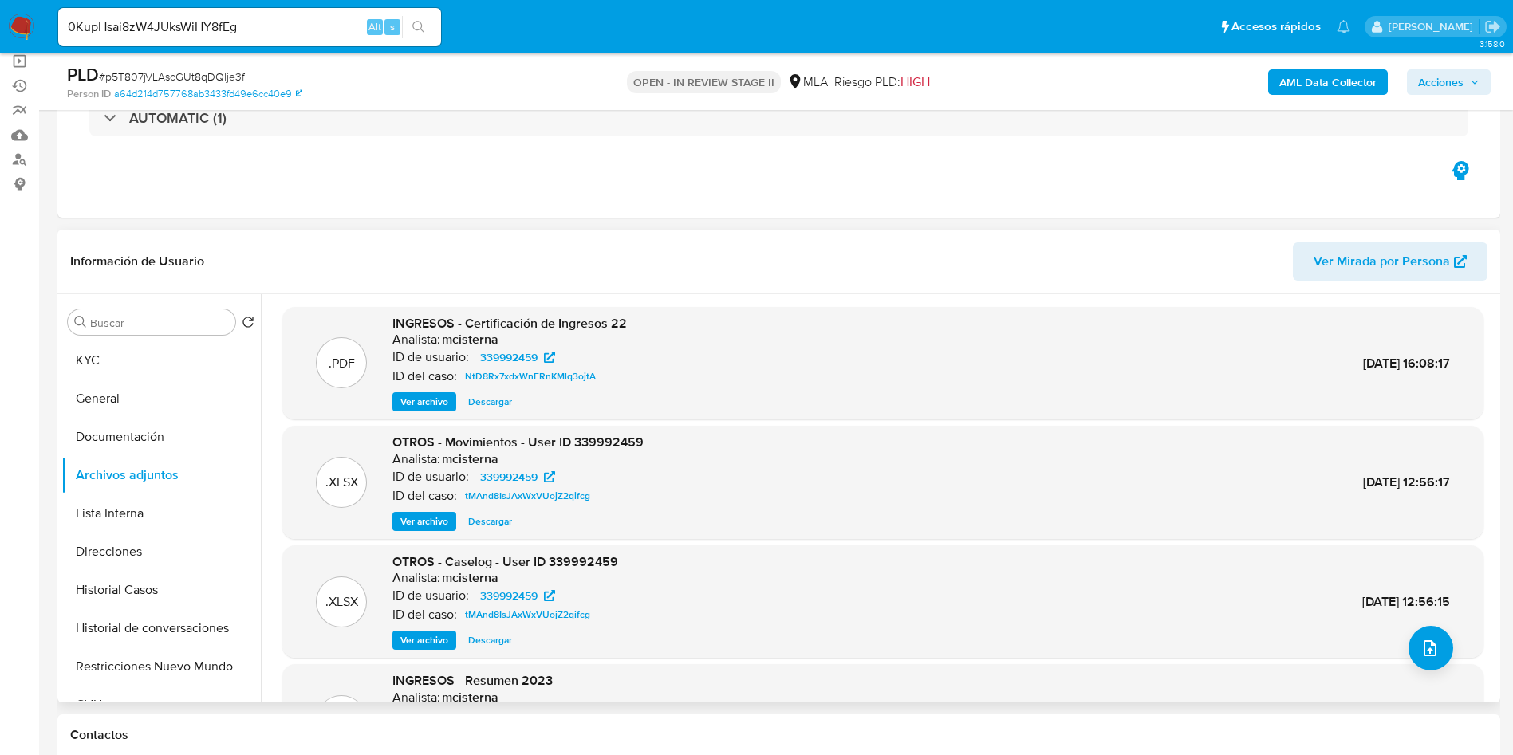
click at [424, 26] on icon "search-icon" at bounding box center [418, 27] width 13 height 13
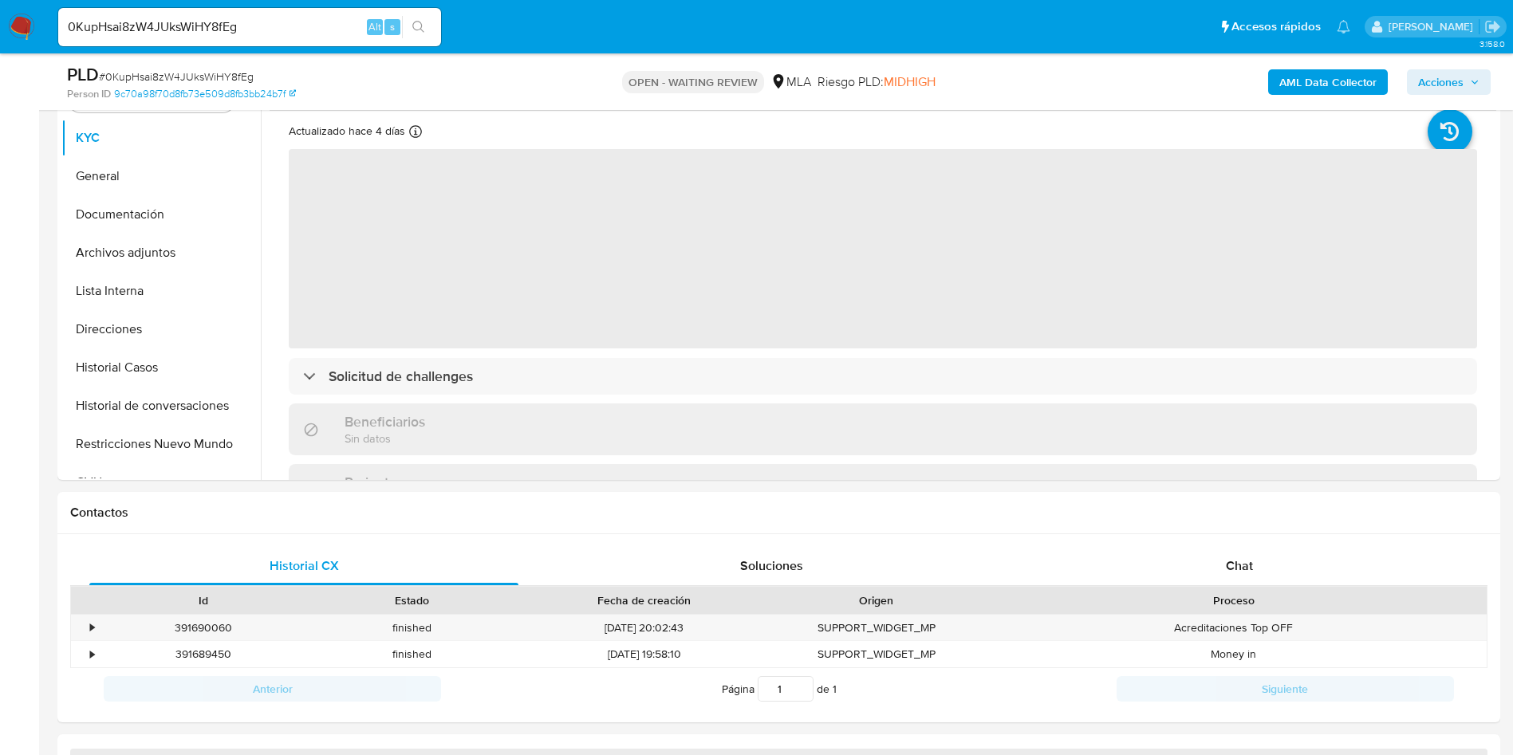
scroll to position [359, 0]
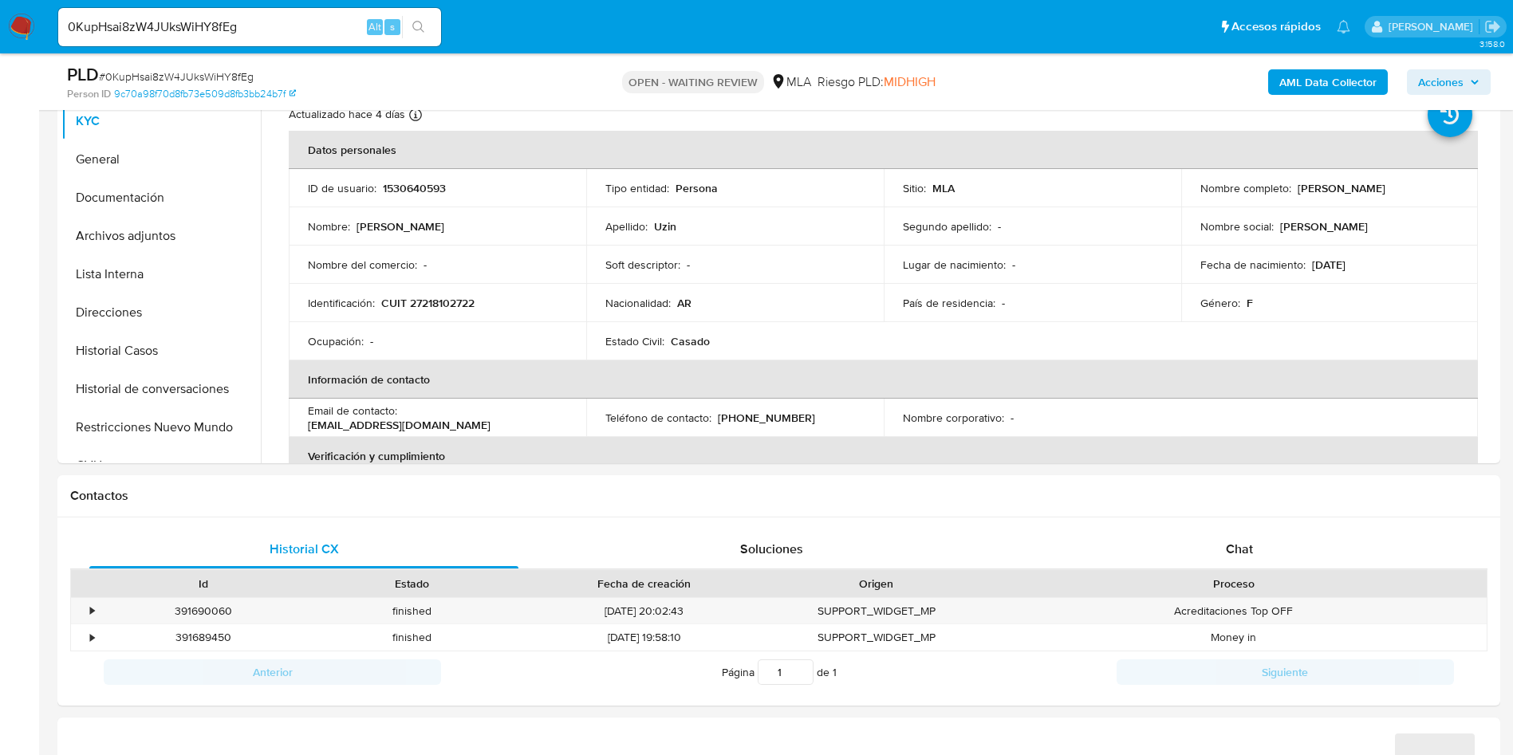
select select "10"
click at [137, 195] on button "Documentación" at bounding box center [154, 198] width 187 height 38
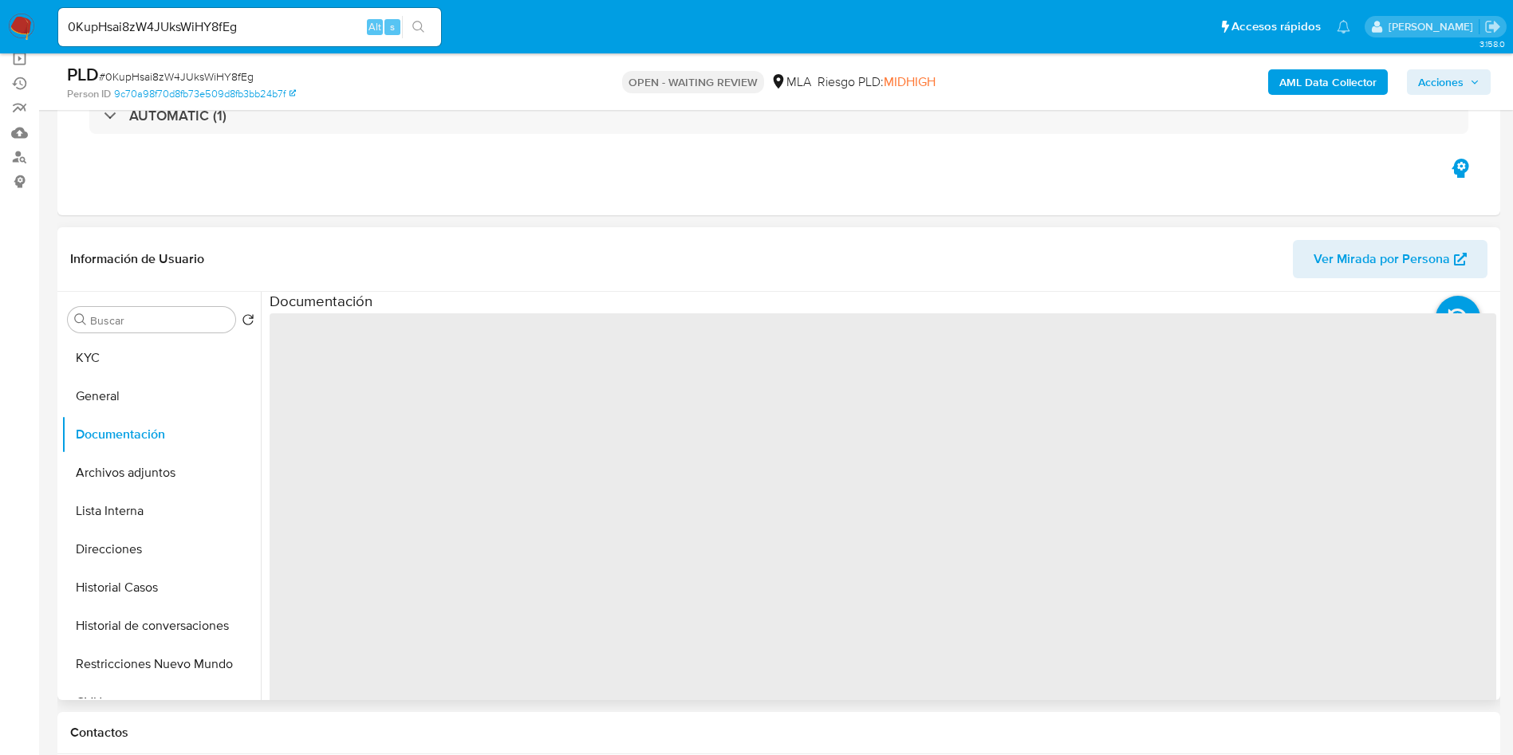
scroll to position [120, 0]
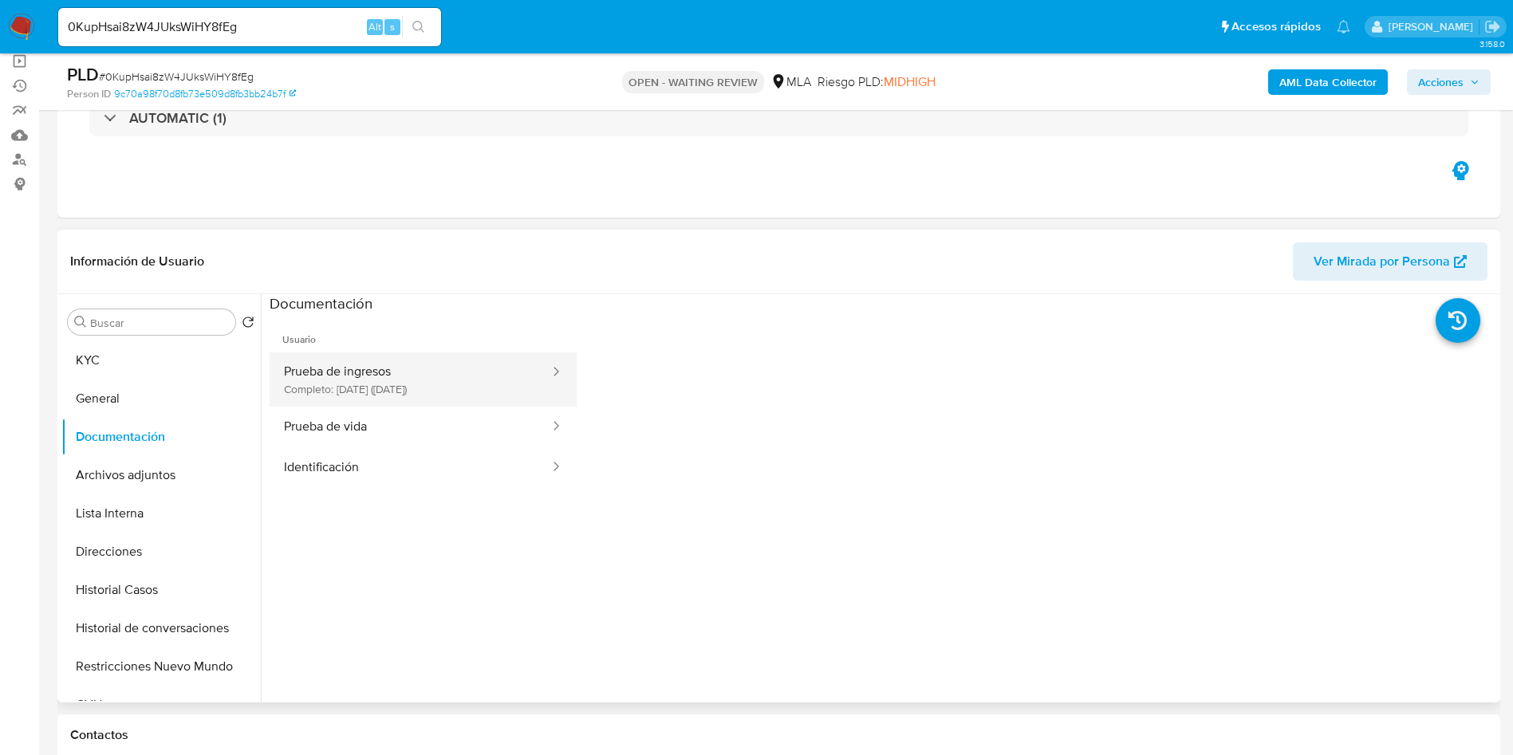
click at [389, 386] on button "Prueba de ingresos Completo: 30/03/2025 (hace 5 meses)" at bounding box center [411, 380] width 282 height 54
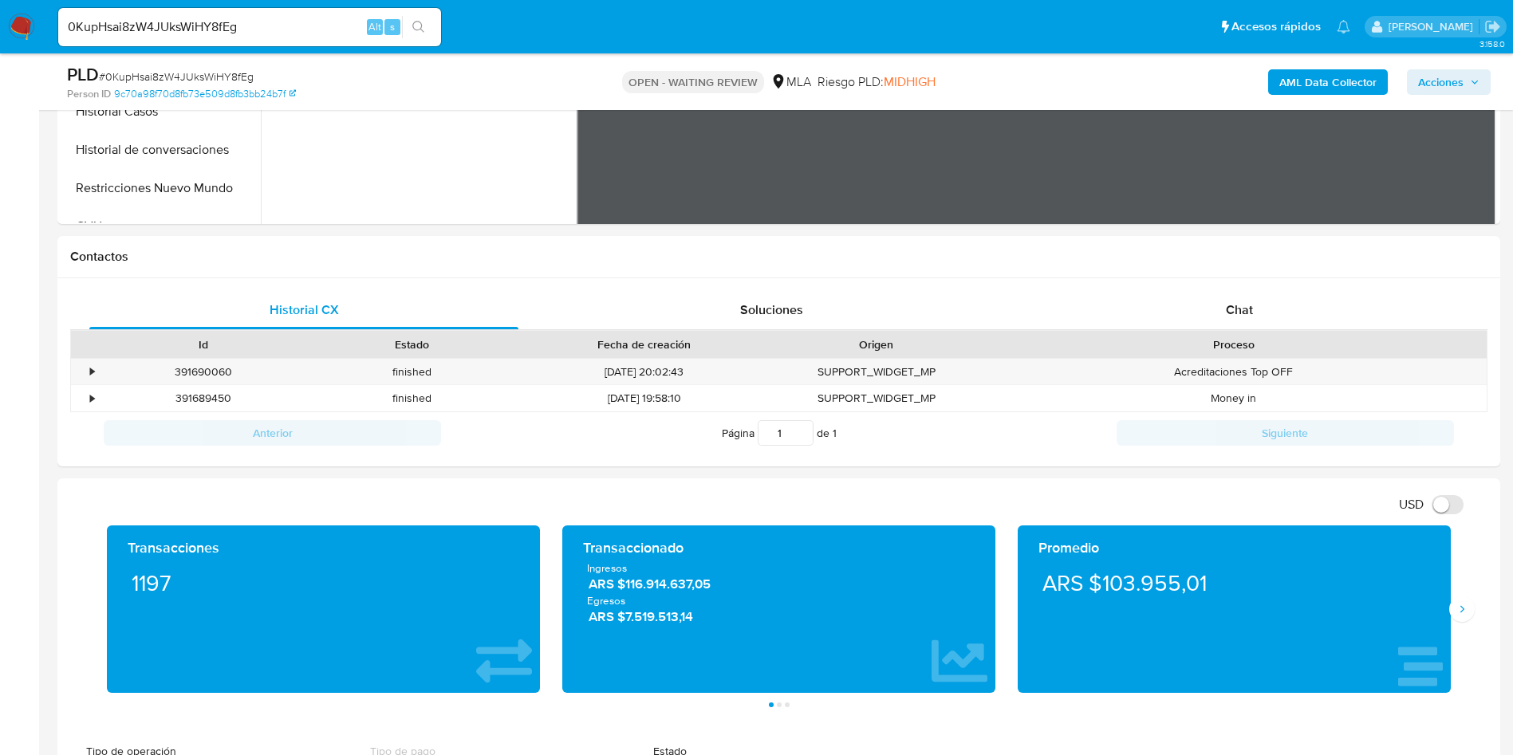
scroll to position [718, 0]
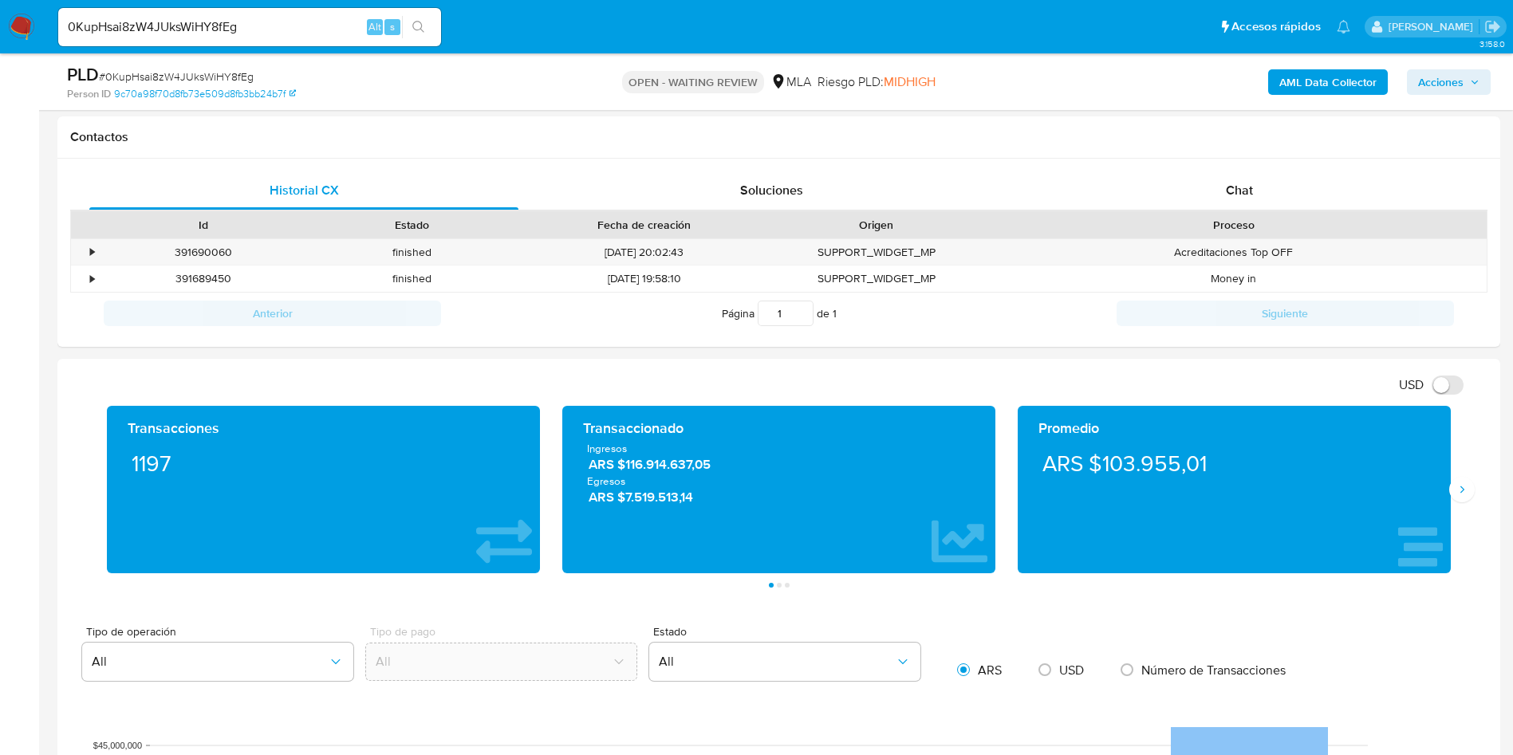
click at [889, 89] on span "MIDHIGH" at bounding box center [910, 82] width 52 height 18
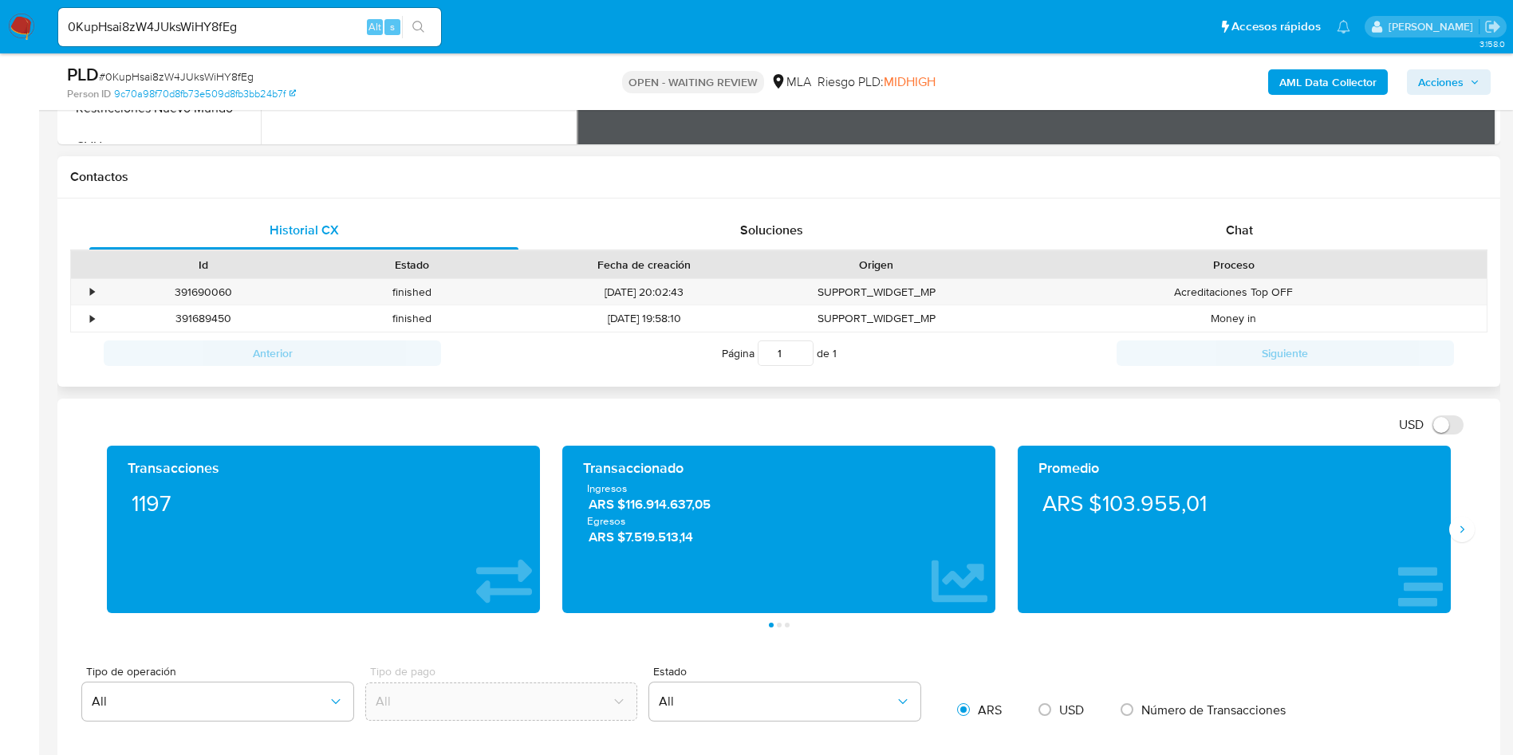
scroll to position [598, 0]
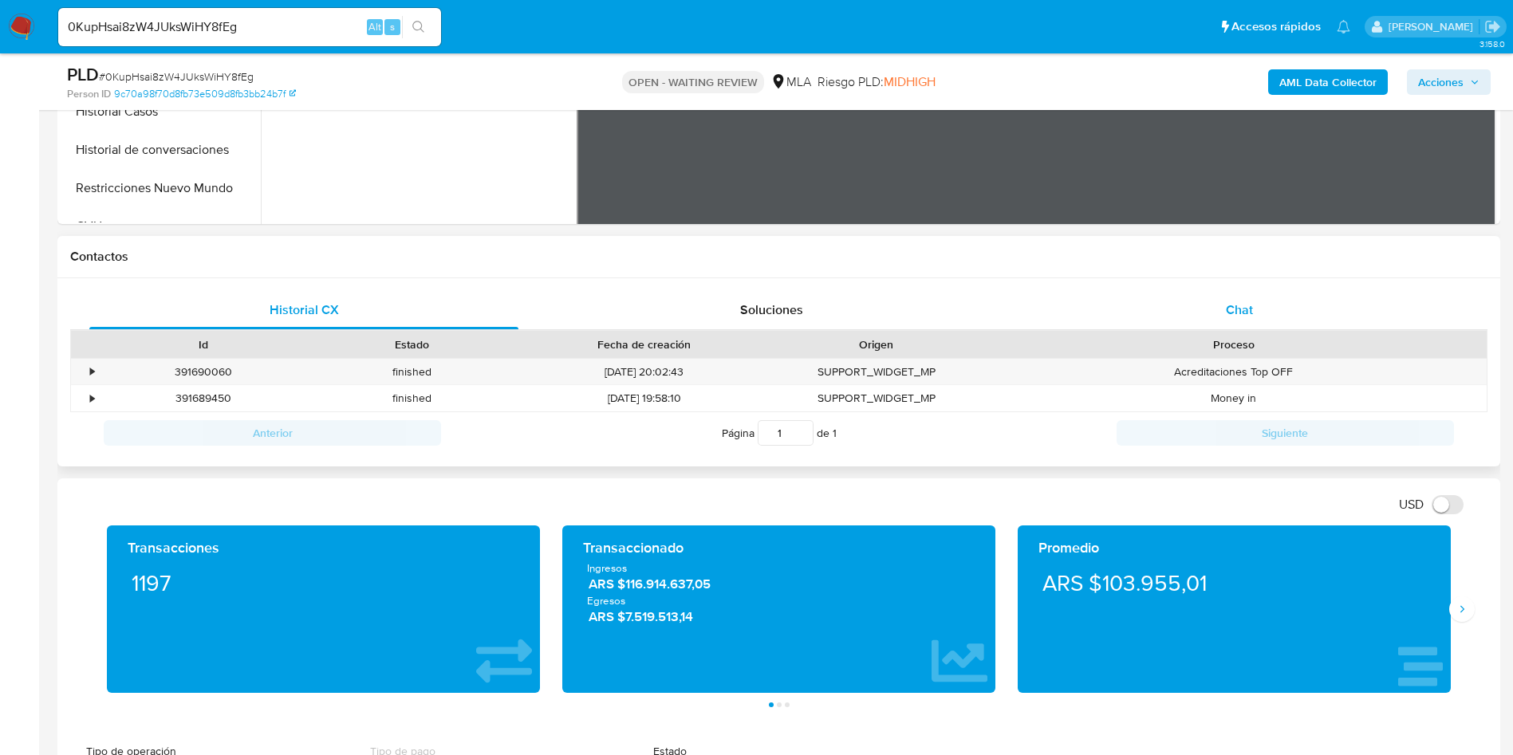
click at [1225, 317] on div "Chat" at bounding box center [1239, 310] width 429 height 38
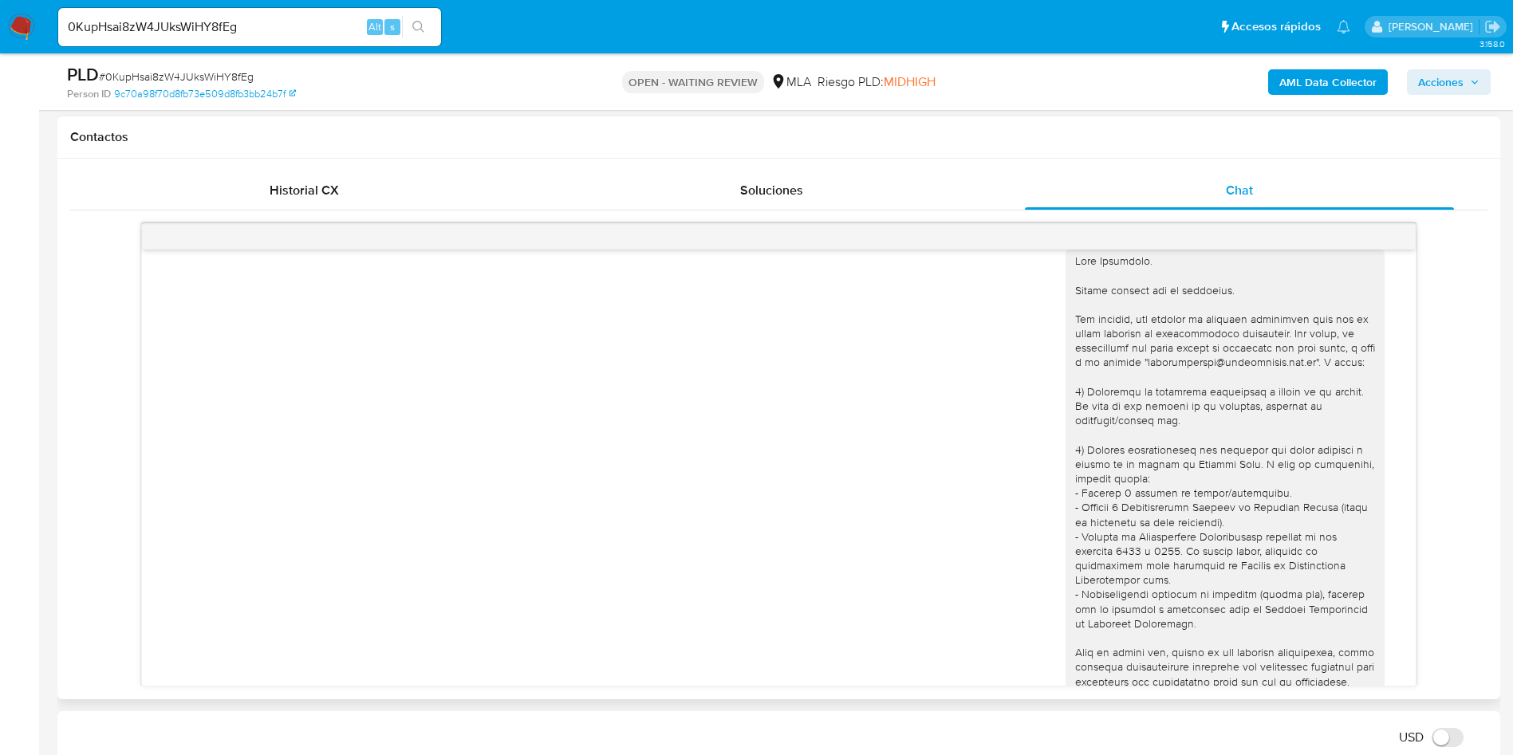
scroll to position [1305, 0]
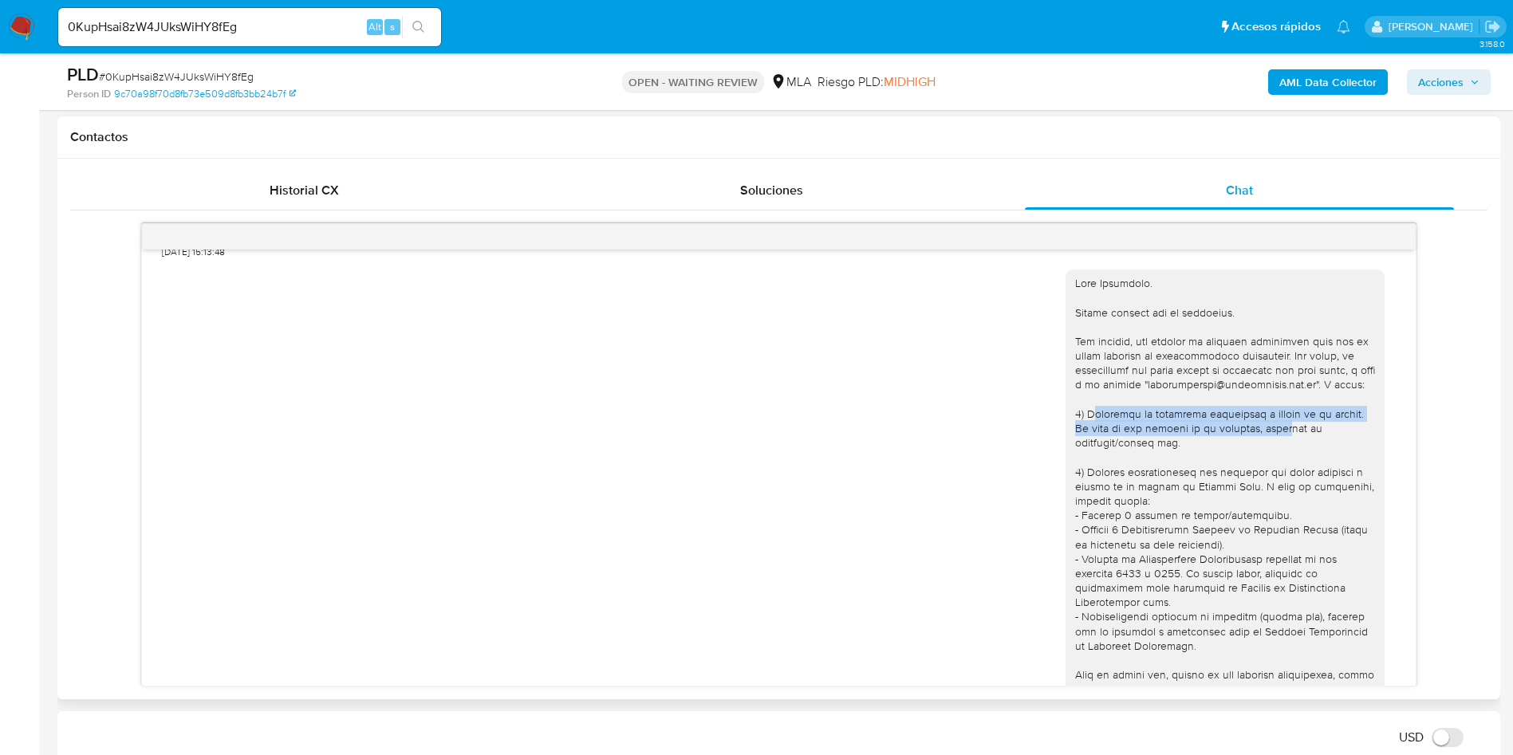
drag, startPoint x: 1076, startPoint y: 457, endPoint x: 1247, endPoint y: 471, distance: 171.3
click at [1247, 471] on div at bounding box center [1225, 537] width 300 height 522
click at [1014, 475] on div "09/09/2025 15:07:24" at bounding box center [779, 542] width 1234 height 569
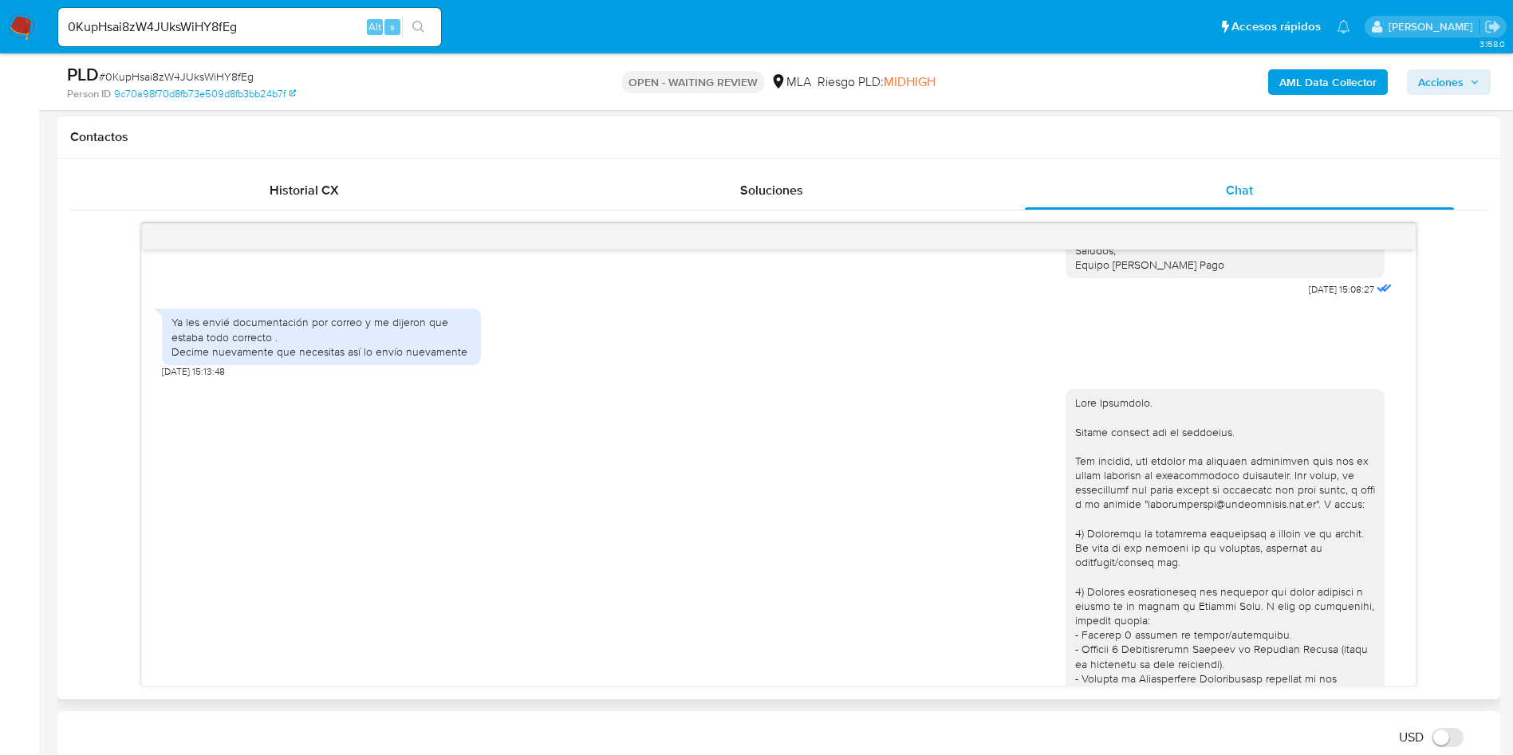
scroll to position [1664, 0]
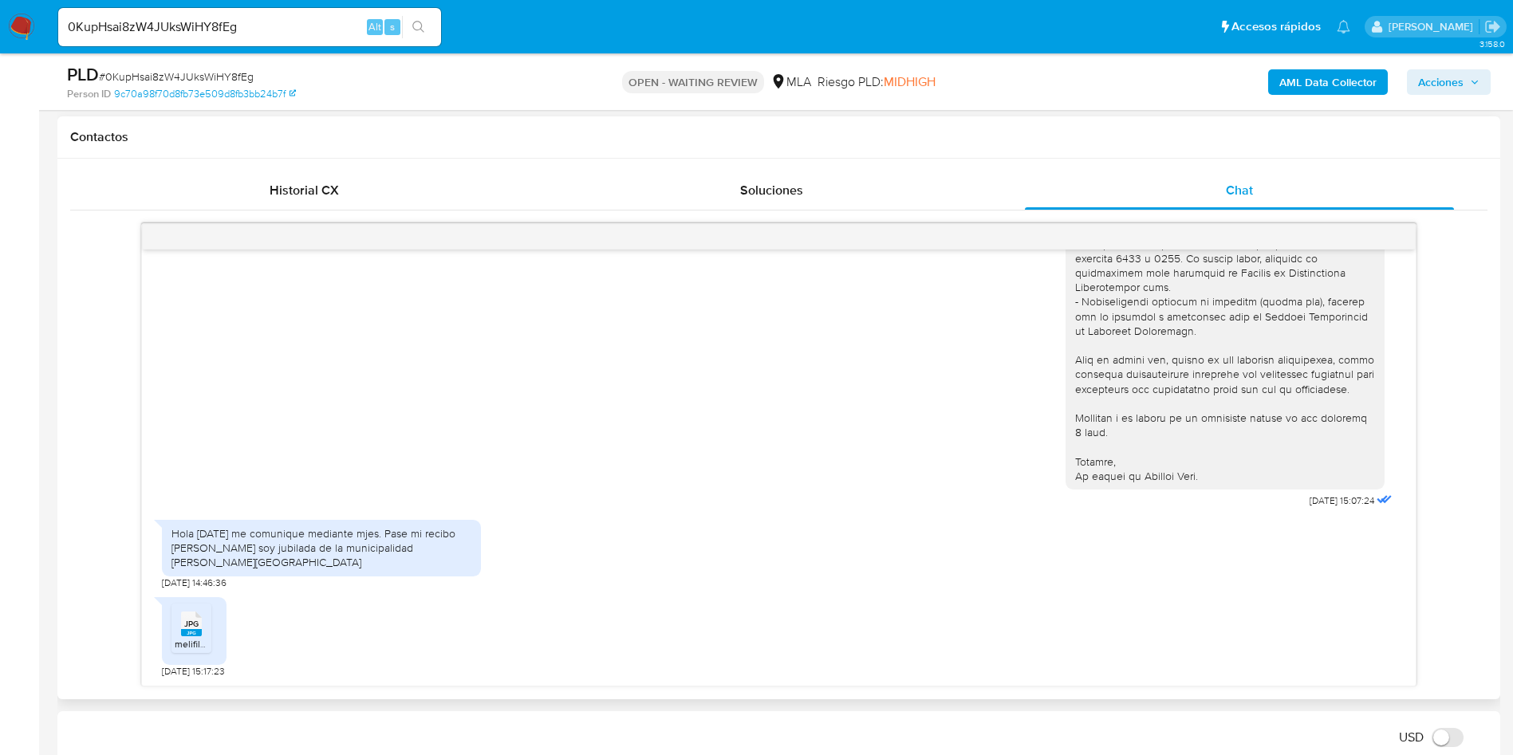
click at [195, 633] on rect at bounding box center [191, 632] width 21 height 7
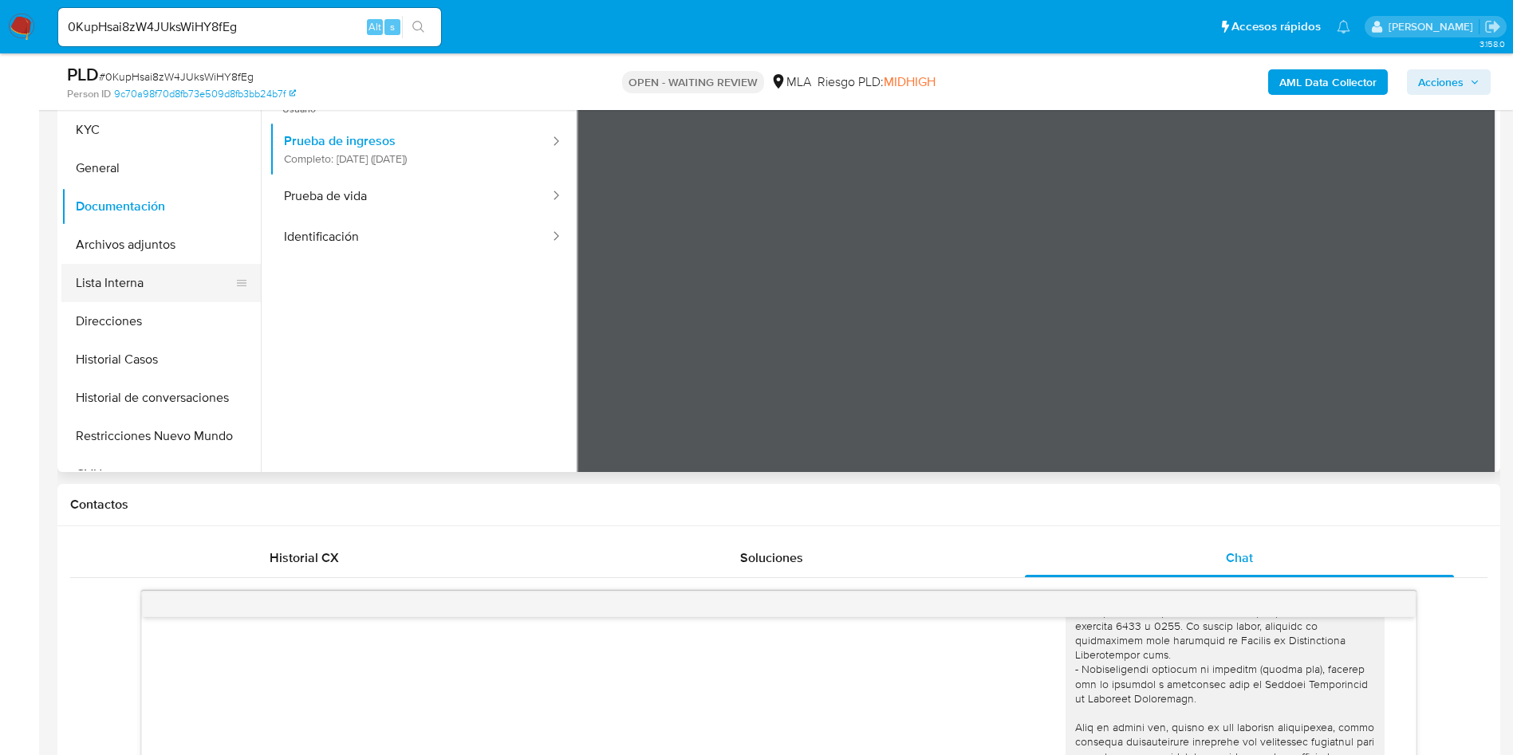
scroll to position [239, 0]
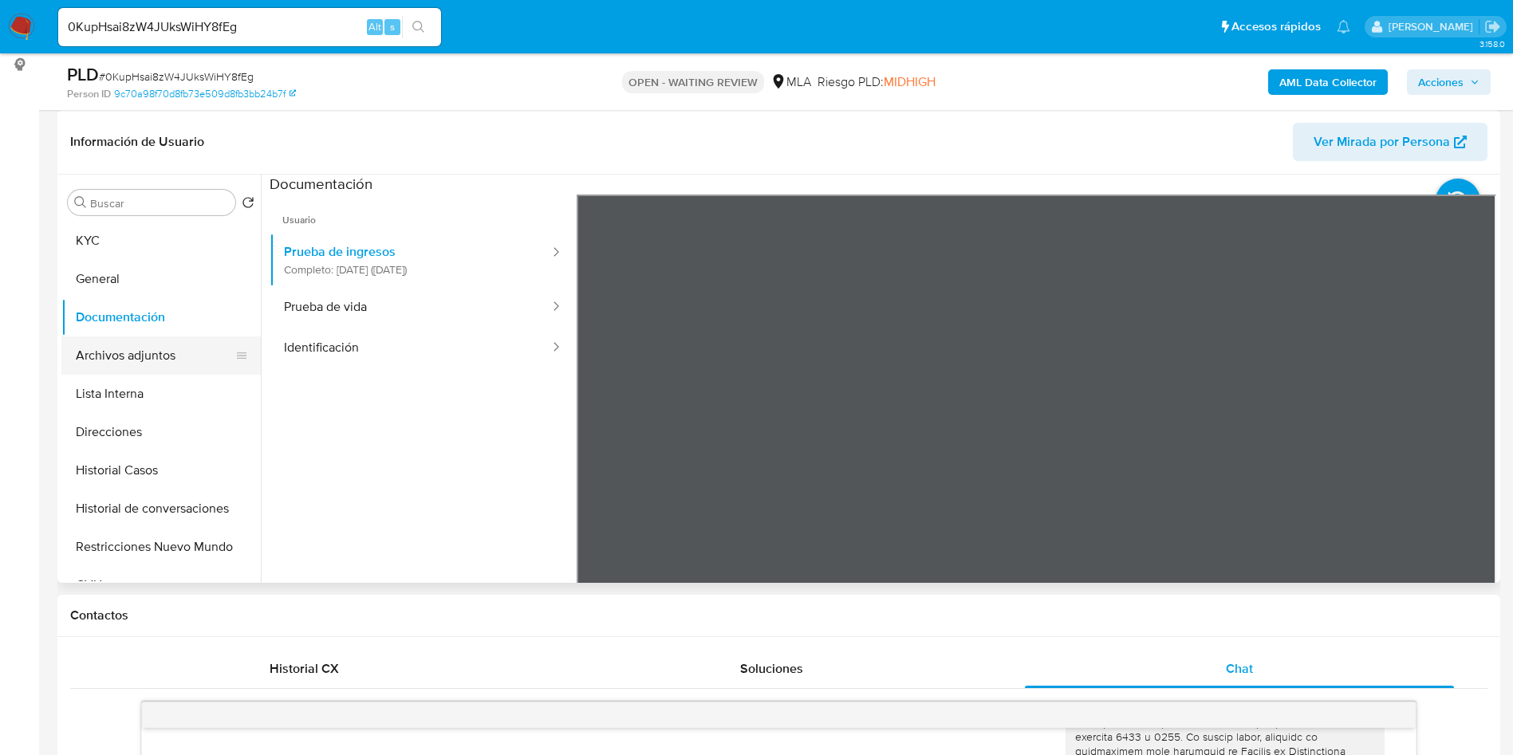
click at [154, 358] on button "Archivos adjuntos" at bounding box center [154, 356] width 187 height 38
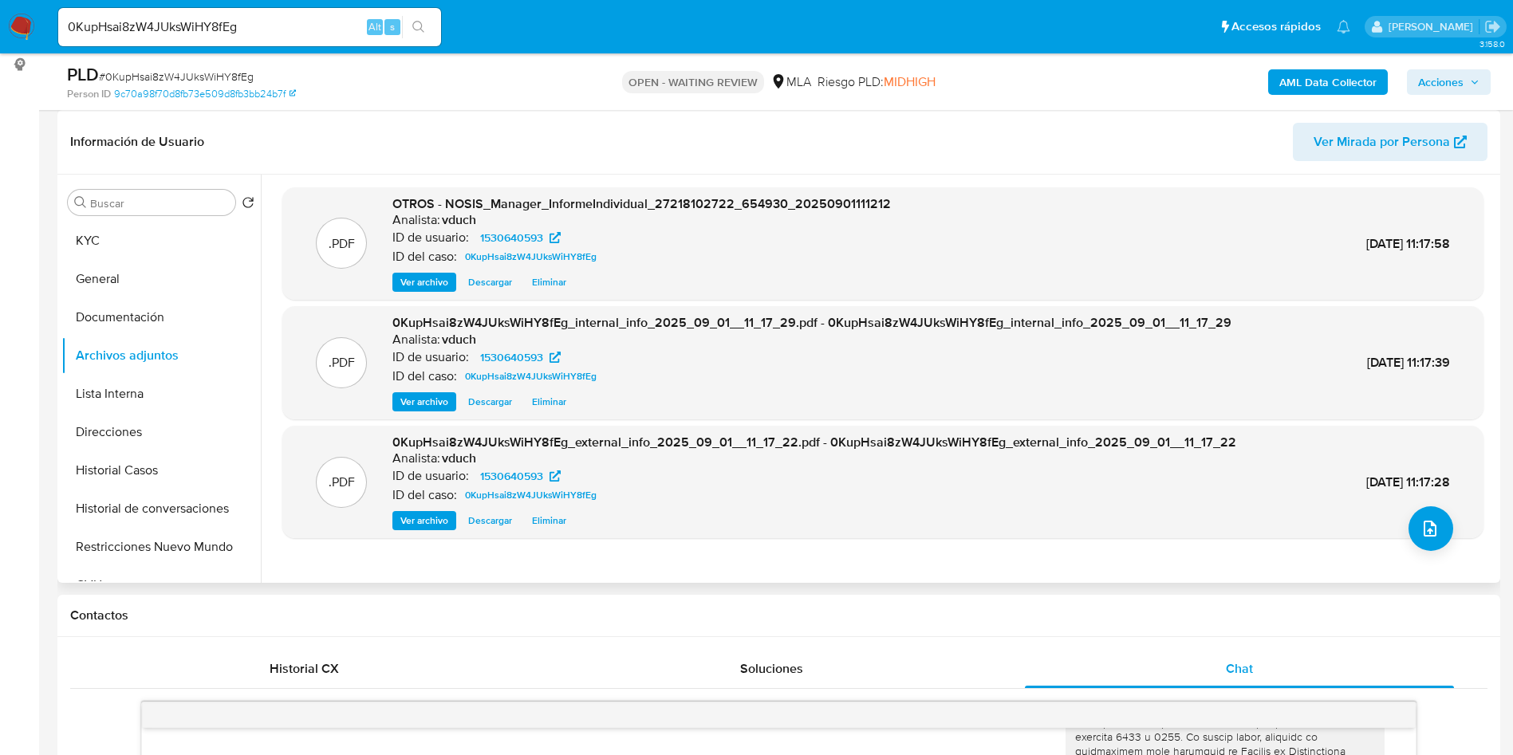
click at [424, 280] on span "Ver archivo" at bounding box center [424, 282] width 48 height 16
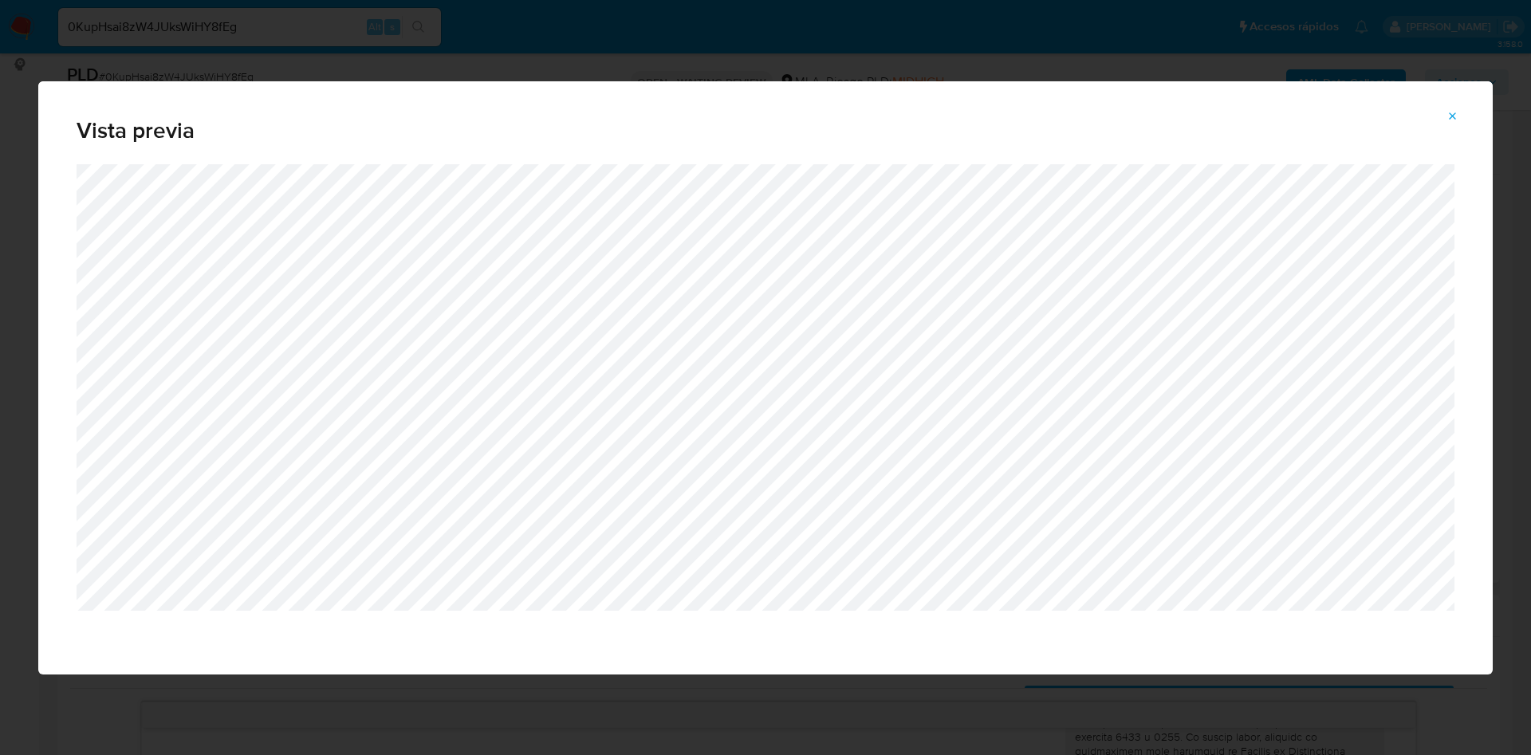
click at [1452, 110] on icon "Attachment preview" at bounding box center [1453, 116] width 13 height 13
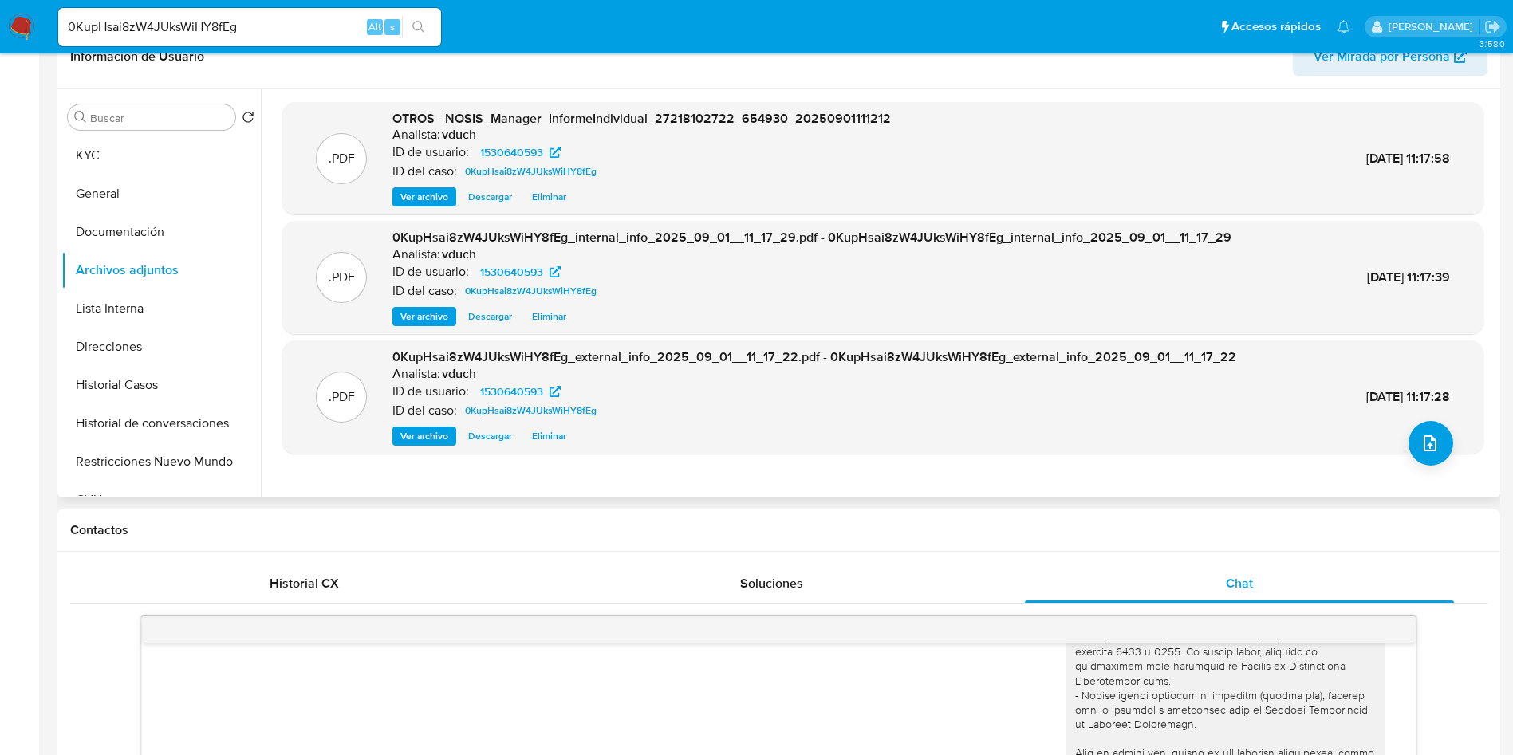
scroll to position [0, 0]
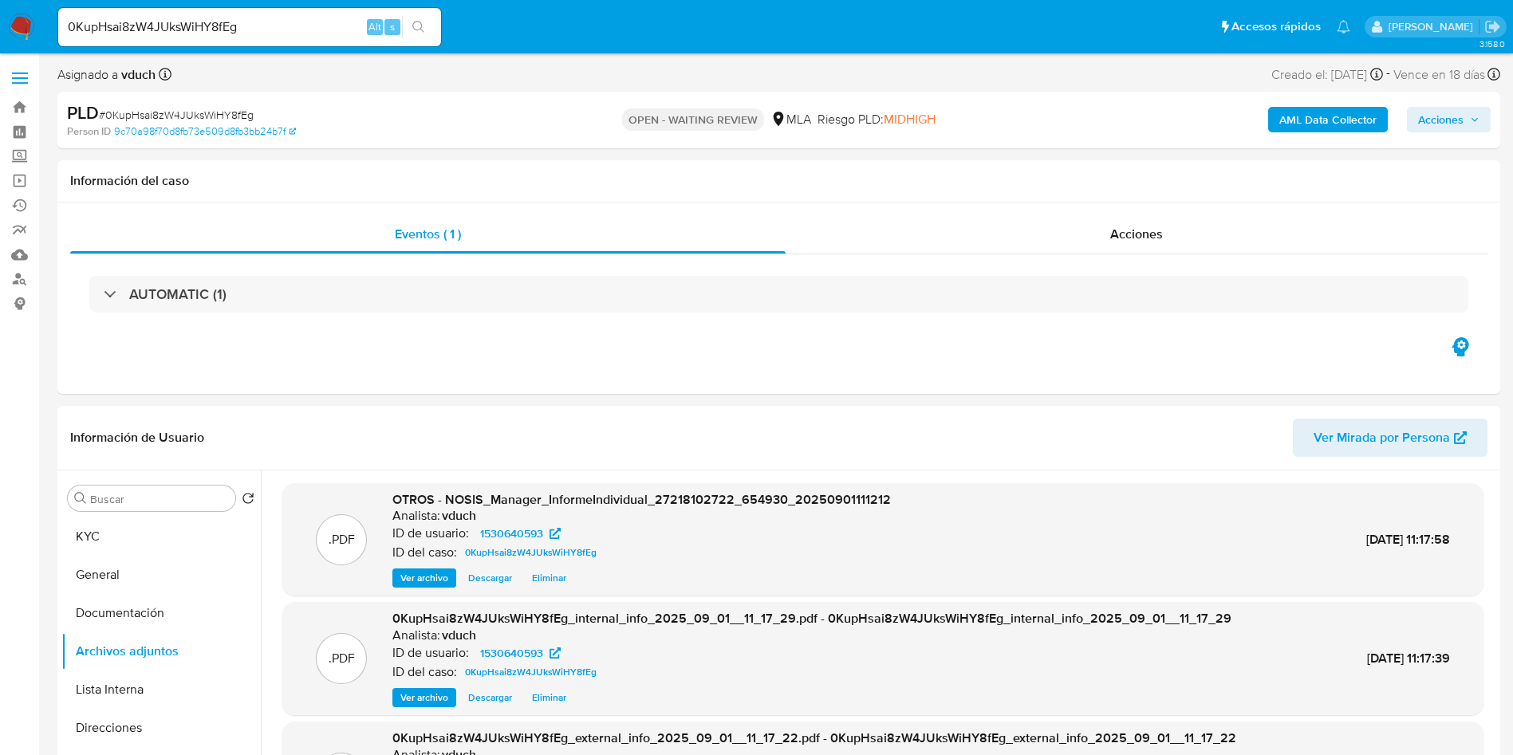
click at [158, 112] on span "# 0KupHsai8zW4JUksWiHY8fEg" at bounding box center [176, 115] width 155 height 16
click at [192, 50] on nav "Pausado Ver notificaciones 0KupHsai8zW4JUksWiHY8fEg Alt s Accesos rápidos Presi…" at bounding box center [756, 26] width 1513 height 53
click at [221, 28] on input "0KupHsai8zW4JUksWiHY8fEg" at bounding box center [249, 27] width 383 height 21
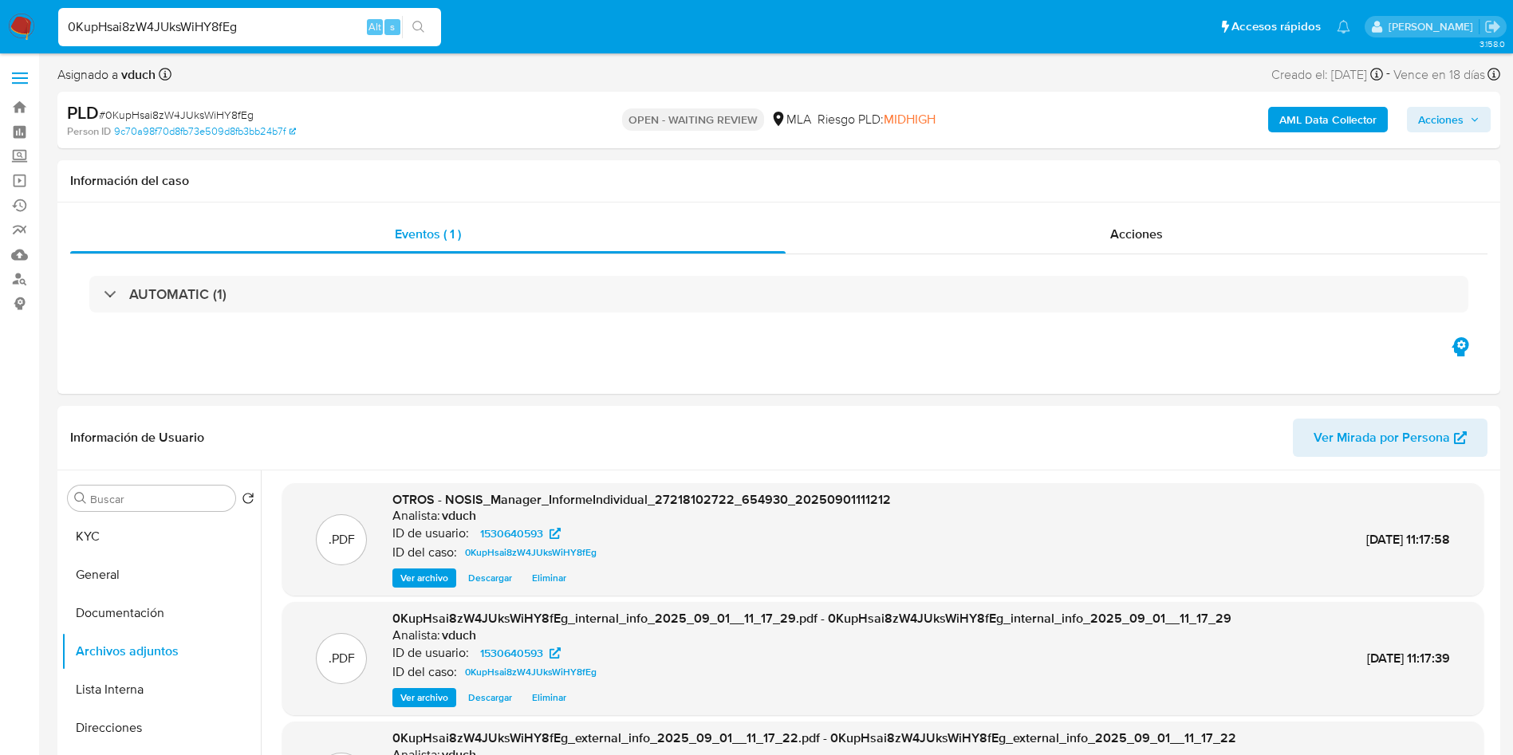
paste input "1128006086"
type input "1128006086"
click at [414, 21] on icon "search-icon" at bounding box center [418, 27] width 13 height 13
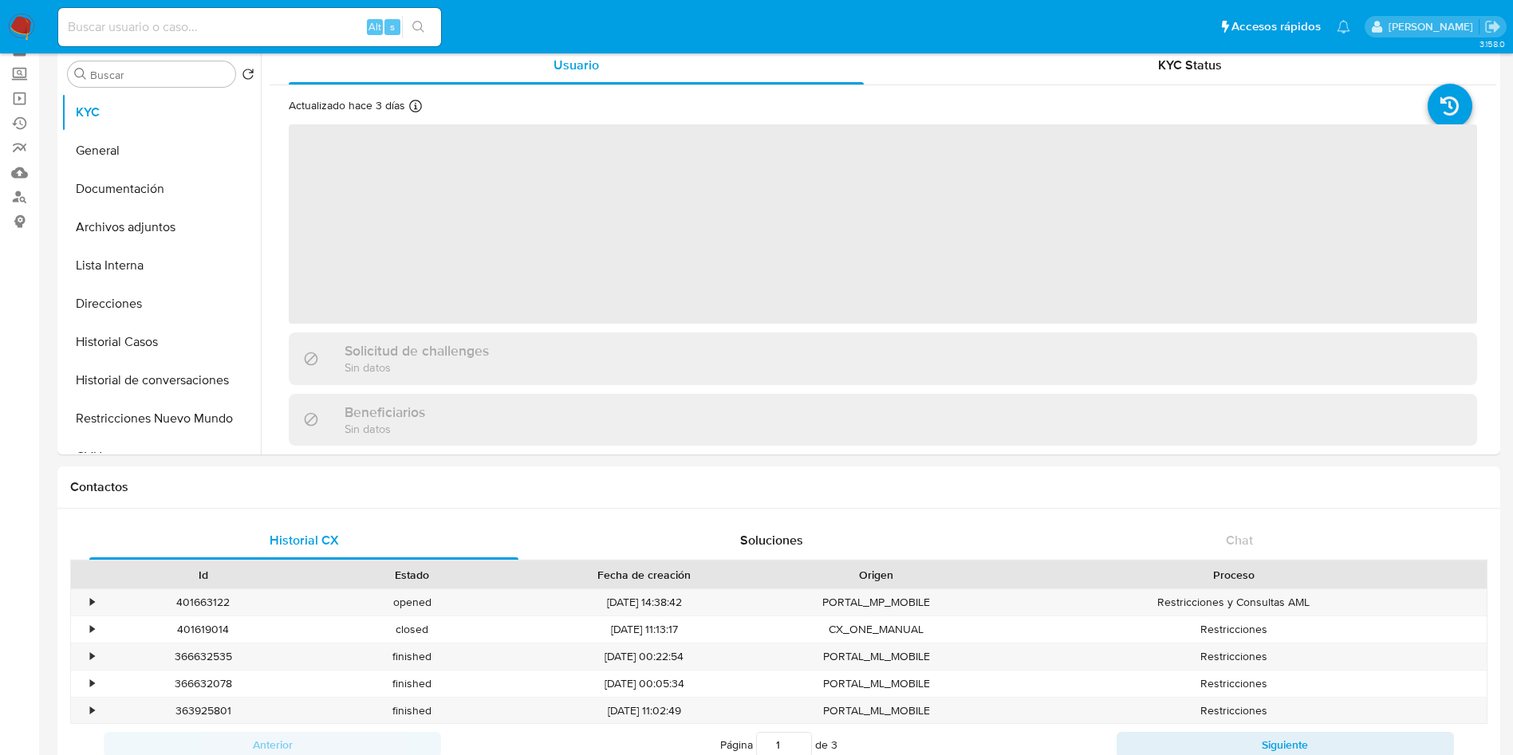
scroll to position [120, 0]
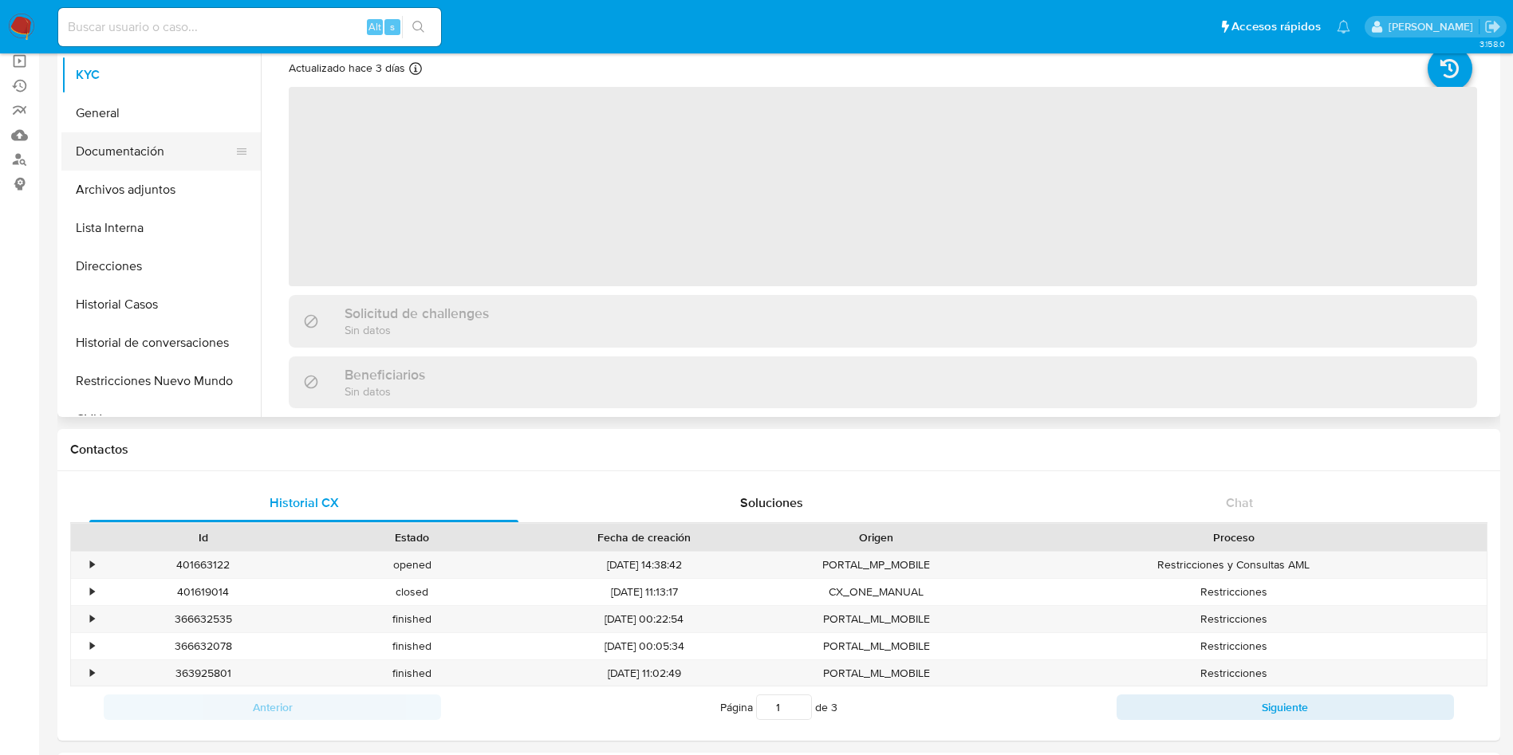
click at [175, 162] on button "Documentación" at bounding box center [154, 151] width 187 height 38
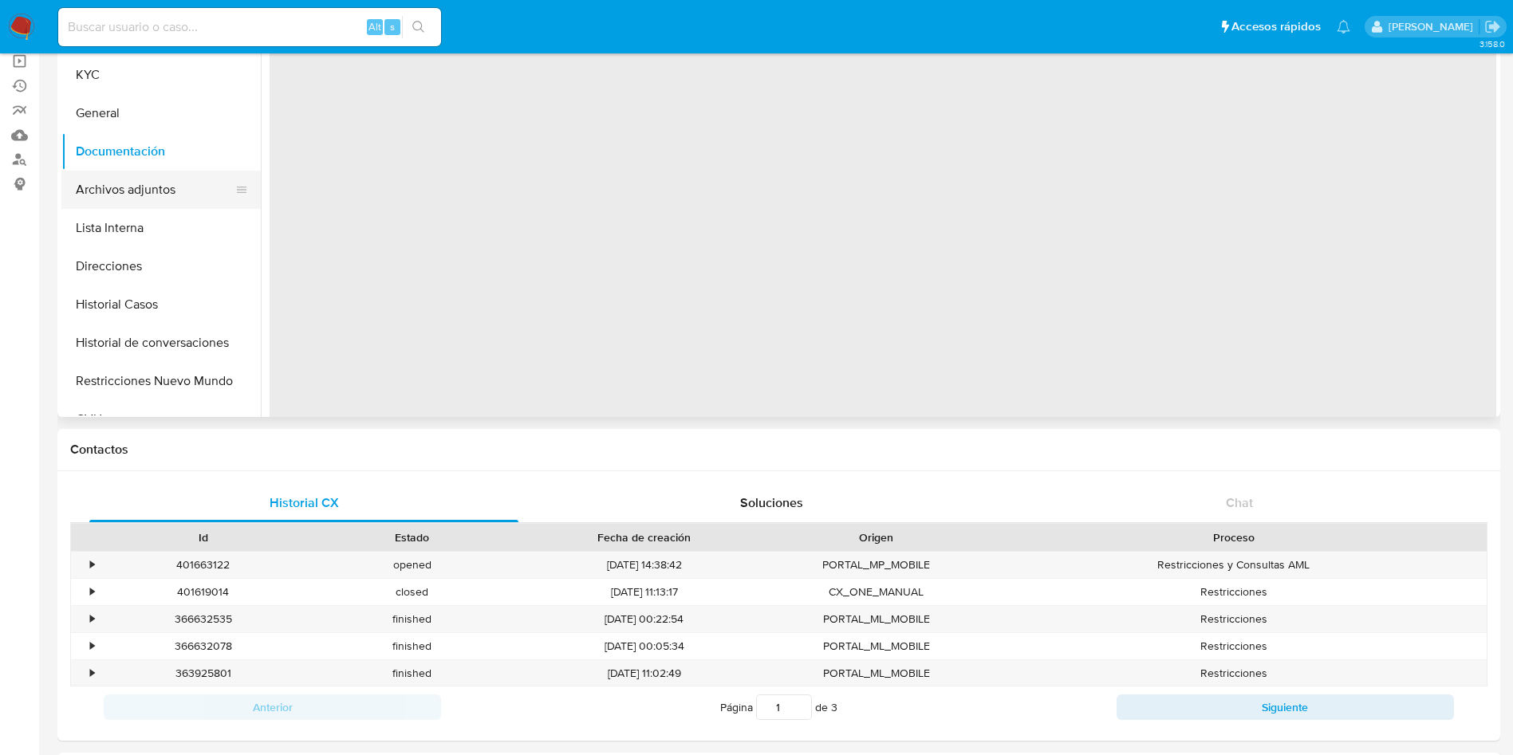
click at [183, 183] on button "Archivos adjuntos" at bounding box center [154, 190] width 187 height 38
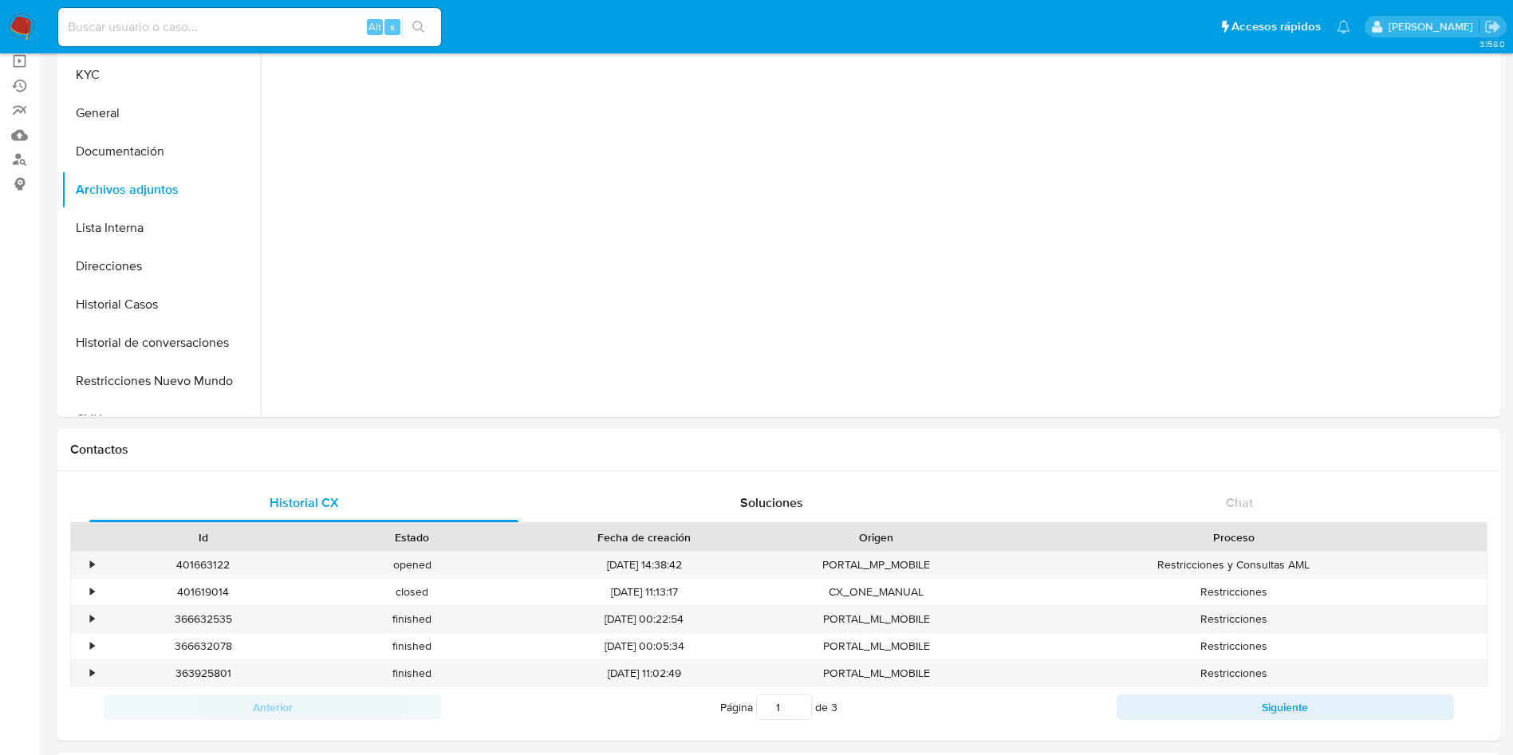
scroll to position [37, 0]
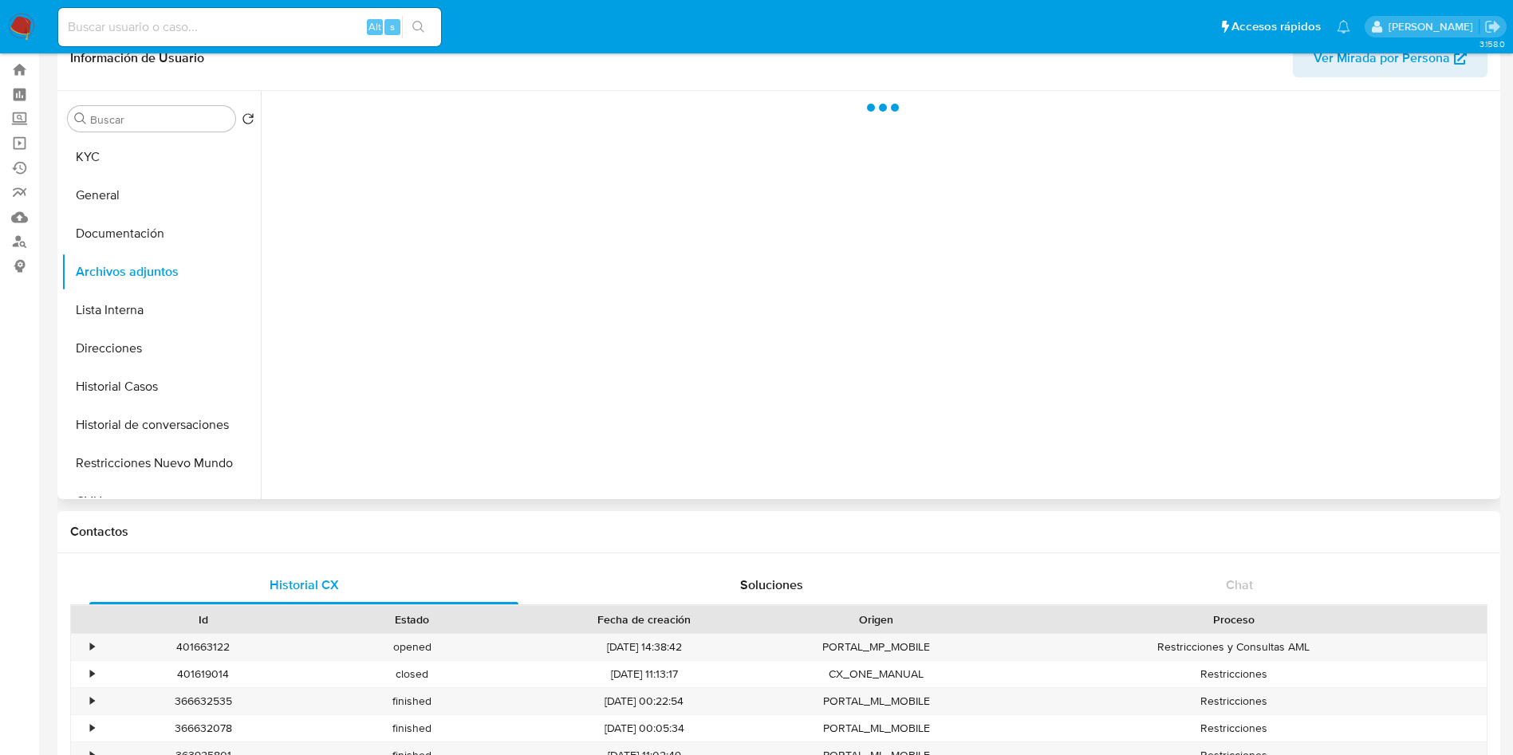
select select "10"
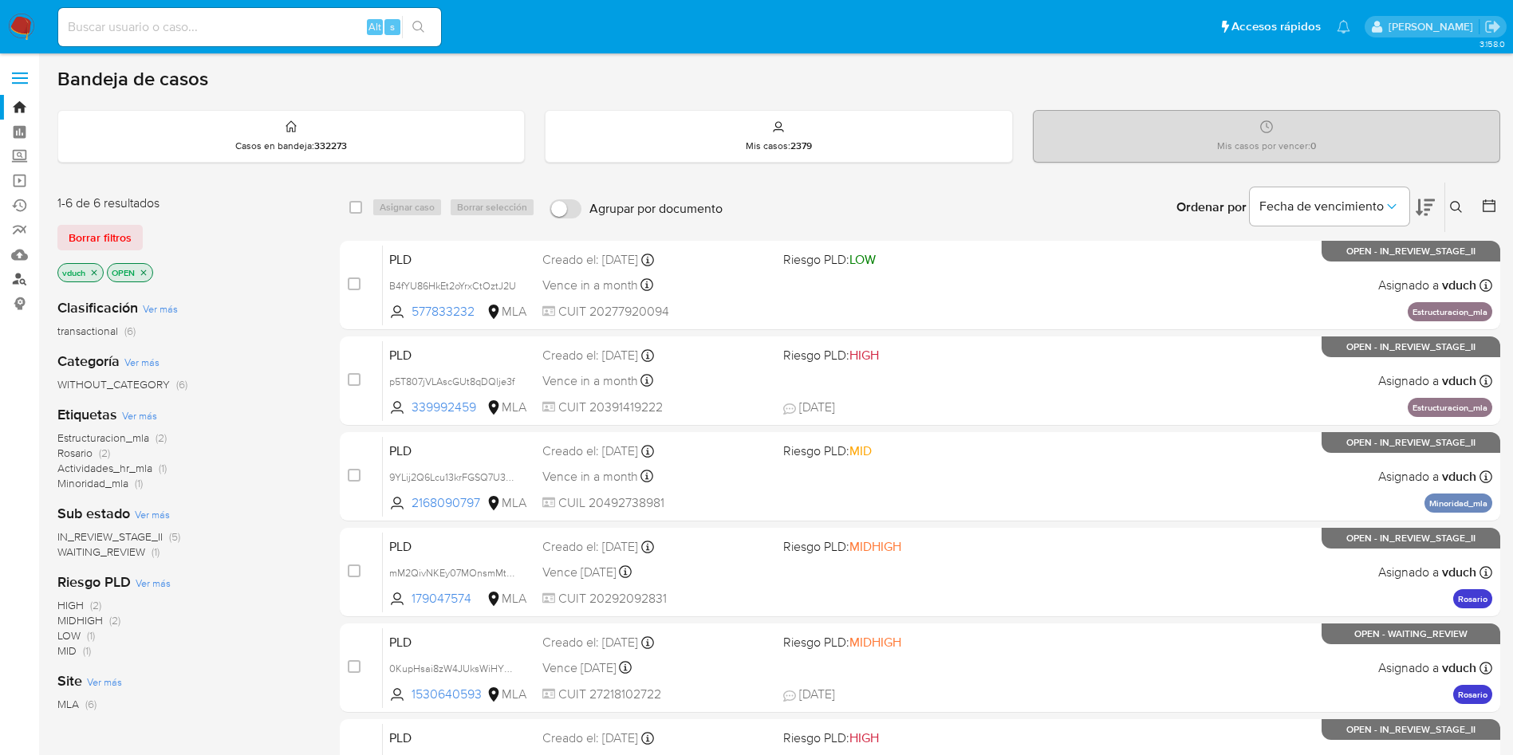
drag, startPoint x: 0, startPoint y: 0, endPoint x: 21, endPoint y: 288, distance: 288.7
click at [23, 286] on link "Buscador de personas" at bounding box center [95, 279] width 190 height 25
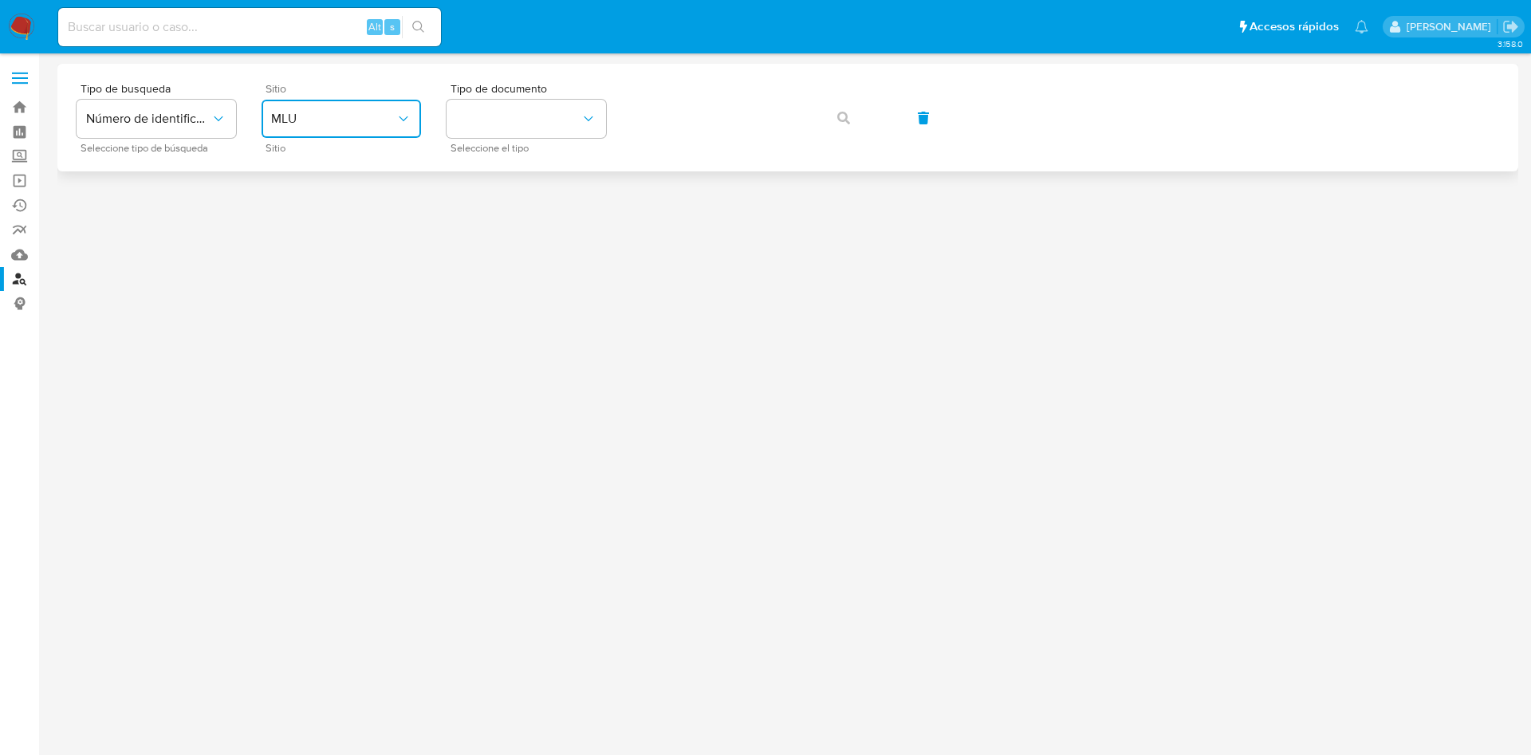
click at [294, 128] on button "MLU" at bounding box center [342, 119] width 160 height 38
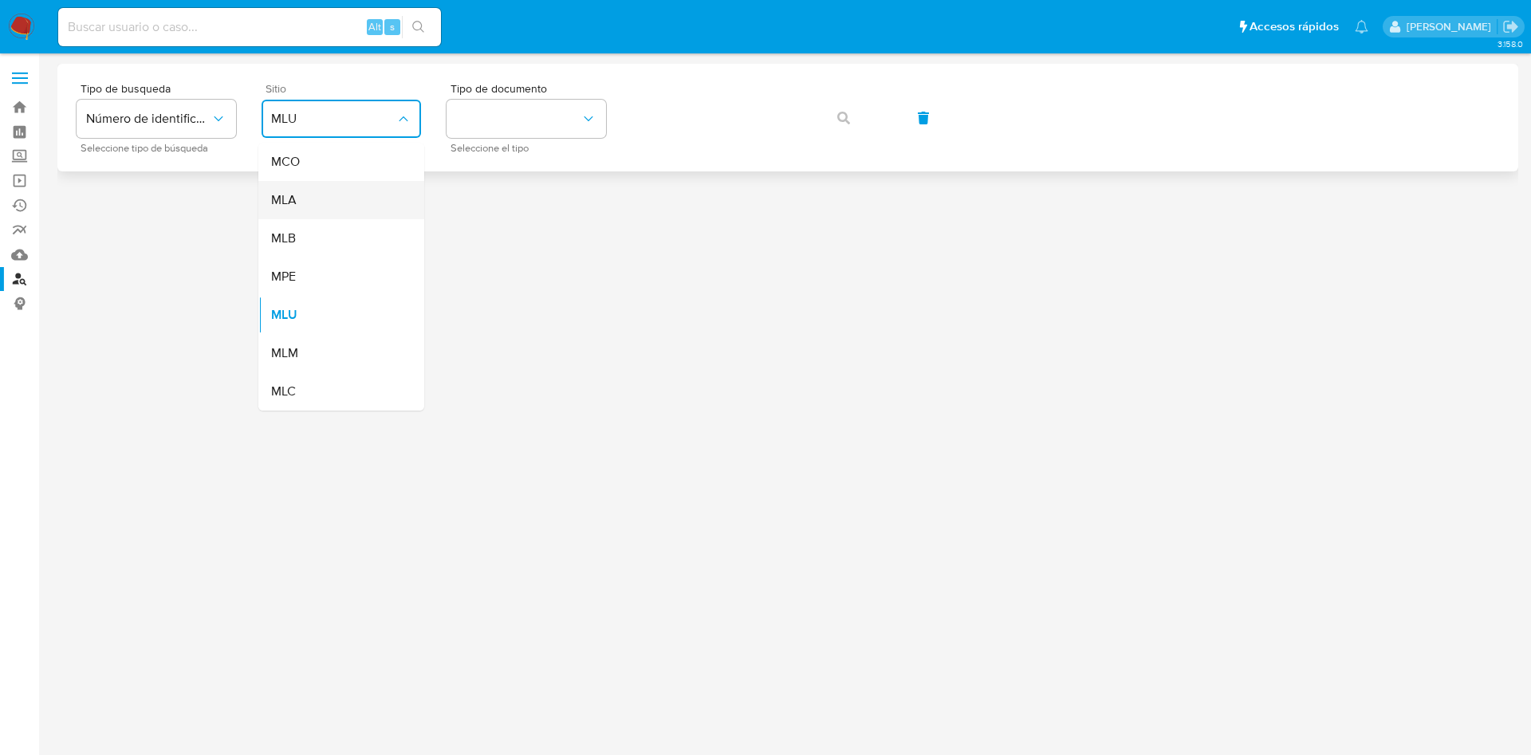
click at [311, 189] on div "MLA" at bounding box center [336, 200] width 131 height 38
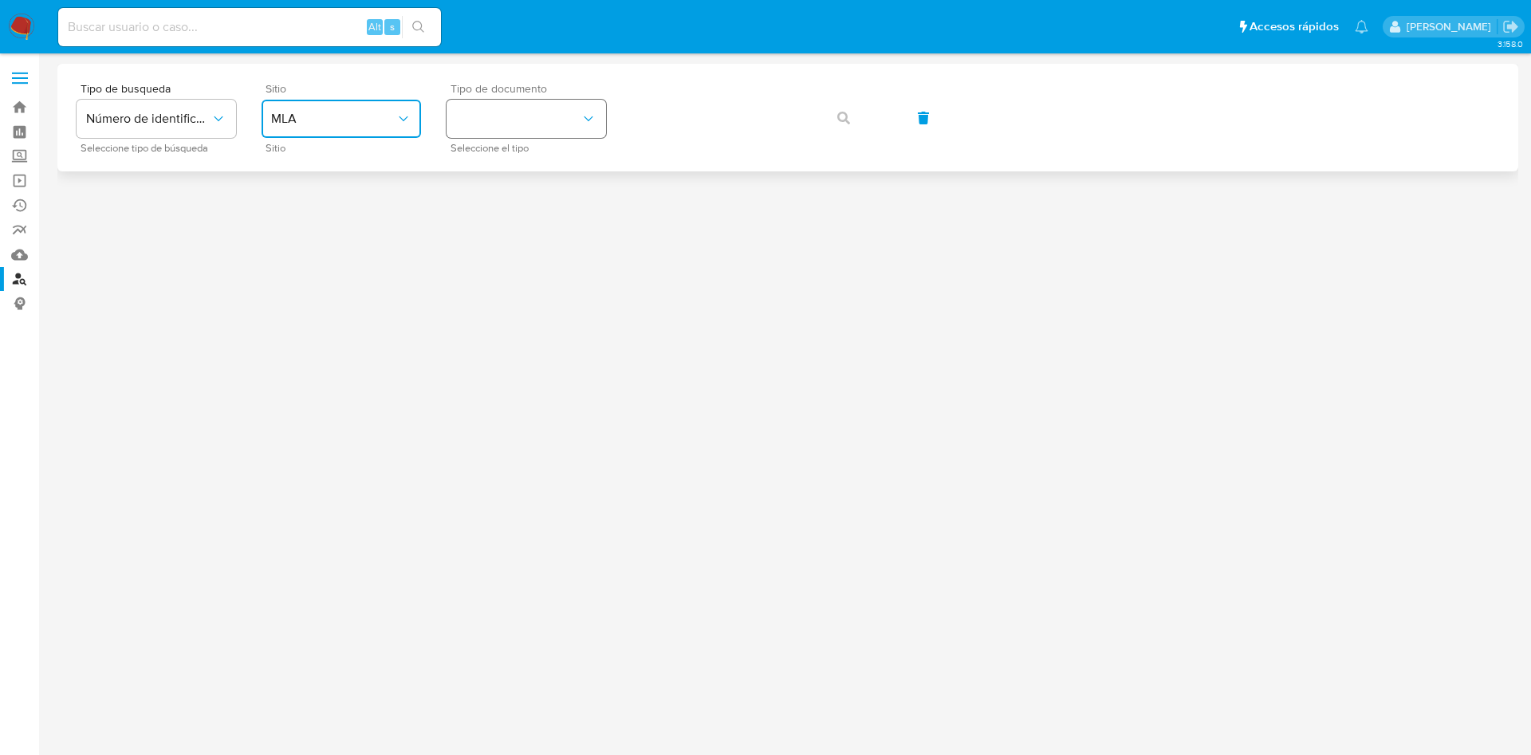
click at [566, 130] on button "identificationType" at bounding box center [527, 119] width 160 height 38
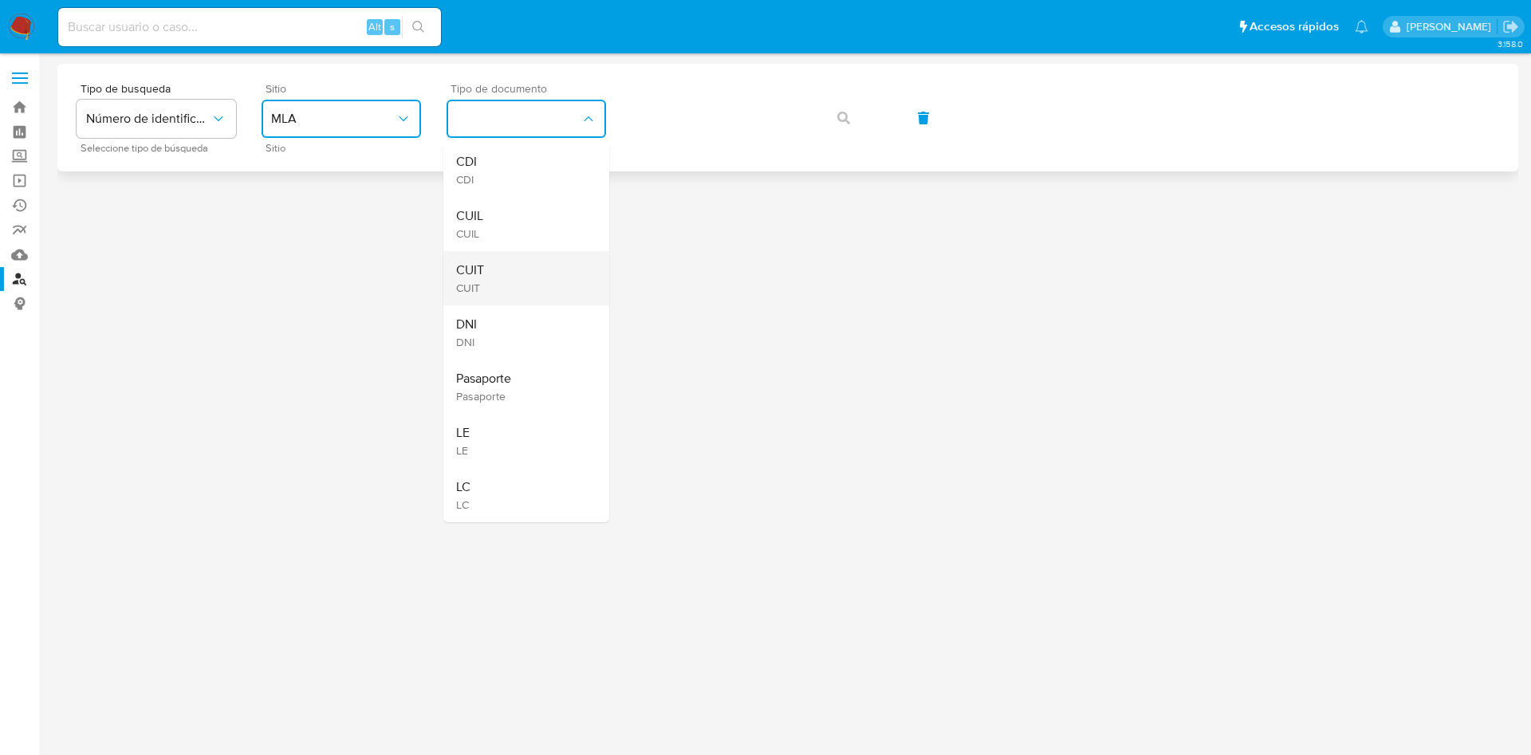
click at [512, 280] on div "CUIT CUIT" at bounding box center [521, 278] width 131 height 54
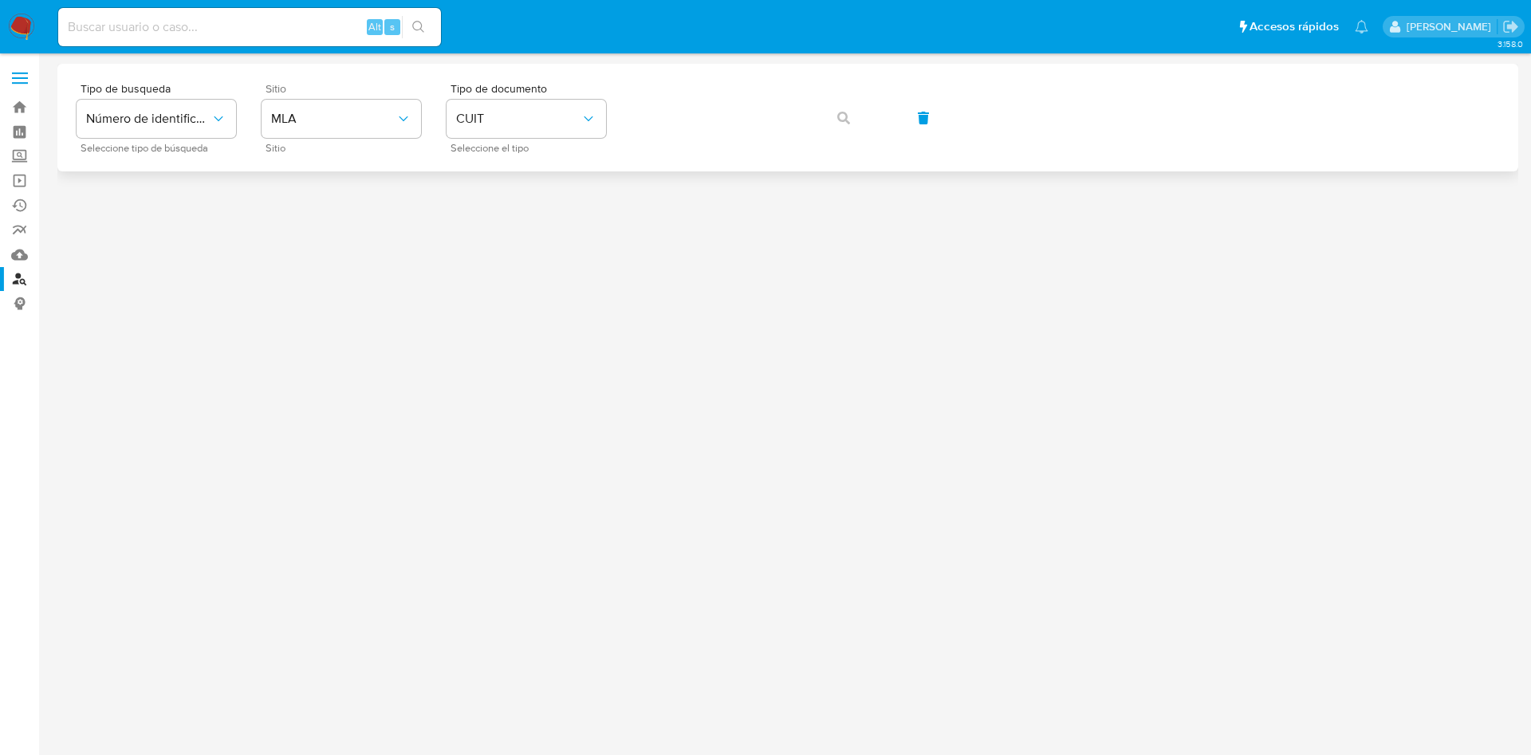
click at [728, 89] on div "Tipo de busqueda Número de identificación Seleccione tipo de búsqueda Sitio MLA…" at bounding box center [788, 117] width 1423 height 69
click at [846, 120] on icon "button" at bounding box center [843, 118] width 13 height 13
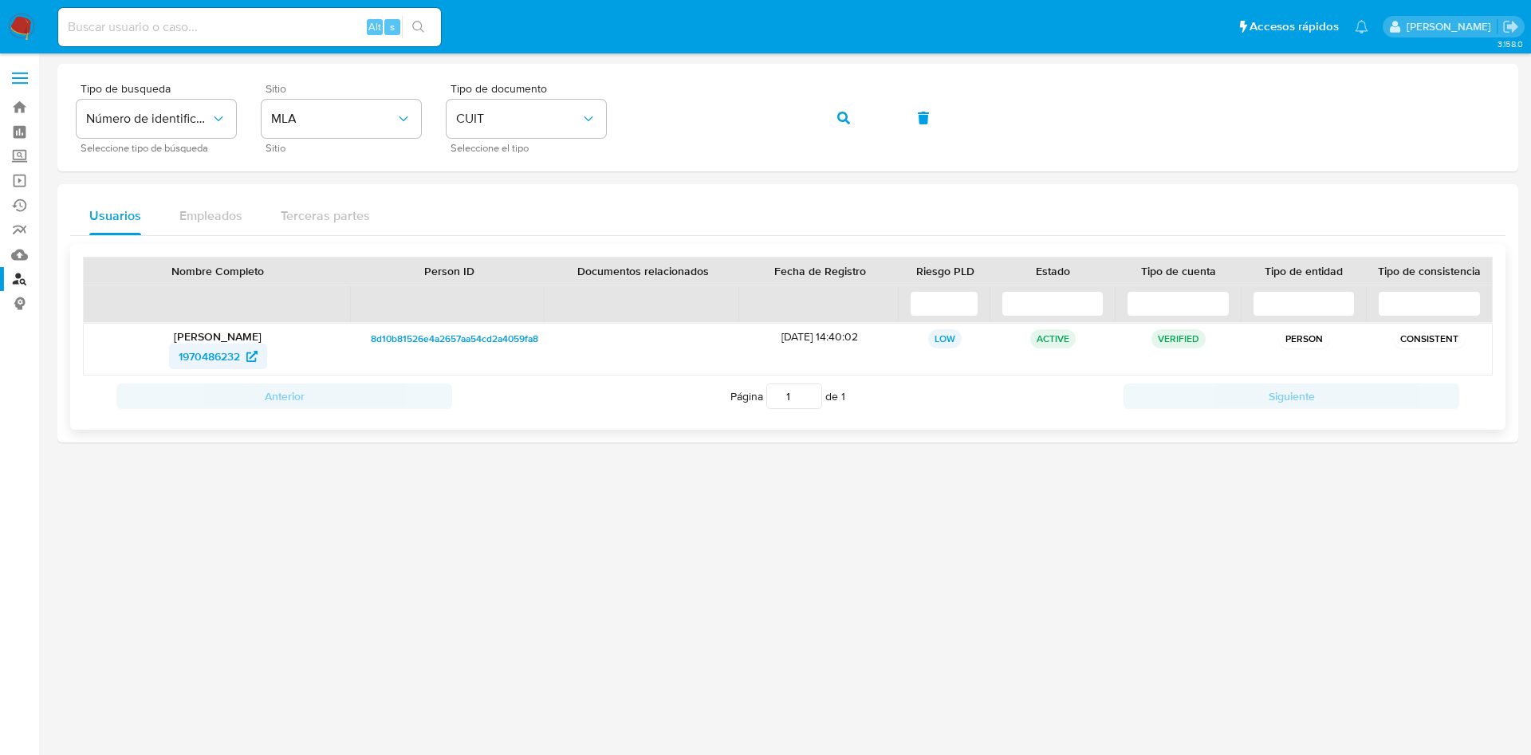
click at [190, 357] on span "1970486232" at bounding box center [209, 357] width 61 height 26
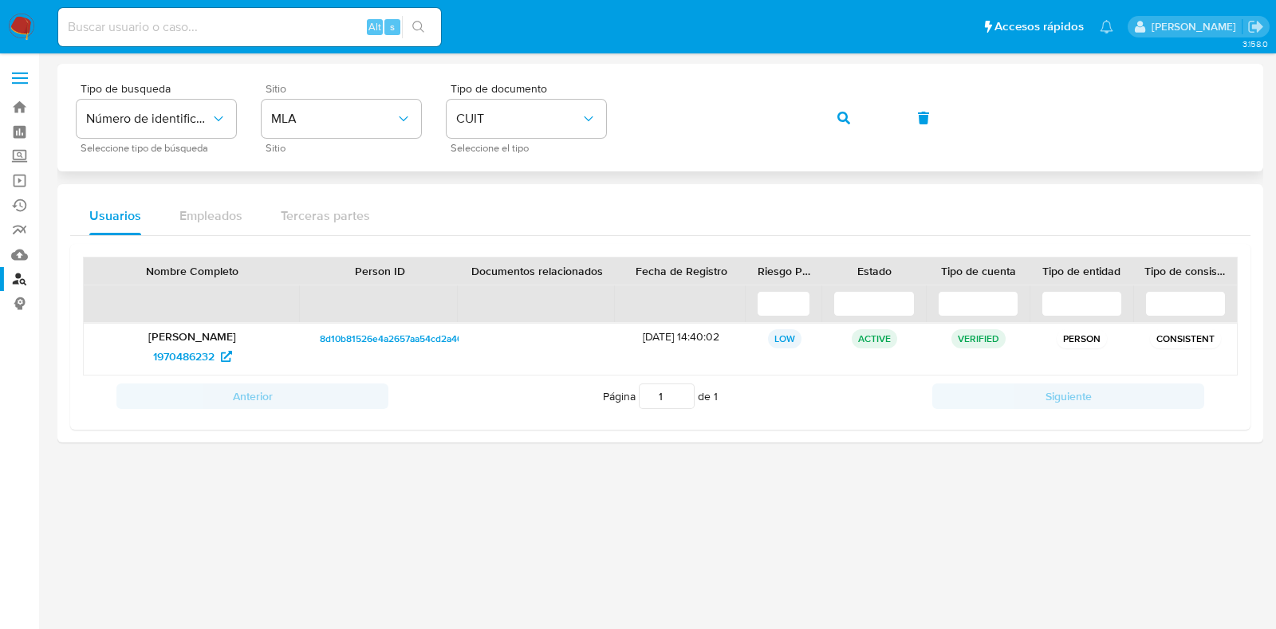
click at [822, 121] on button "button" at bounding box center [844, 118] width 54 height 38
click at [192, 361] on span "463869471" at bounding box center [183, 357] width 54 height 26
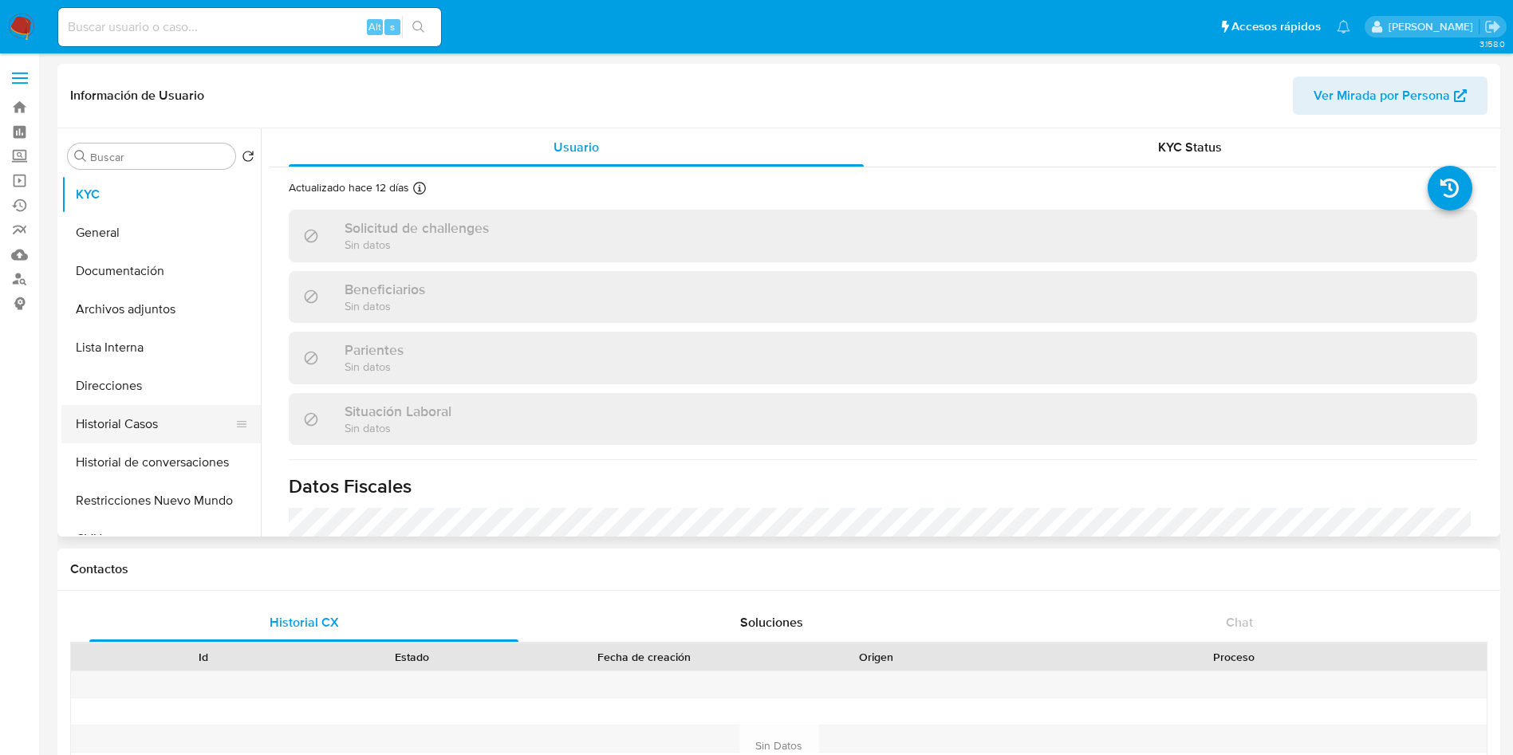
click at [116, 423] on button "Historial Casos" at bounding box center [154, 424] width 187 height 38
select select "10"
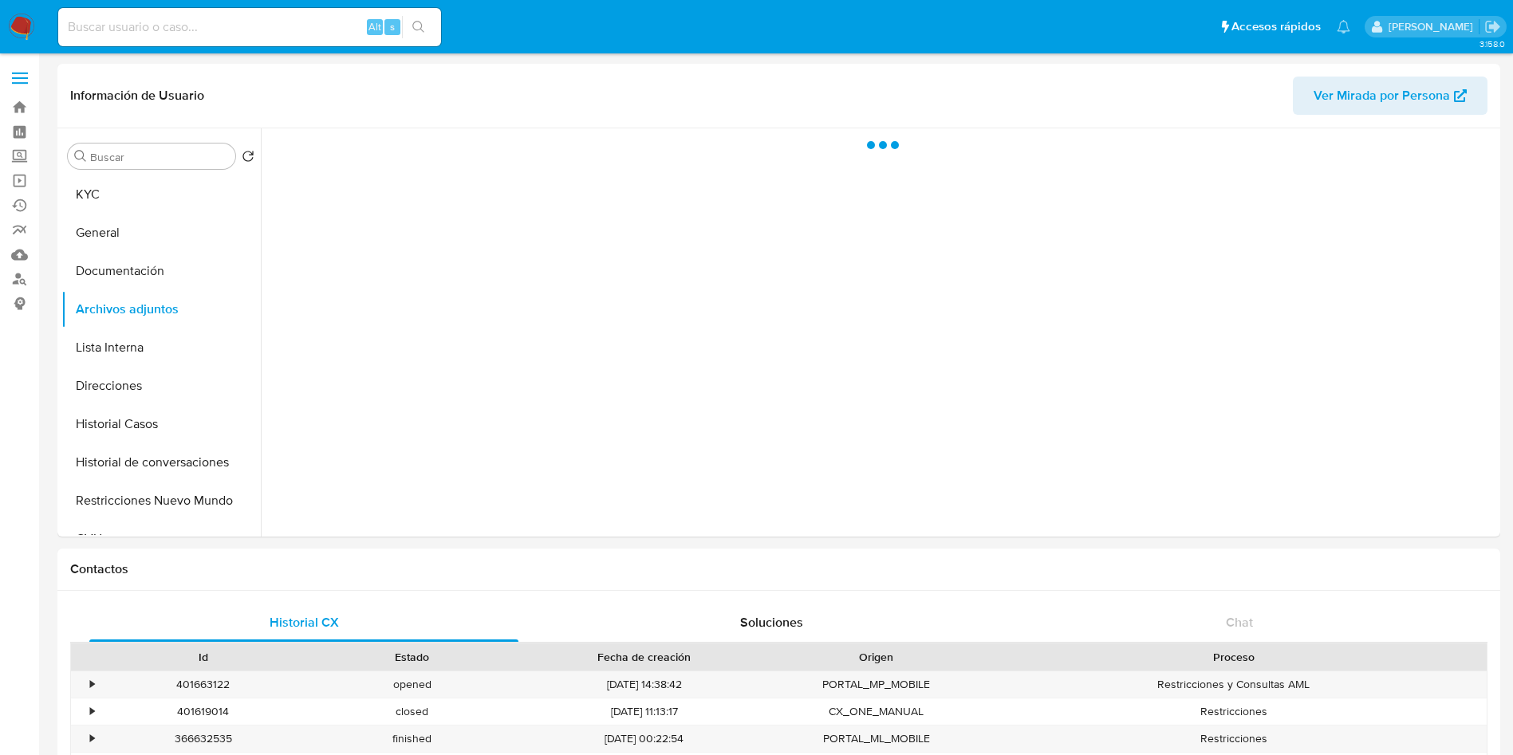
select select "10"
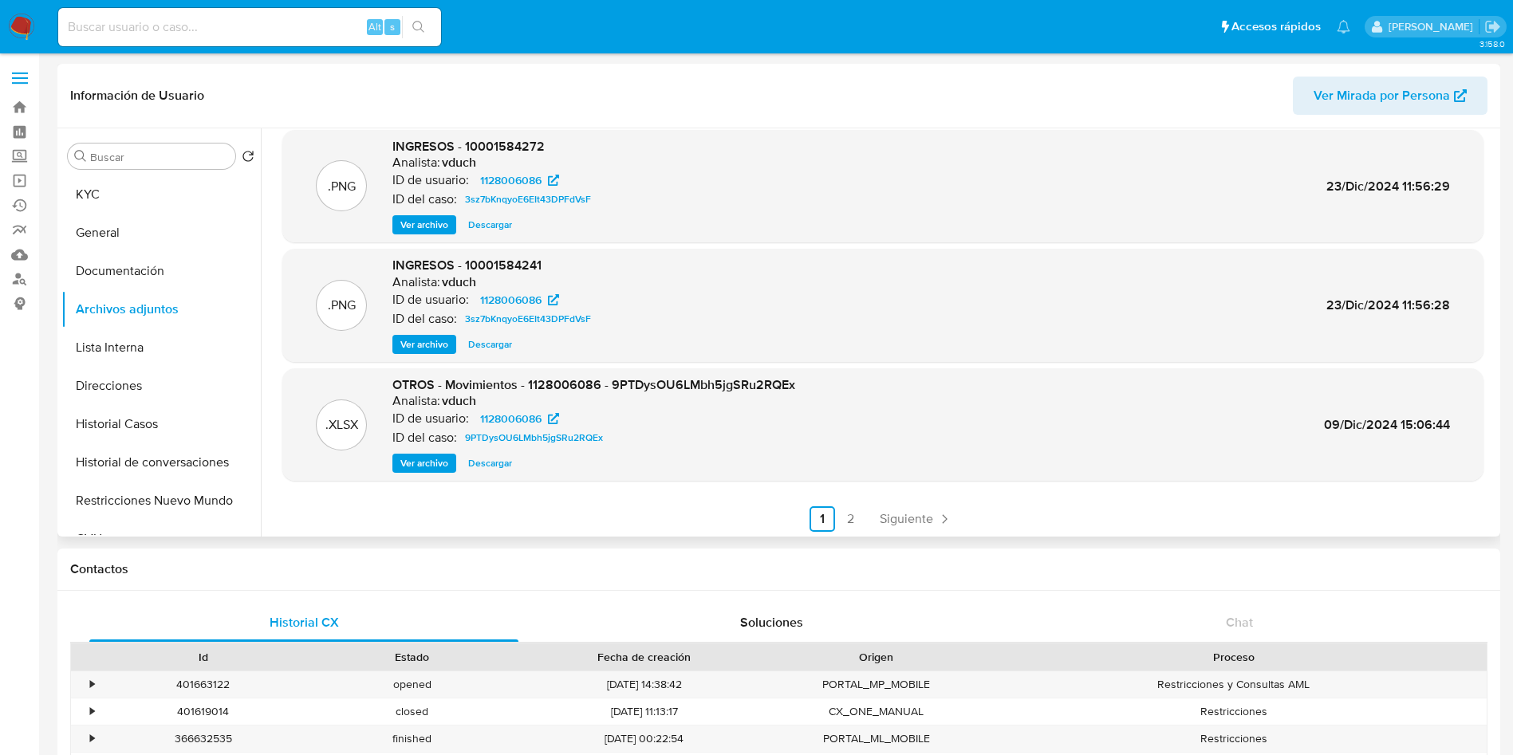
scroll to position [134, 0]
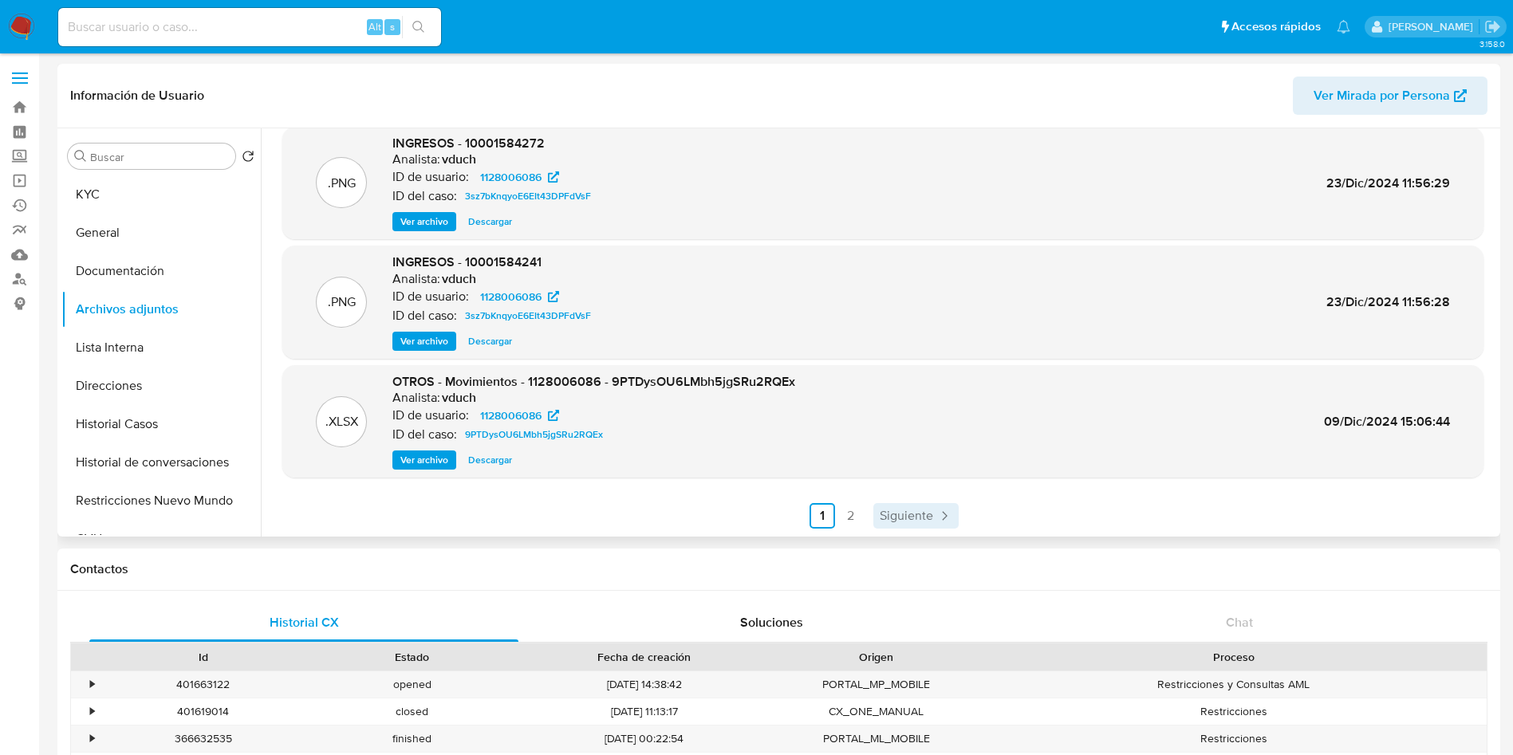
click at [908, 502] on div ".PDF OTROS - DocumentaciÃ³n CX Analista: vduch ID de usuario: 1128006086 ID del…" at bounding box center [882, 268] width 1201 height 522
click at [911, 511] on span "Siguiente" at bounding box center [906, 516] width 53 height 13
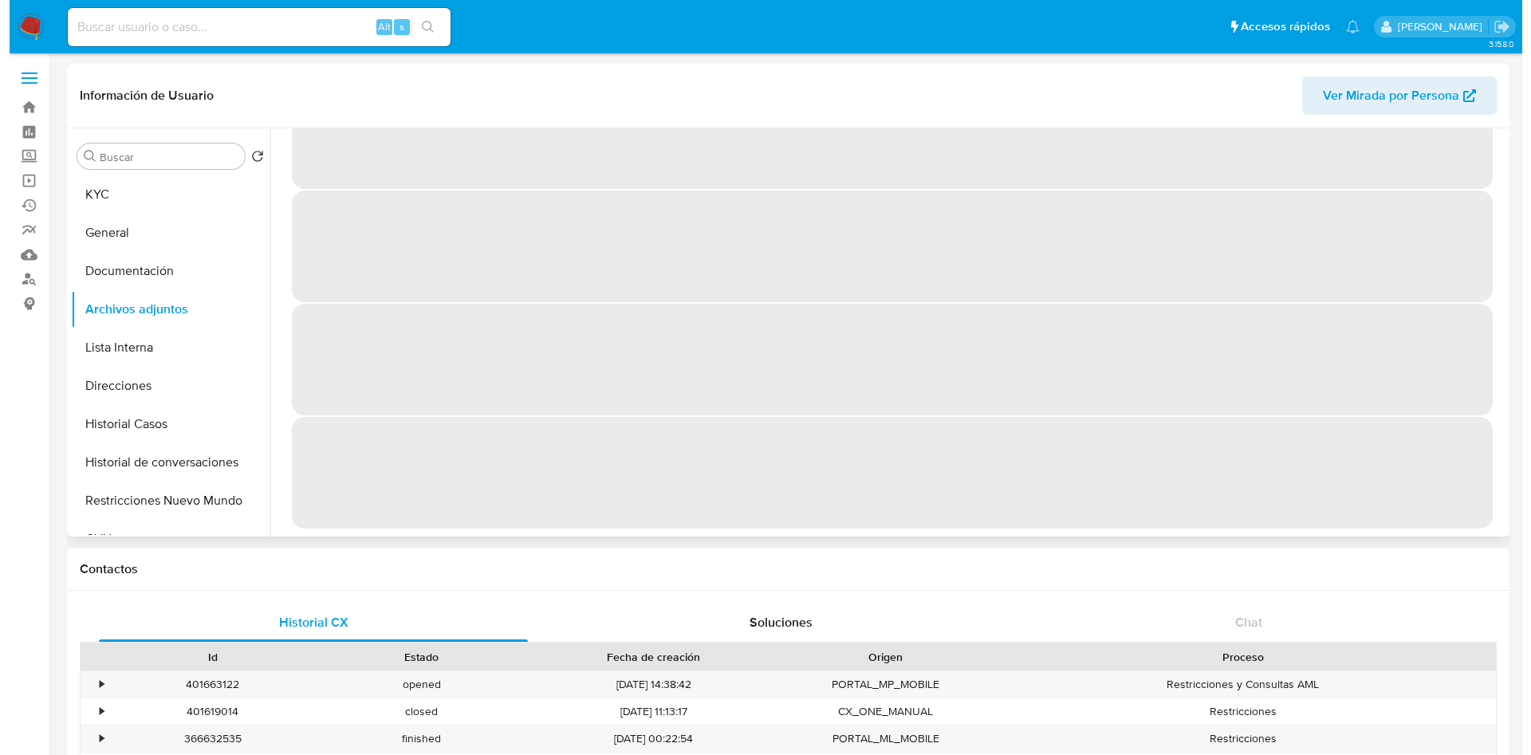
scroll to position [0, 0]
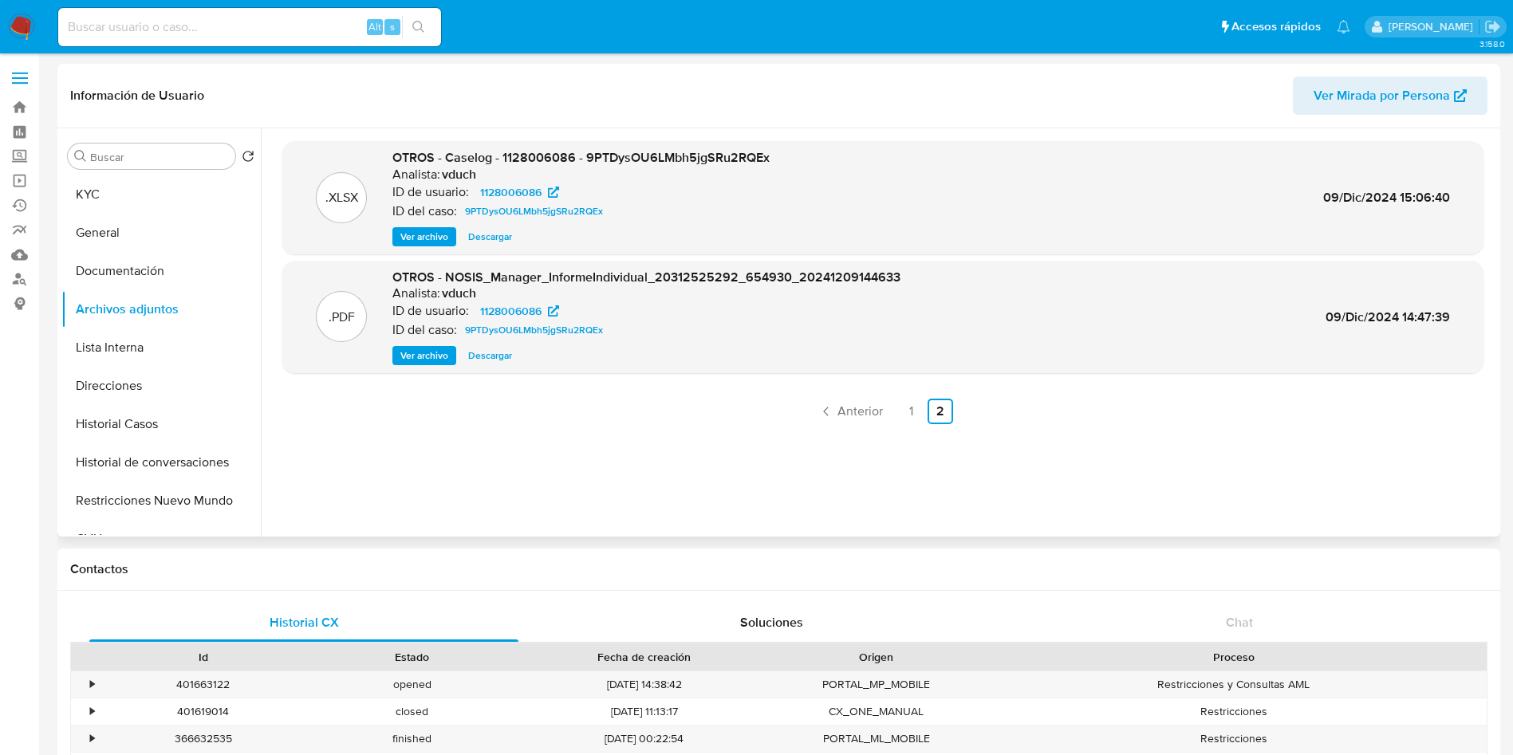
click at [436, 237] on span "Ver archivo" at bounding box center [424, 237] width 48 height 16
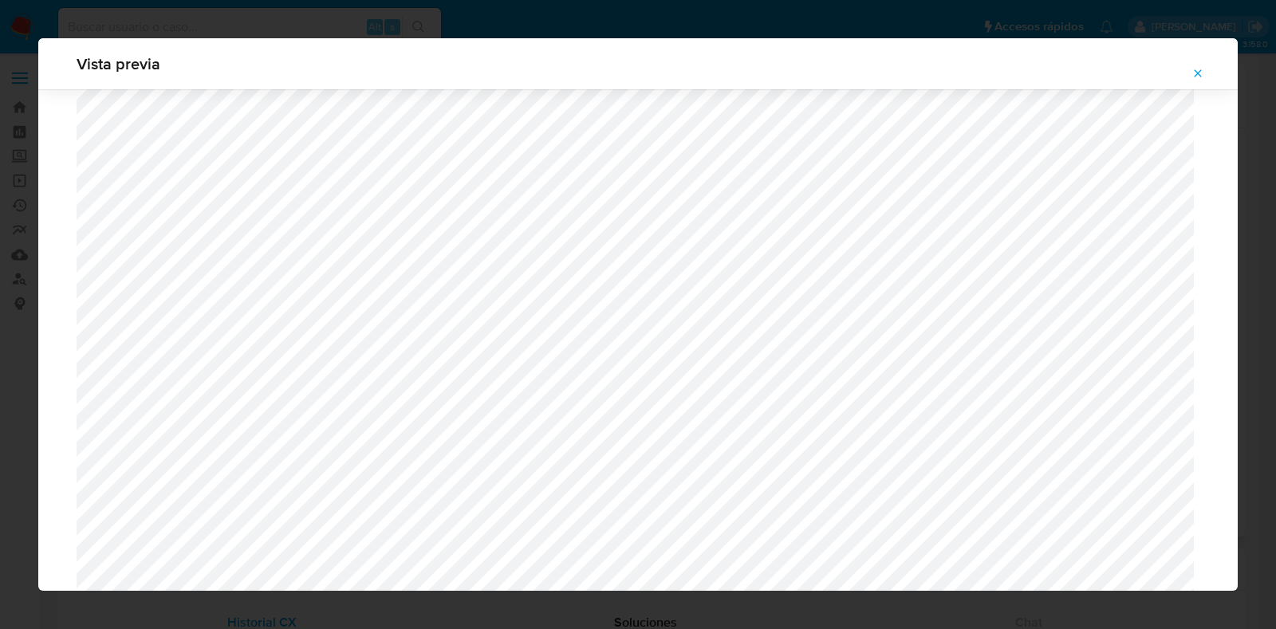
scroll to position [1116, 0]
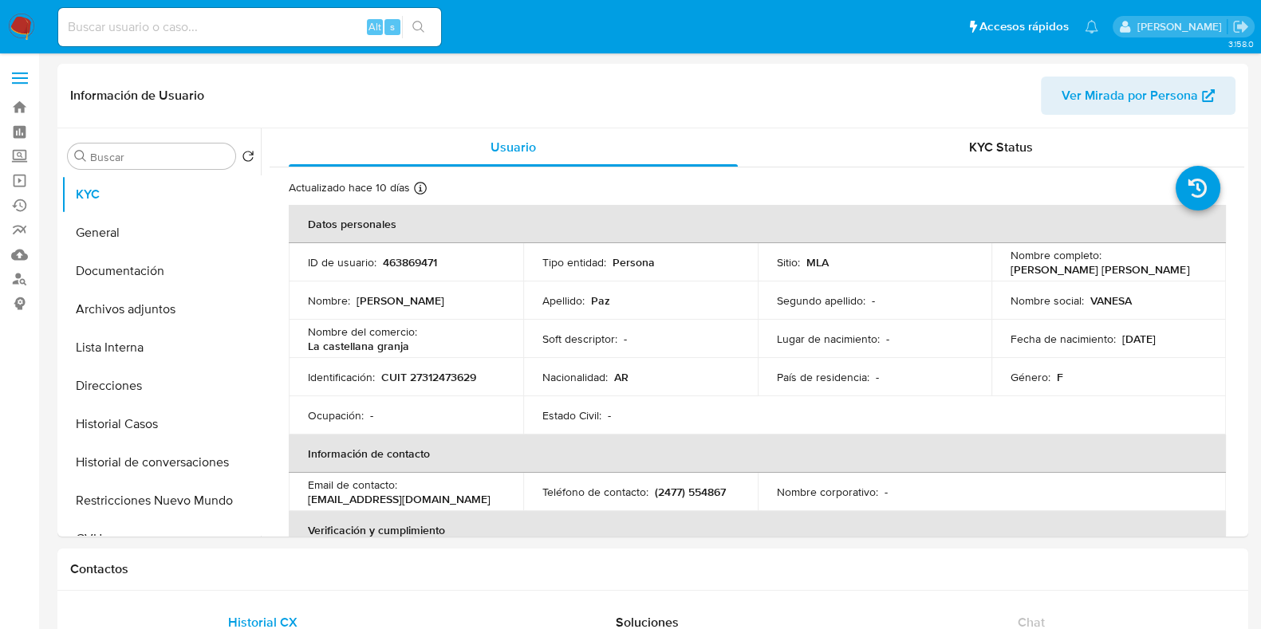
select select "10"
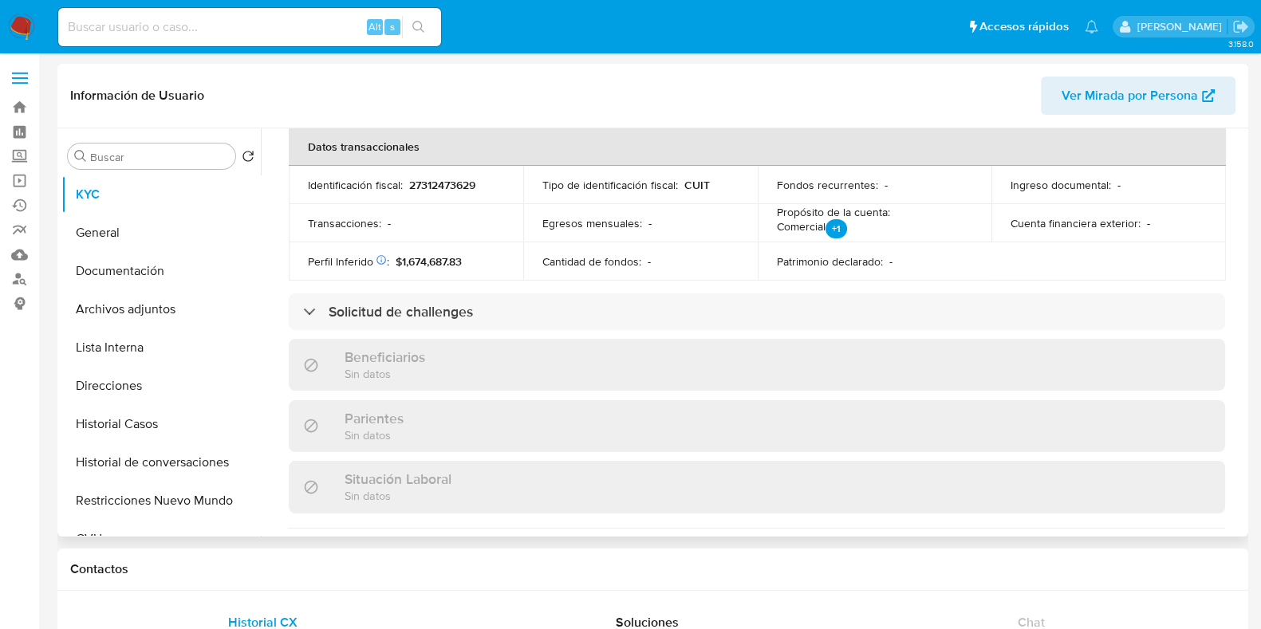
scroll to position [854, 0]
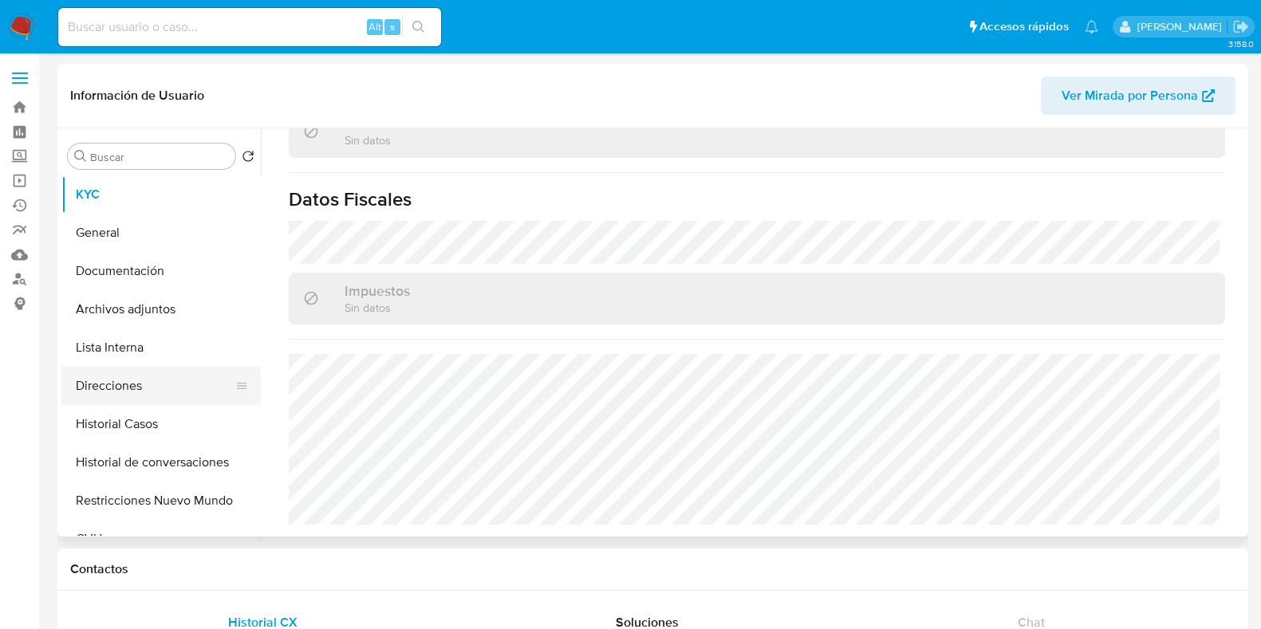
drag, startPoint x: 179, startPoint y: 367, endPoint x: 175, endPoint y: 377, distance: 11.1
click at [179, 367] on button "Direcciones" at bounding box center [154, 386] width 187 height 38
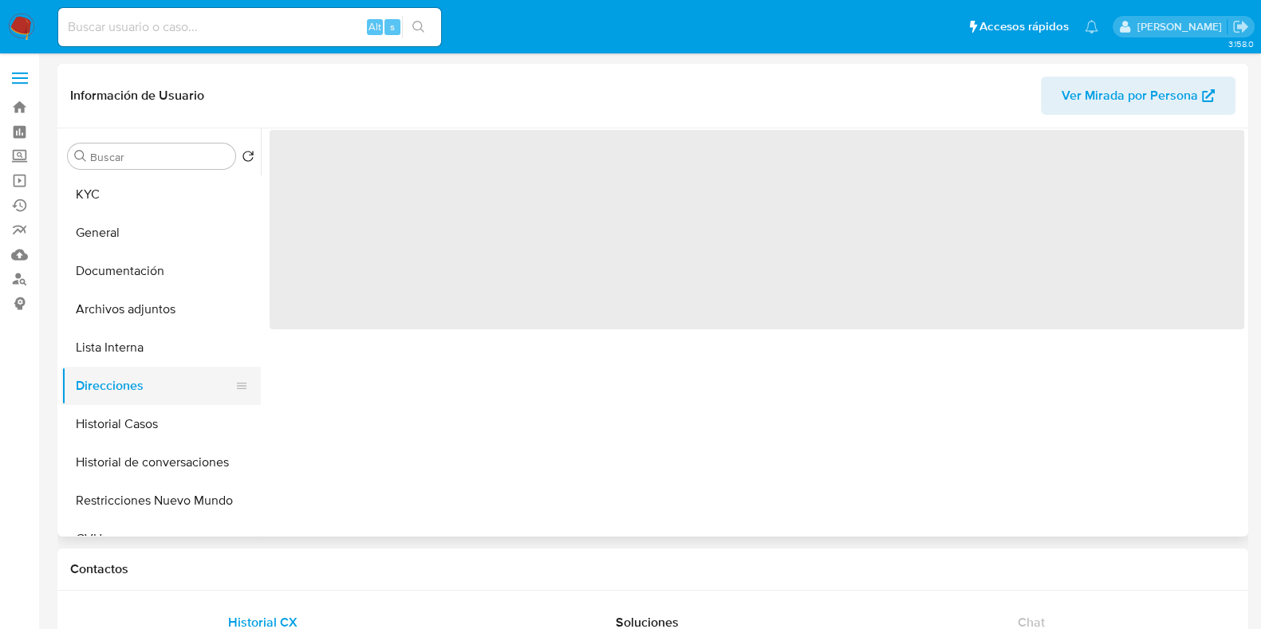
click at [175, 378] on button "Direcciones" at bounding box center [154, 386] width 187 height 38
